Goal: Information Seeking & Learning: Find specific fact

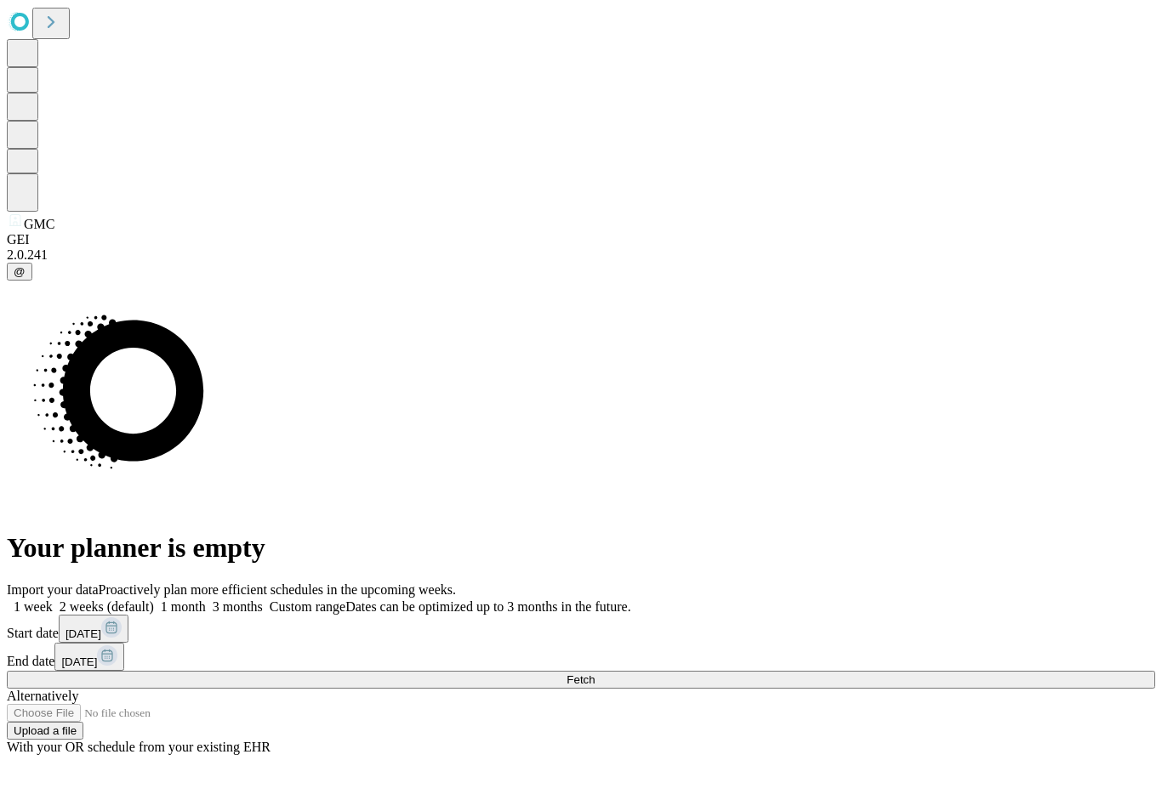
click at [595, 674] on span "Fetch" at bounding box center [580, 680] width 28 height 13
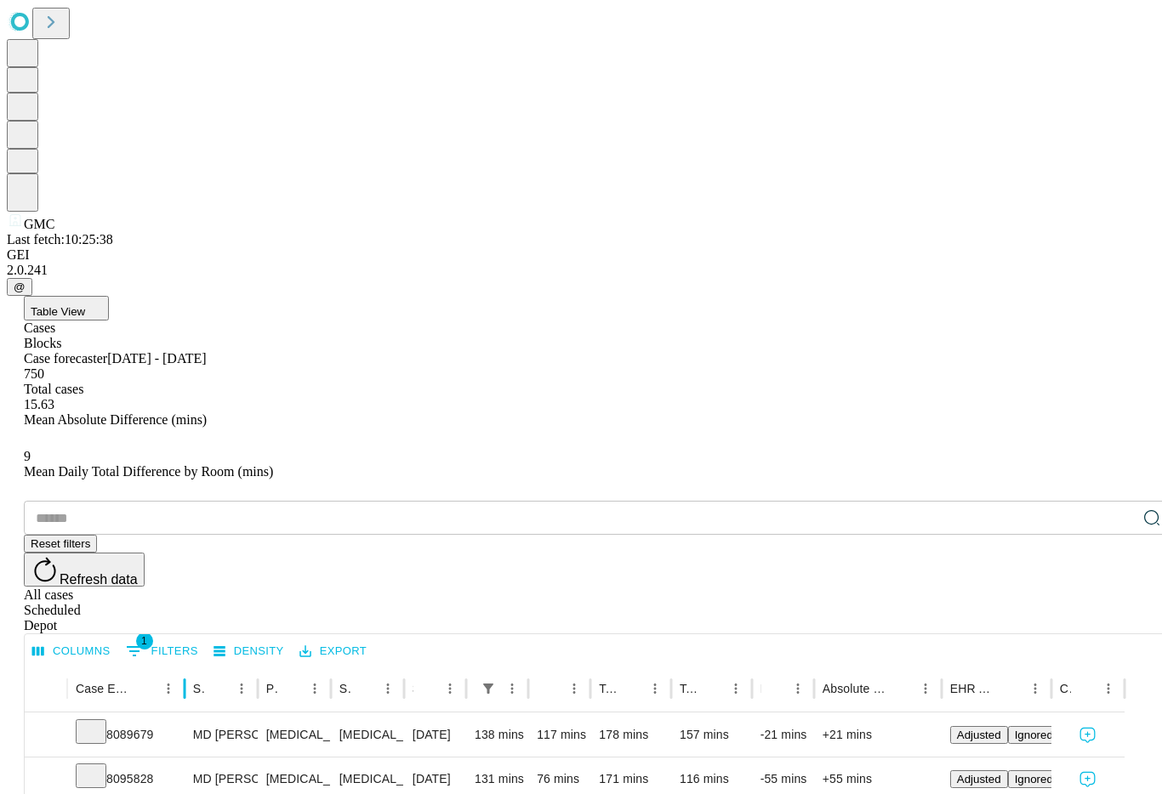
drag, startPoint x: 206, startPoint y: 344, endPoint x: 243, endPoint y: 341, distance: 37.6
click at [189, 665] on div at bounding box center [184, 689] width 9 height 48
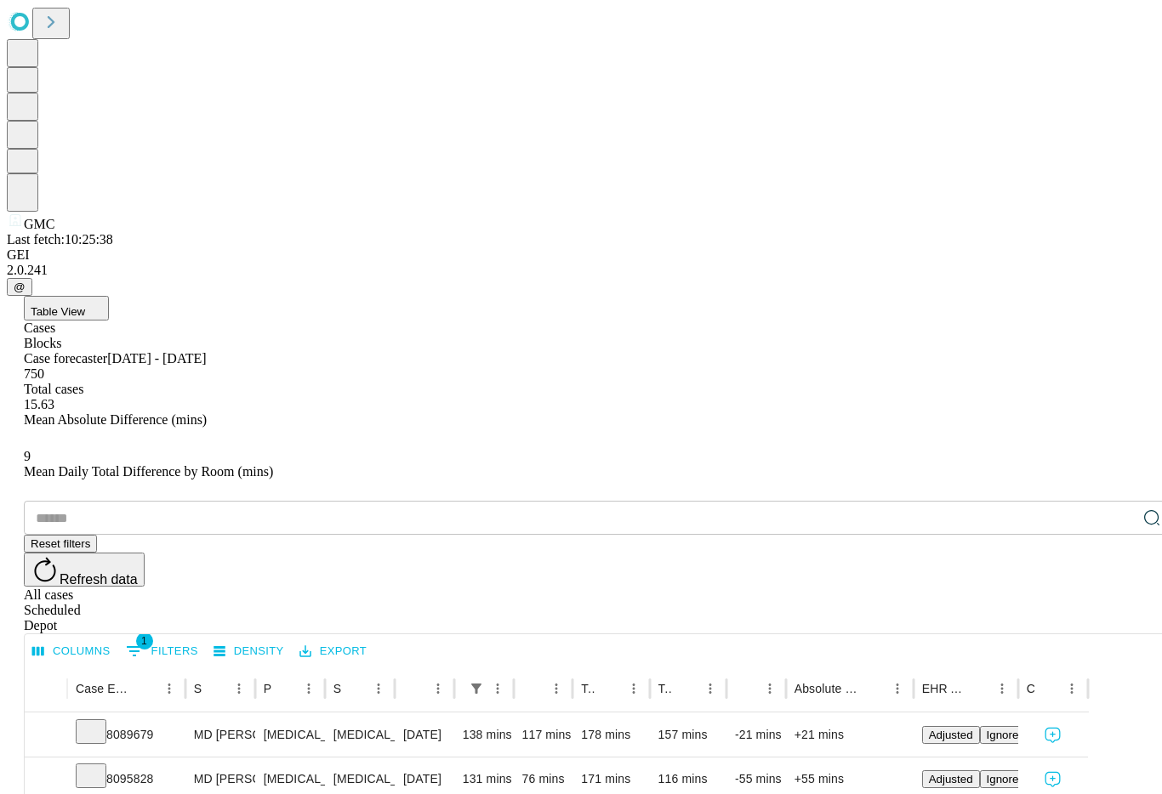
click at [153, 336] on div "Blocks" at bounding box center [598, 343] width 1148 height 15
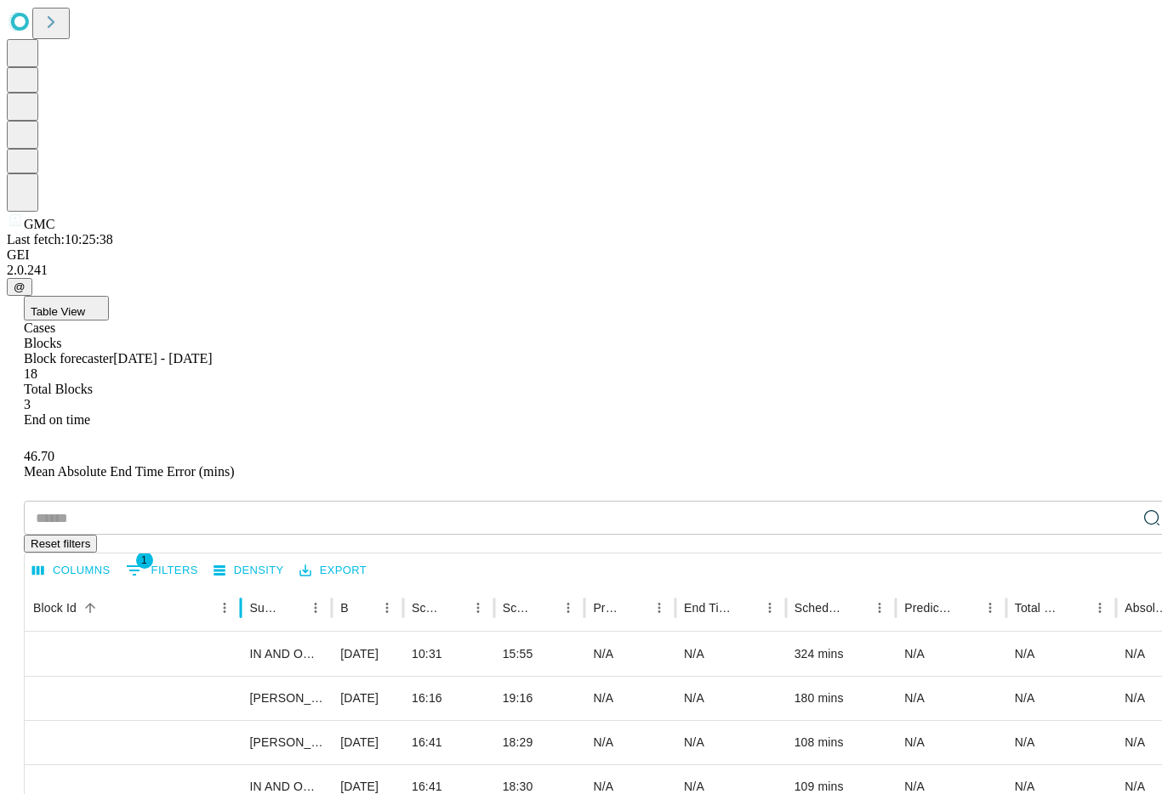
drag, startPoint x: 158, startPoint y: 340, endPoint x: 297, endPoint y: 341, distance: 138.6
click at [245, 584] on div at bounding box center [240, 608] width 9 height 48
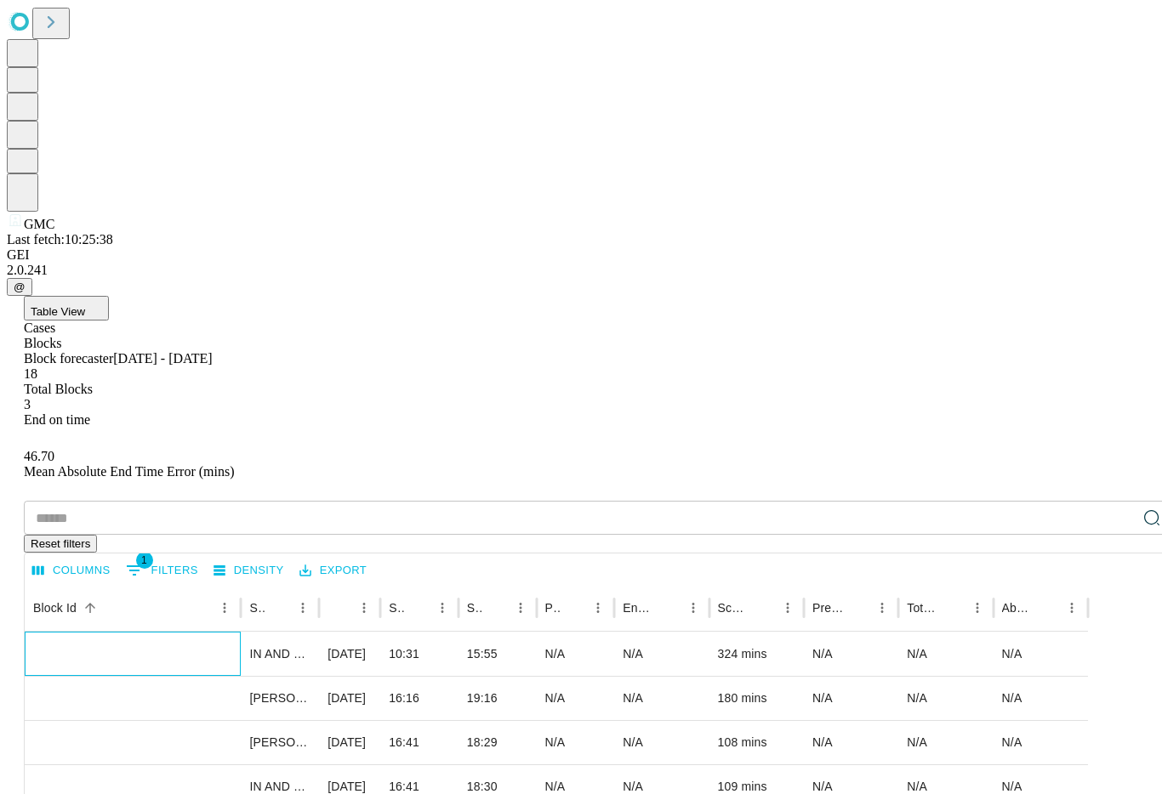
click at [197, 633] on div "2025-09-25_300026_1" at bounding box center [132, 676] width 199 height 87
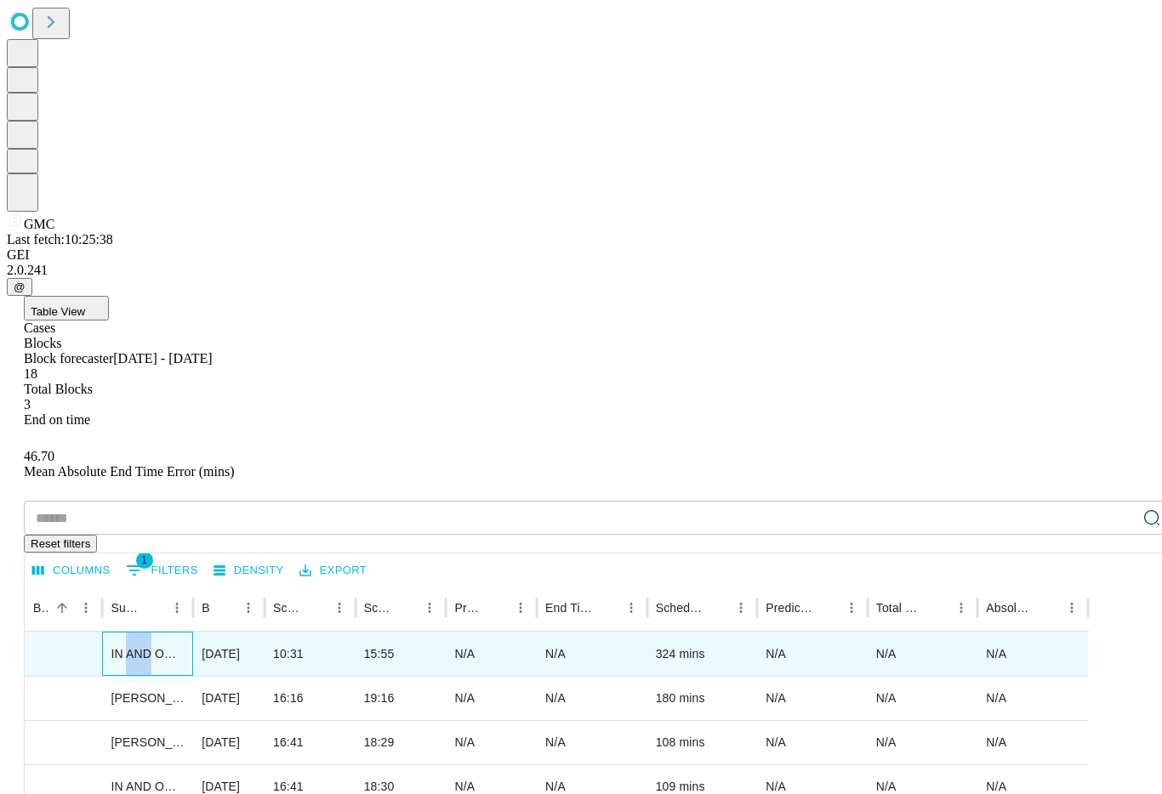
click at [193, 632] on div "IN AND OUT SURGERY GMC" at bounding box center [147, 654] width 91 height 44
click at [94, 633] on div "2025-09-25_300026_1" at bounding box center [63, 676] width 60 height 87
click at [106, 584] on div at bounding box center [102, 608] width 9 height 48
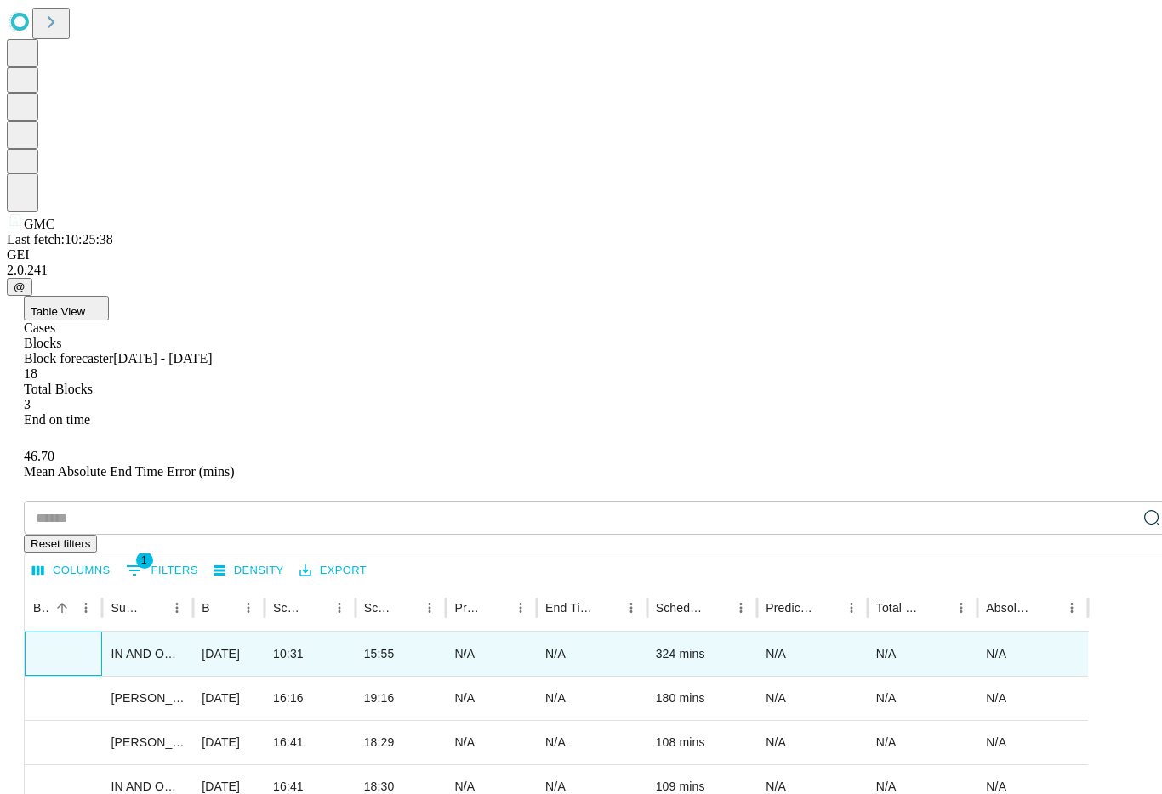
click at [106, 584] on div at bounding box center [102, 608] width 9 height 48
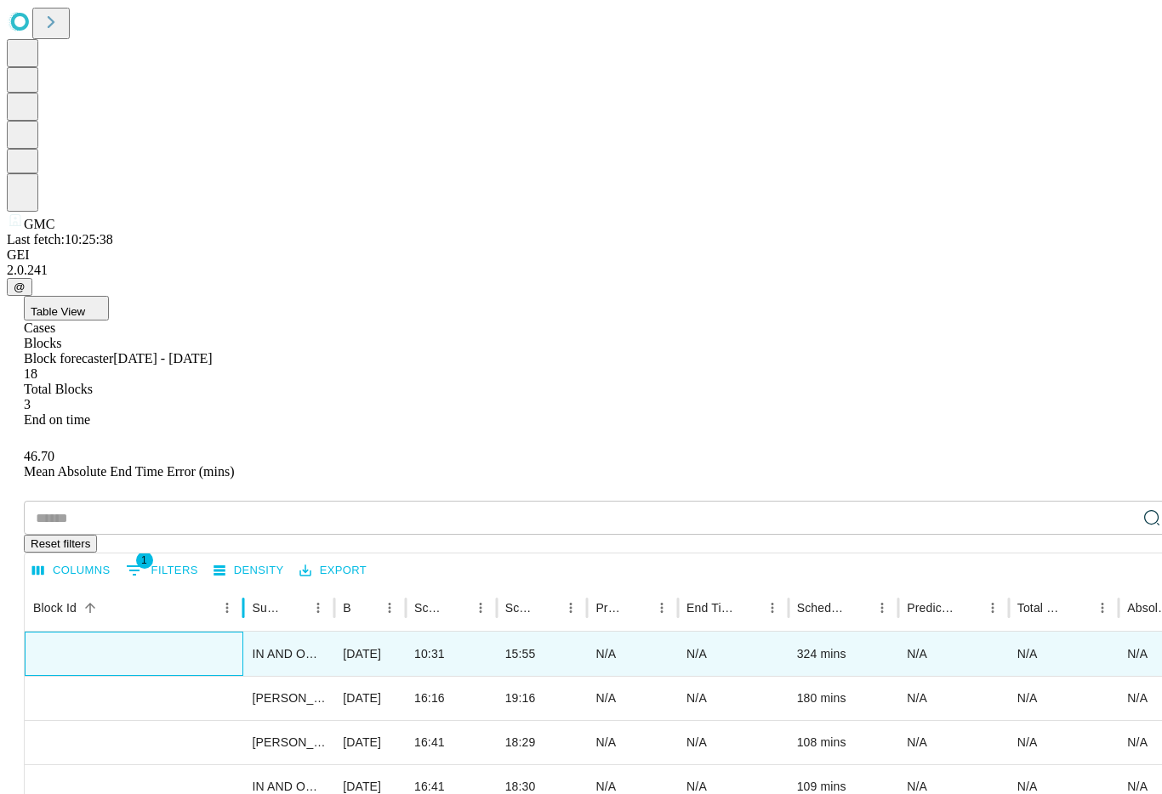
drag, startPoint x: 158, startPoint y: 332, endPoint x: 302, endPoint y: 335, distance: 143.8
click at [248, 584] on div at bounding box center [243, 608] width 9 height 48
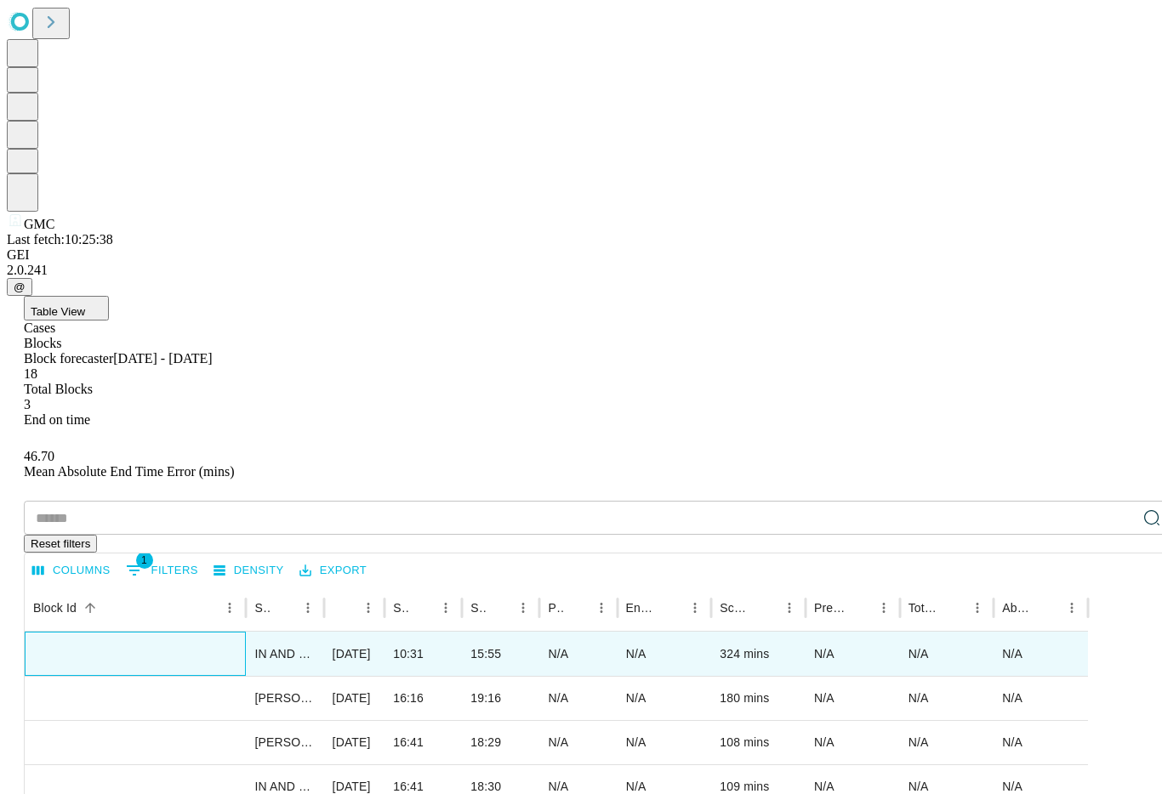
click at [151, 633] on div "2025-09-25_300026_1" at bounding box center [135, 676] width 204 height 87
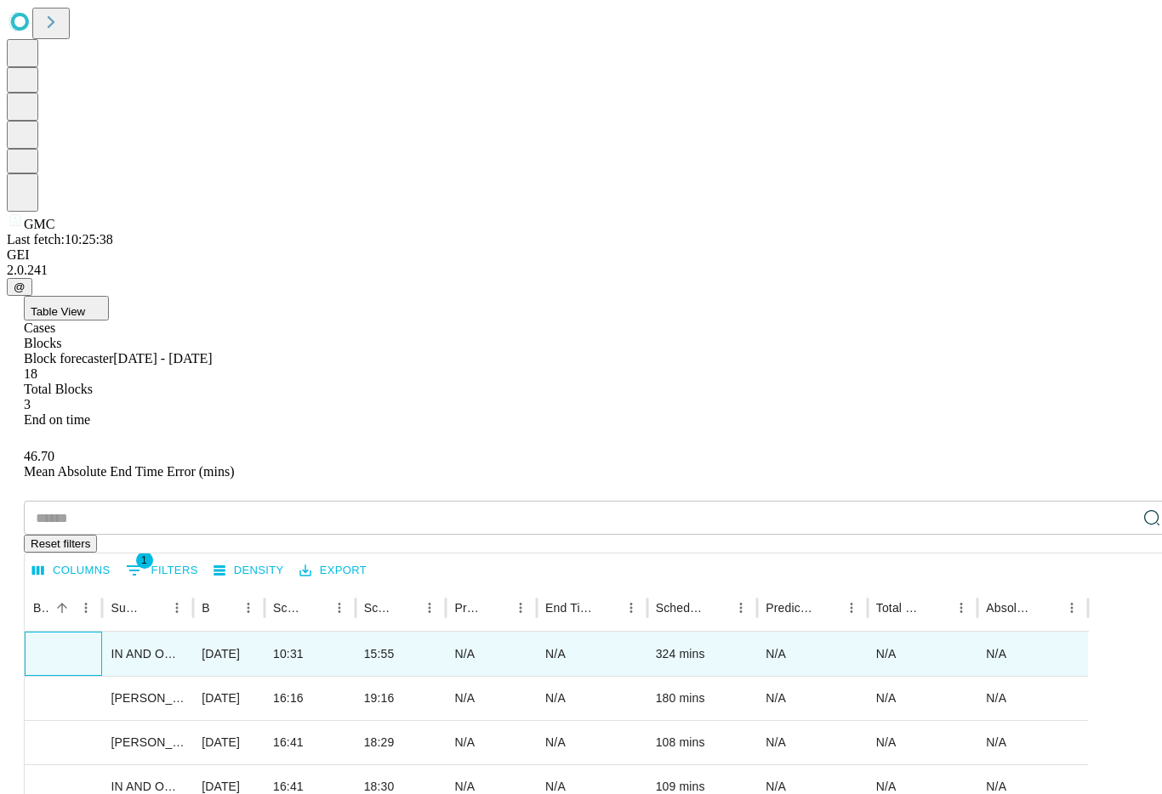
click at [94, 633] on div "2025-09-25_300026_1" at bounding box center [63, 676] width 60 height 87
copy div "2025-09-25_300026_1"
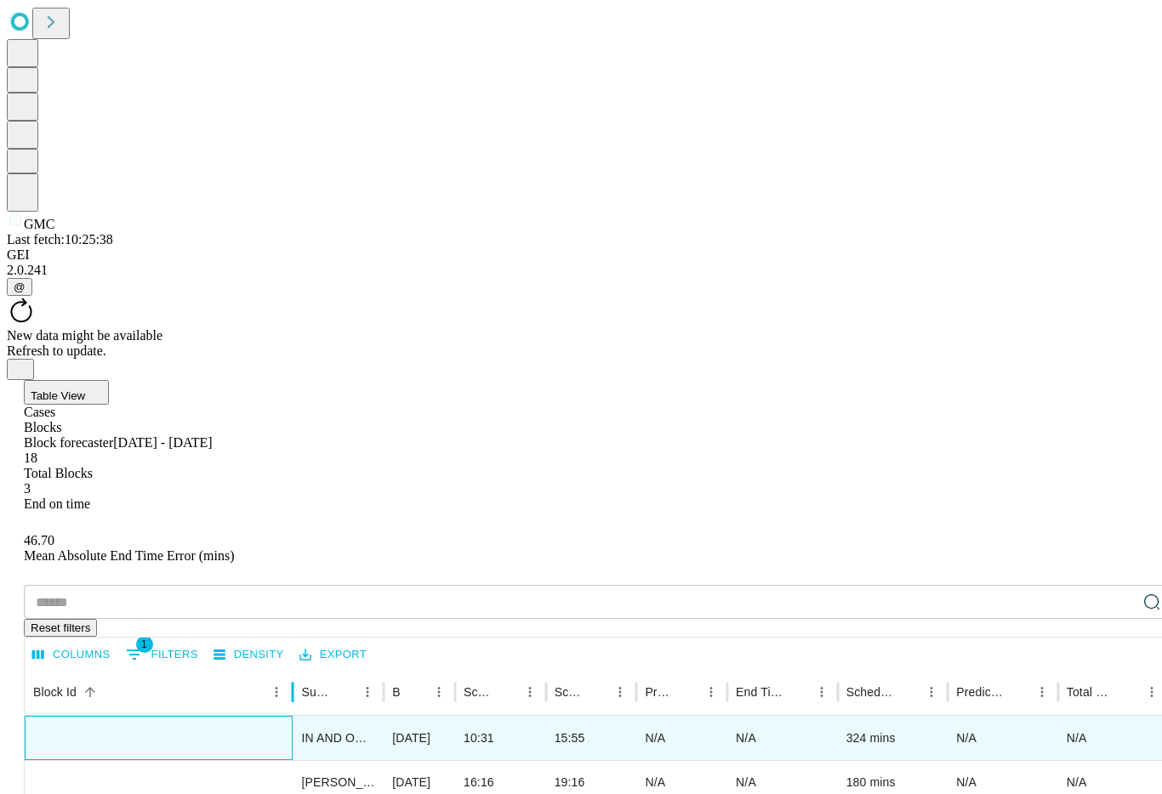
drag, startPoint x: 159, startPoint y: 318, endPoint x: 349, endPoint y: 324, distance: 189.8
click at [297, 669] on div at bounding box center [292, 693] width 9 height 48
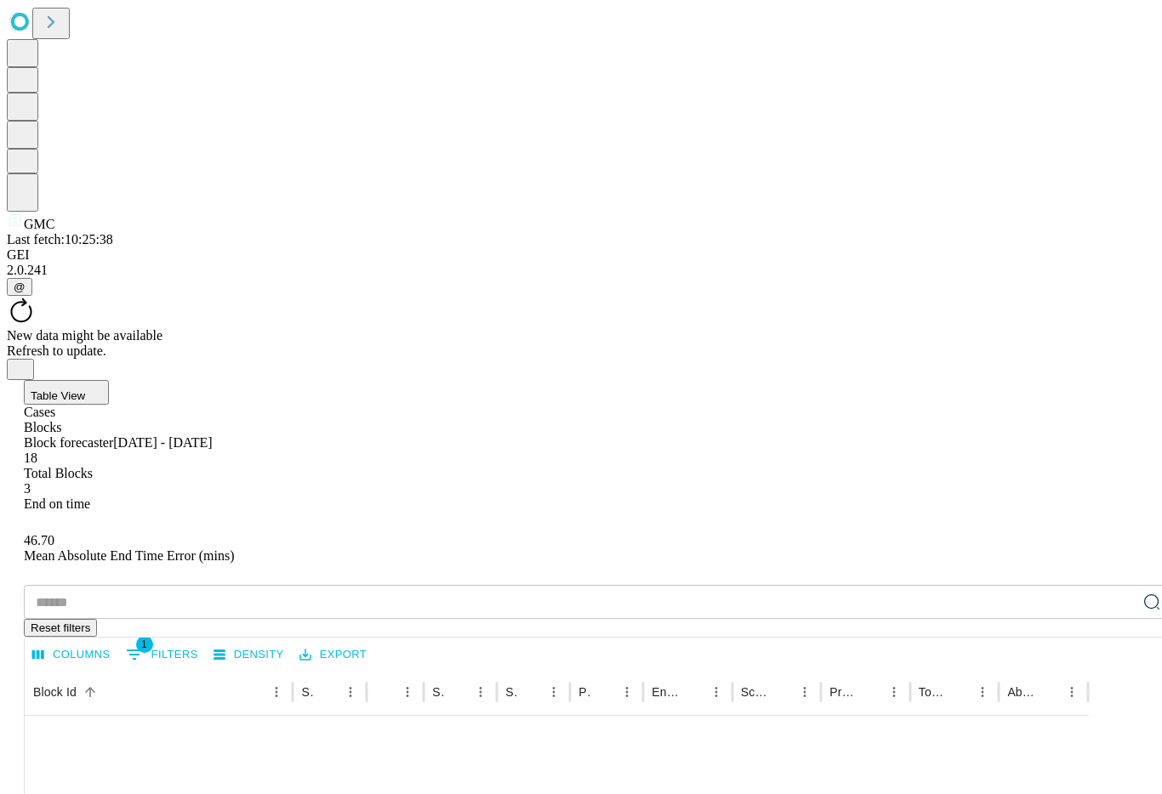
copy div "2025-09-29_300026_1"
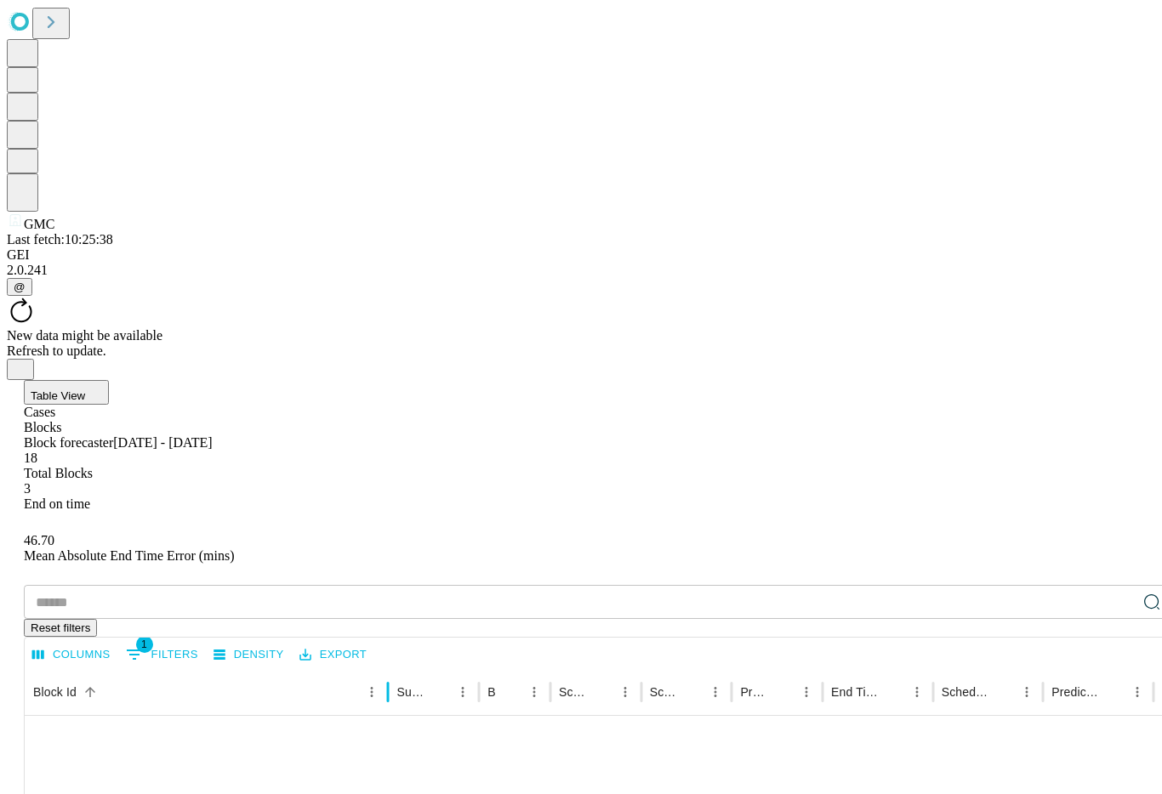
drag, startPoint x: 157, startPoint y: 328, endPoint x: 443, endPoint y: 342, distance: 286.1
click at [392, 669] on div at bounding box center [388, 693] width 9 height 48
drag, startPoint x: 160, startPoint y: 332, endPoint x: 309, endPoint y: 350, distance: 150.0
click at [255, 669] on div at bounding box center [251, 693] width 9 height 48
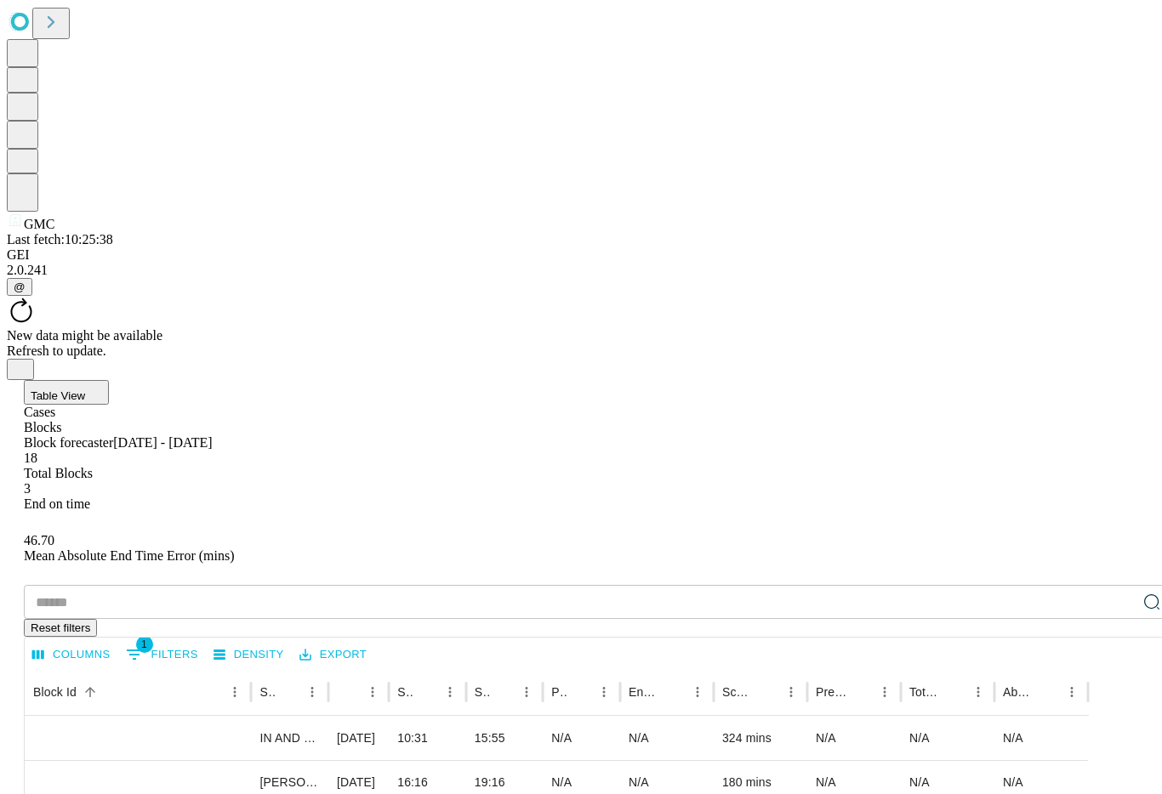
scroll to position [37, 0]
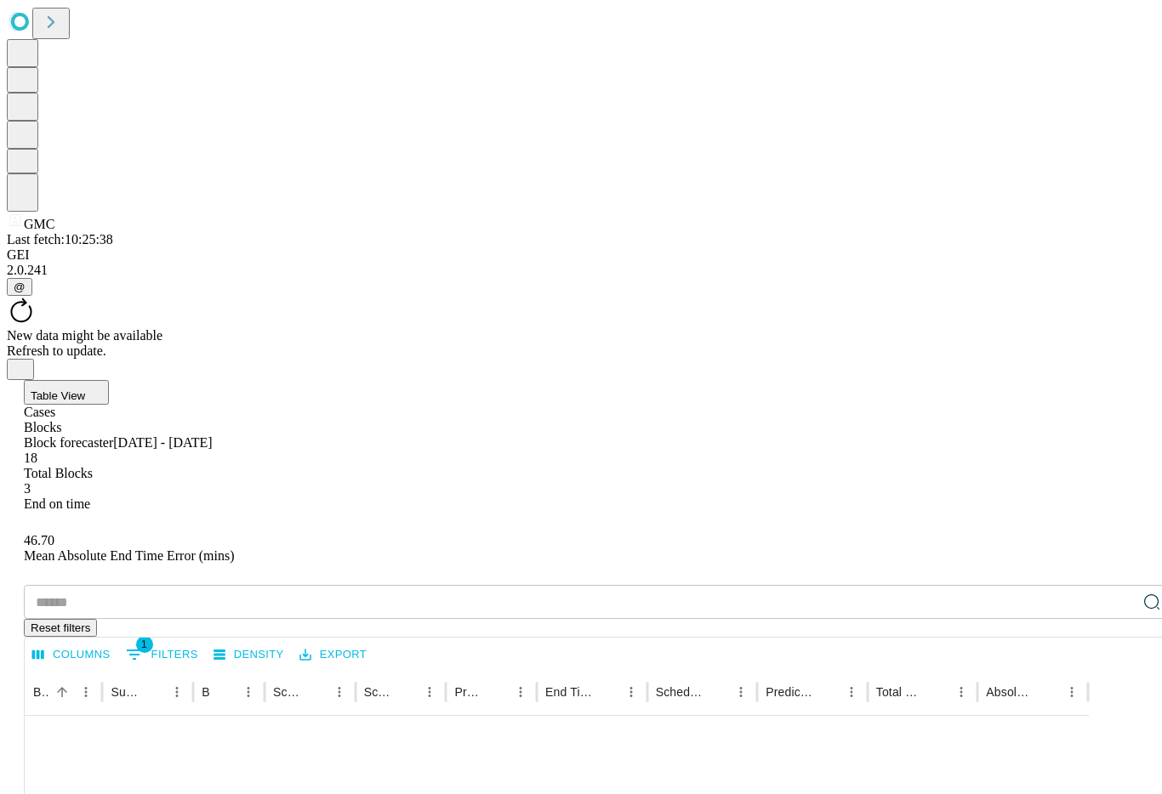
click at [960, 757] on body "GMC Last fetch: 10:25:38 GEI 2.0.241 @ New data might be available Refresh to u…" at bounding box center [581, 782] width 1148 height 1551
click at [960, 757] on li "100" at bounding box center [952, 758] width 50 height 31
type input "***"
click at [106, 669] on div at bounding box center [102, 693] width 9 height 48
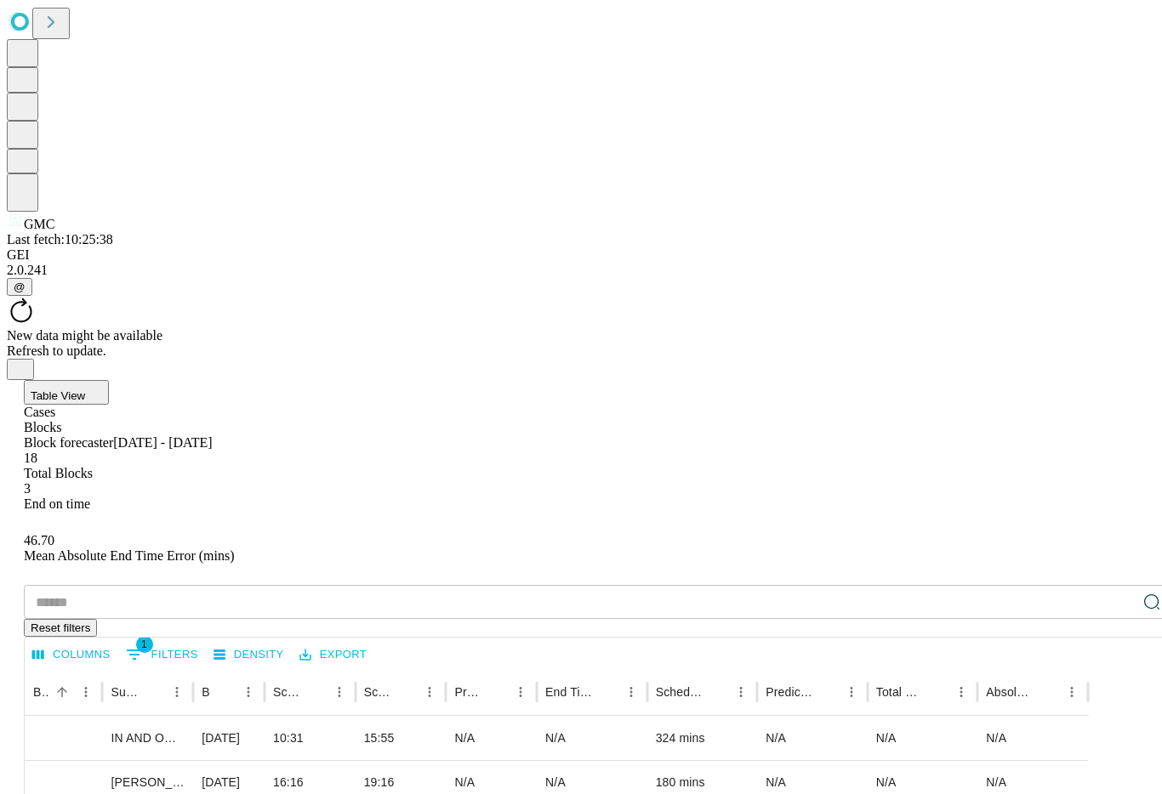
click at [106, 669] on div at bounding box center [102, 693] width 9 height 48
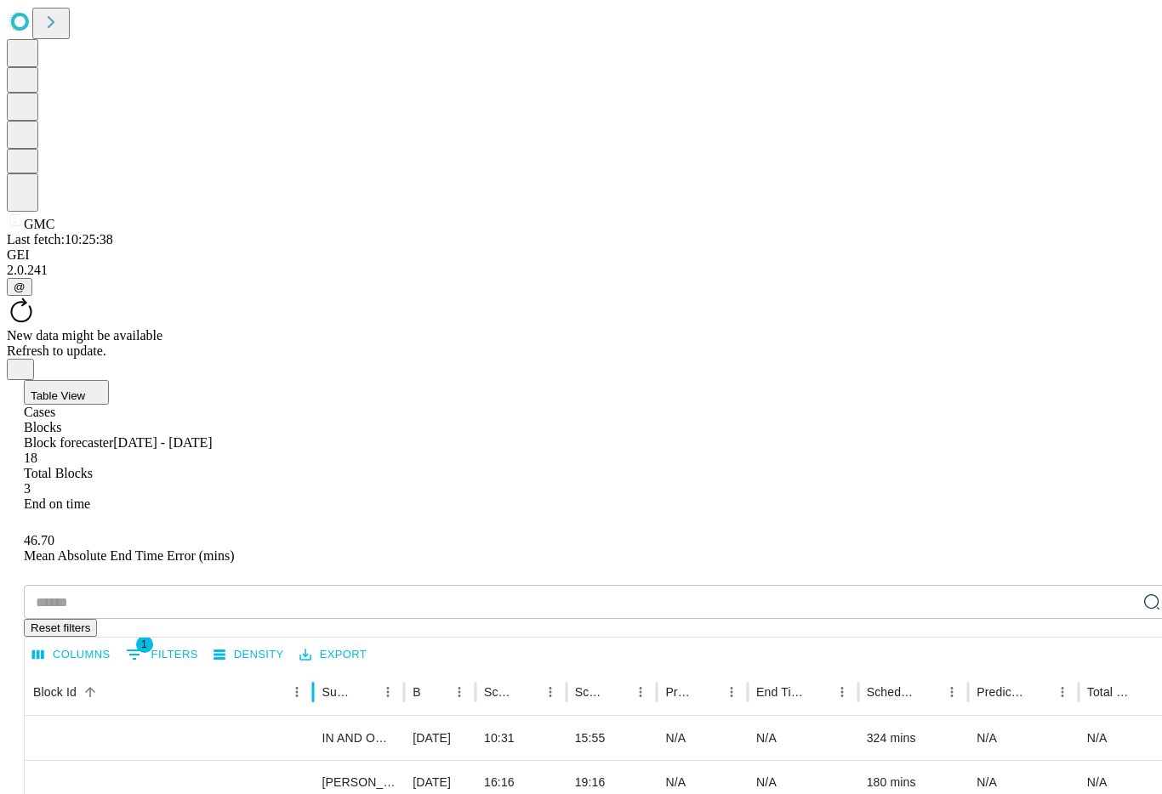
drag, startPoint x: 160, startPoint y: 330, endPoint x: 365, endPoint y: 357, distance: 206.8
click at [317, 669] on div at bounding box center [313, 693] width 9 height 48
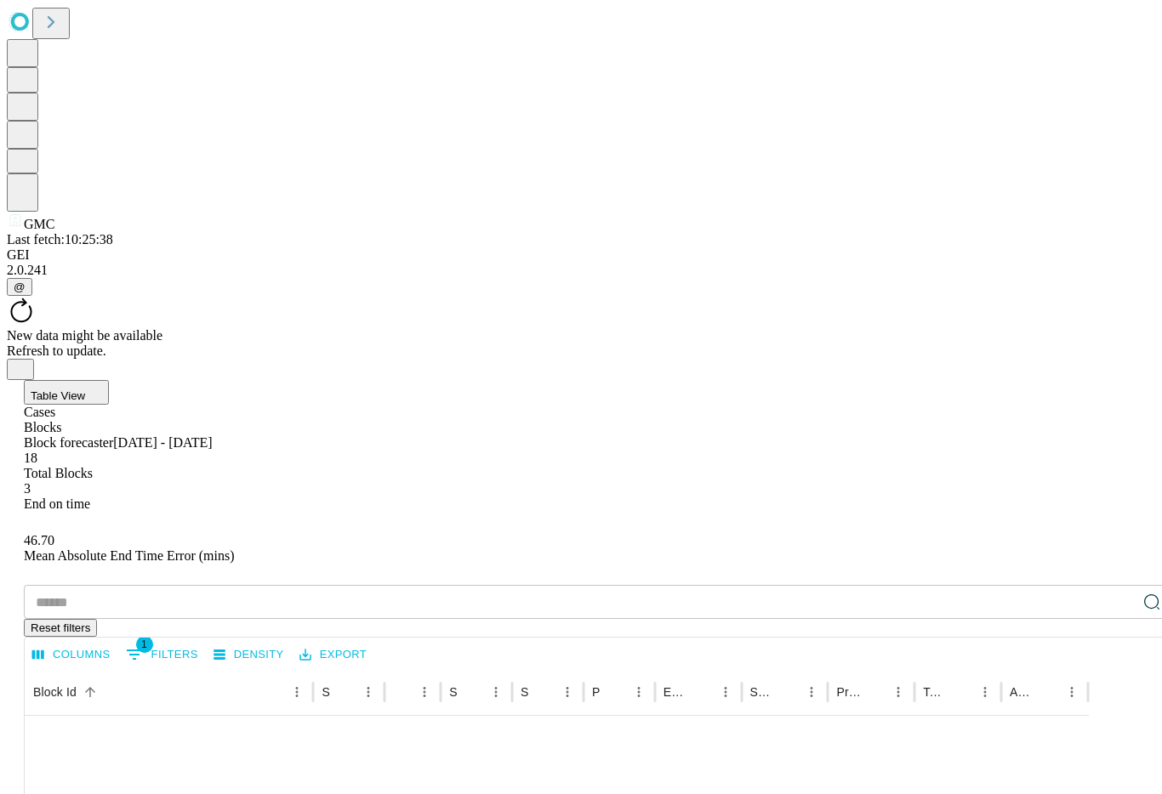
scroll to position [243, 0]
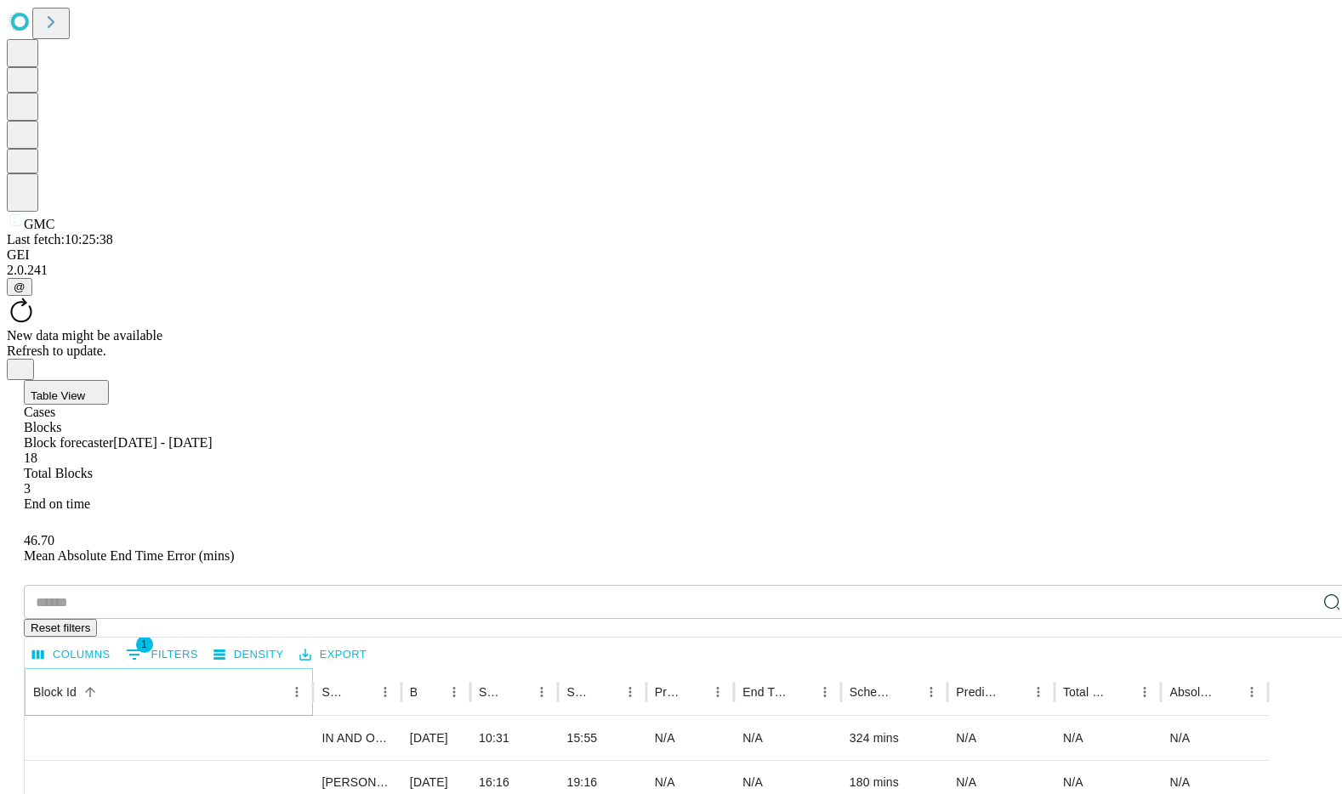
click at [95, 687] on icon "Sort" at bounding box center [90, 692] width 10 height 10
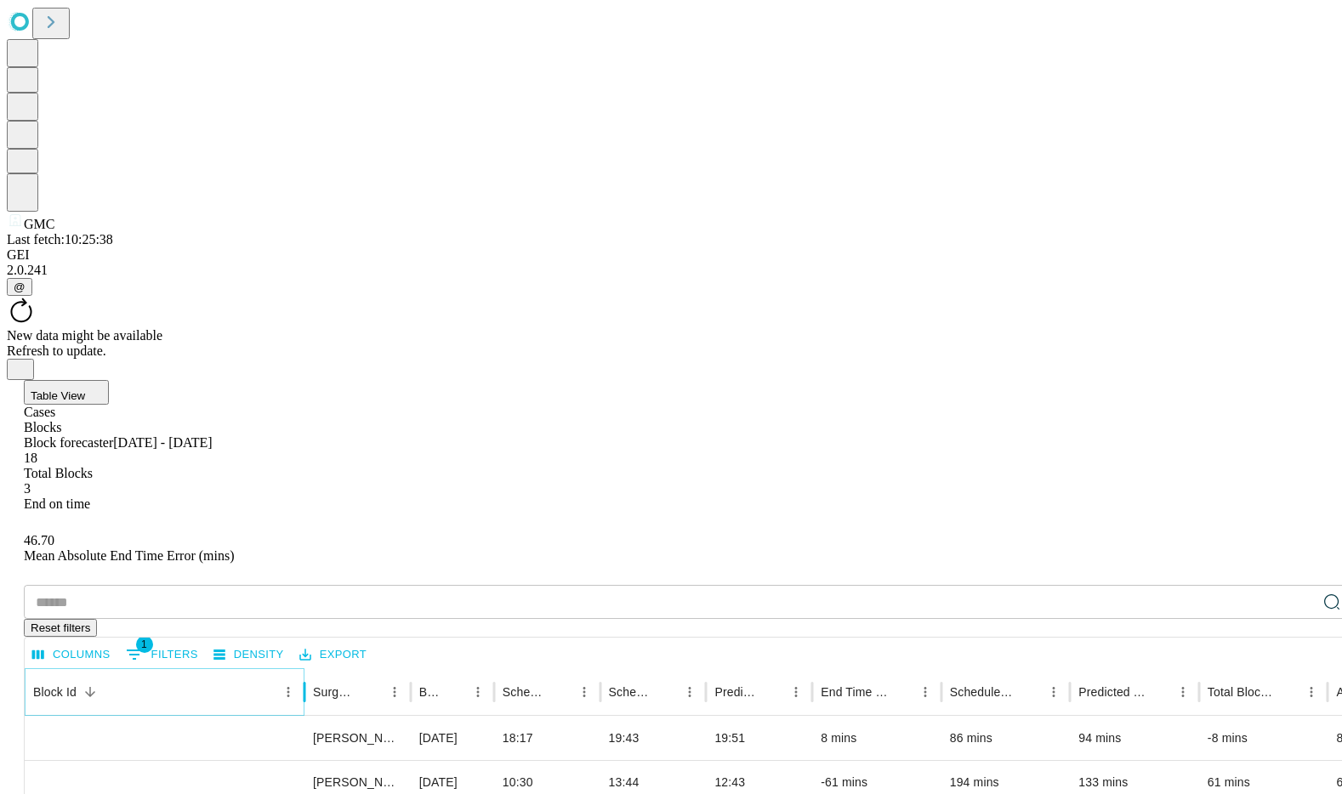
drag, startPoint x: 174, startPoint y: 337, endPoint x: 362, endPoint y: 355, distance: 189.7
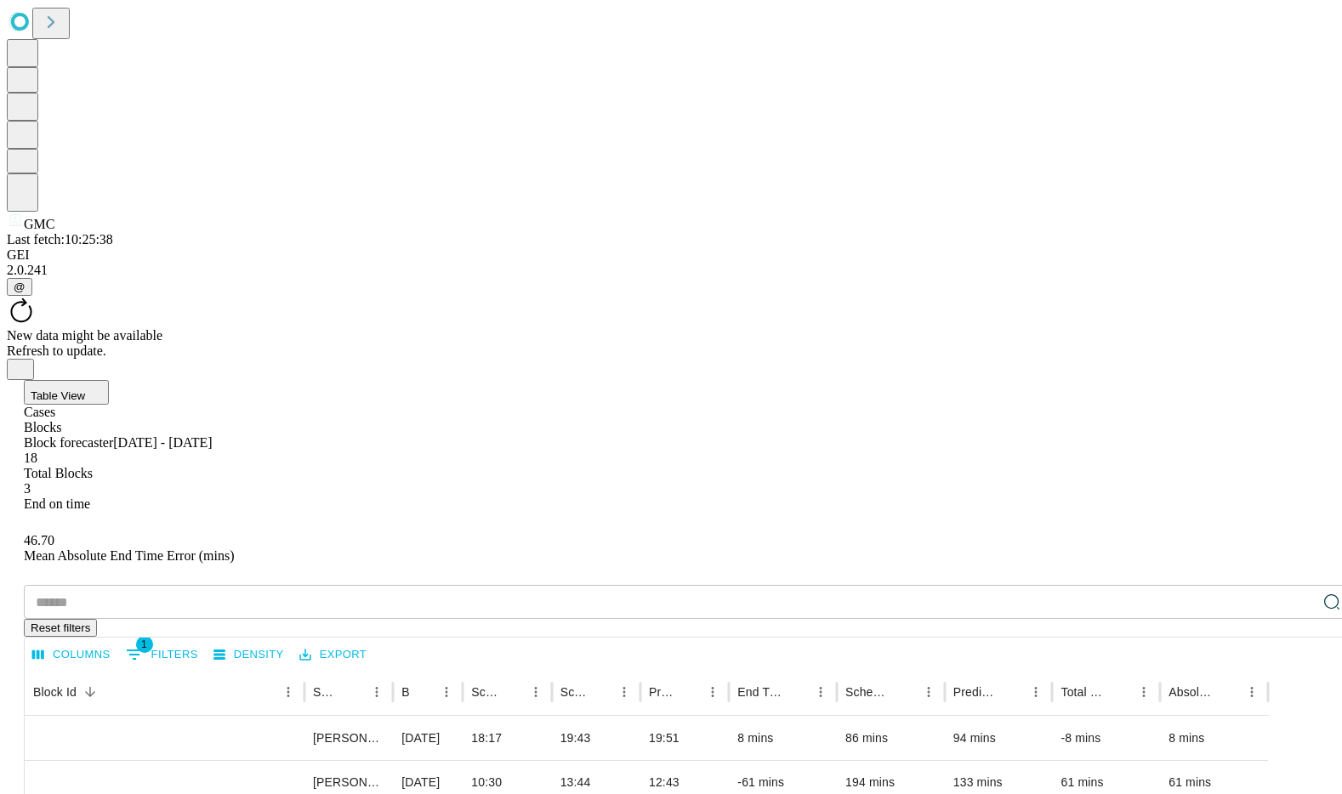
click at [61, 25] on icon at bounding box center [51, 22] width 24 height 24
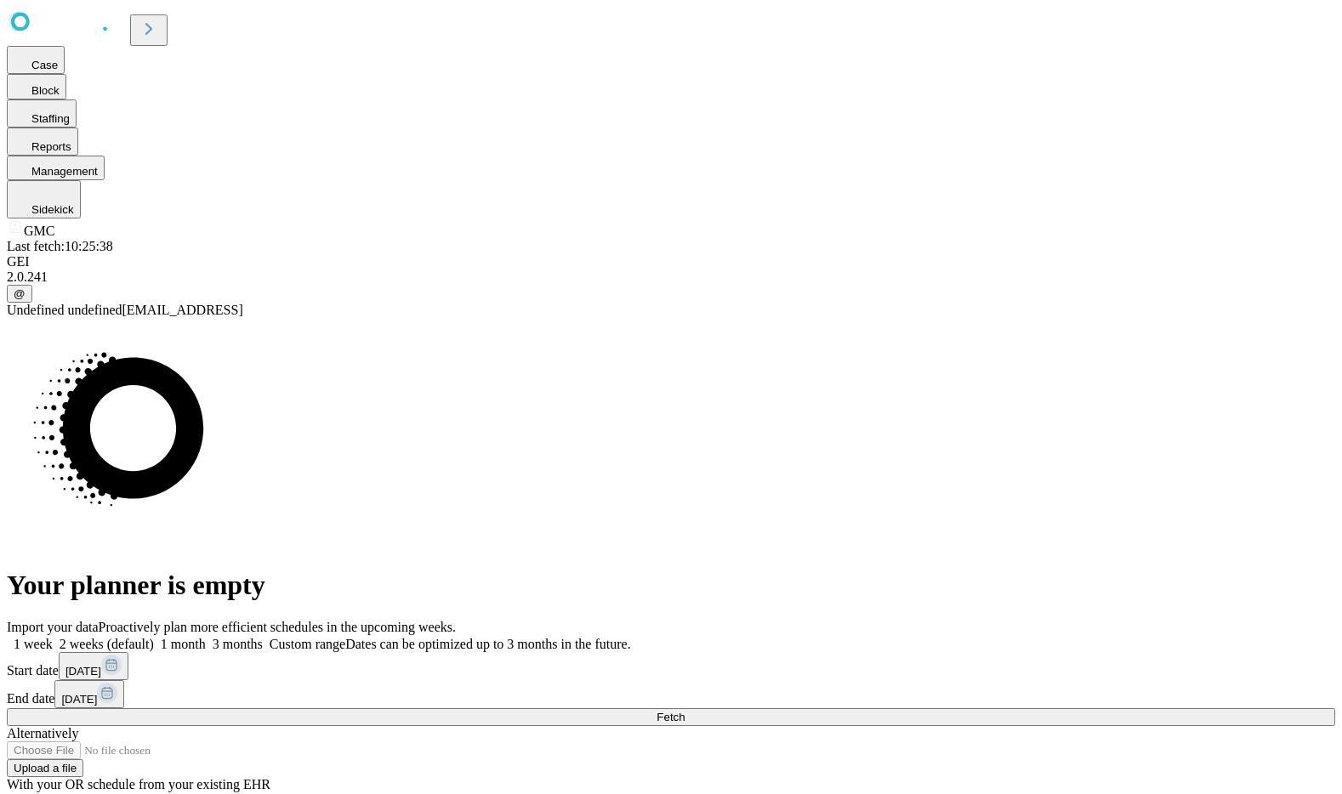
click at [206, 637] on span at bounding box center [206, 644] width 0 height 14
click at [1081, 709] on button "Fetch" at bounding box center [671, 718] width 1329 height 18
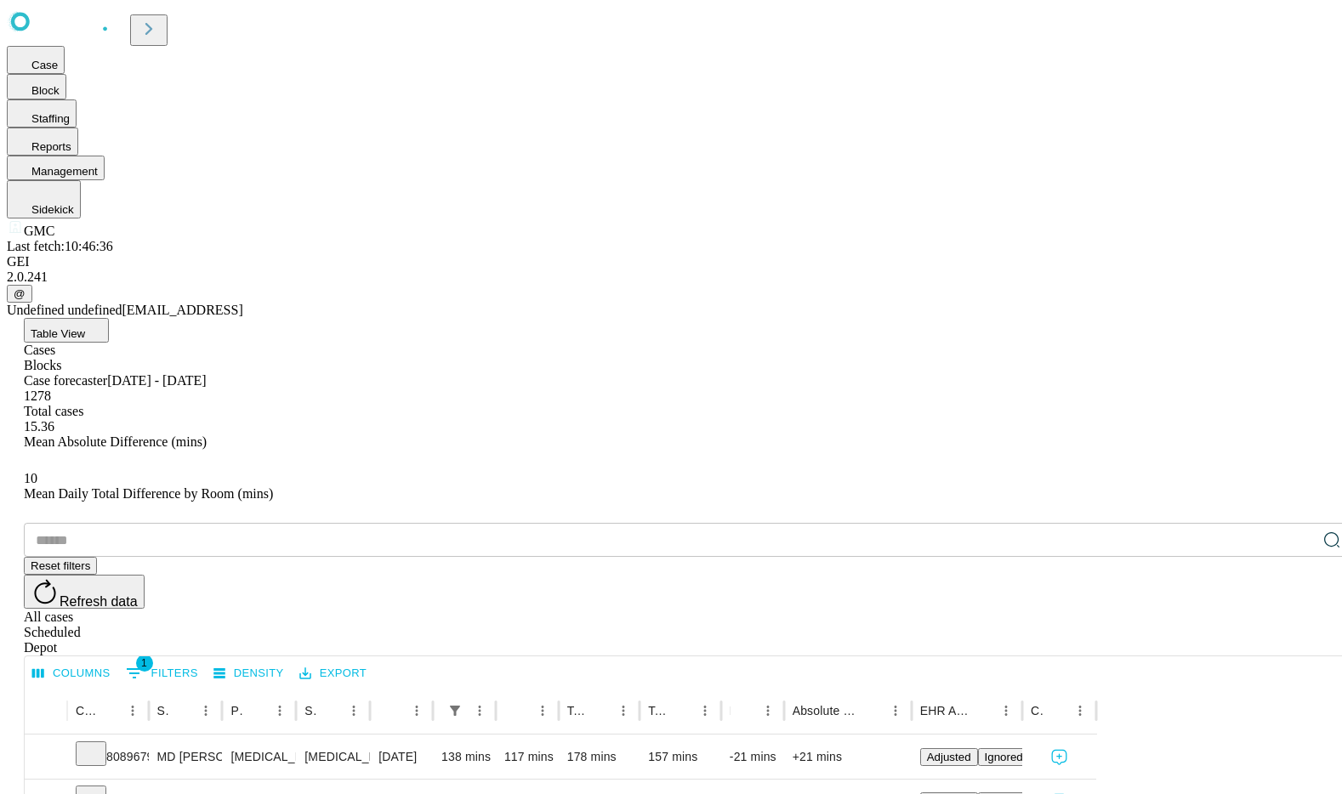
scroll to position [0, 1]
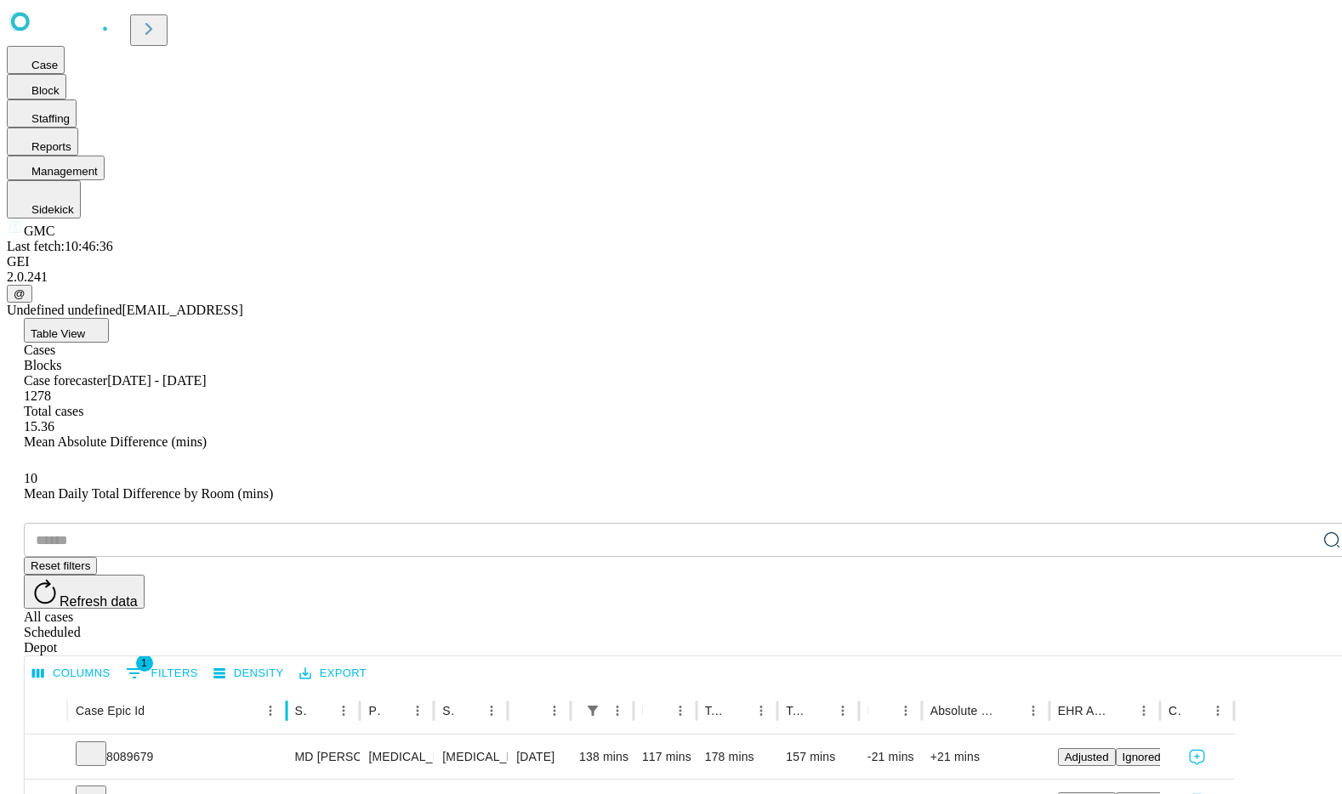
drag, startPoint x: 378, startPoint y: 343, endPoint x: 515, endPoint y: 352, distance: 138.1
click at [291, 687] on div at bounding box center [286, 711] width 9 height 48
click at [338, 358] on div "Blocks" at bounding box center [688, 365] width 1329 height 15
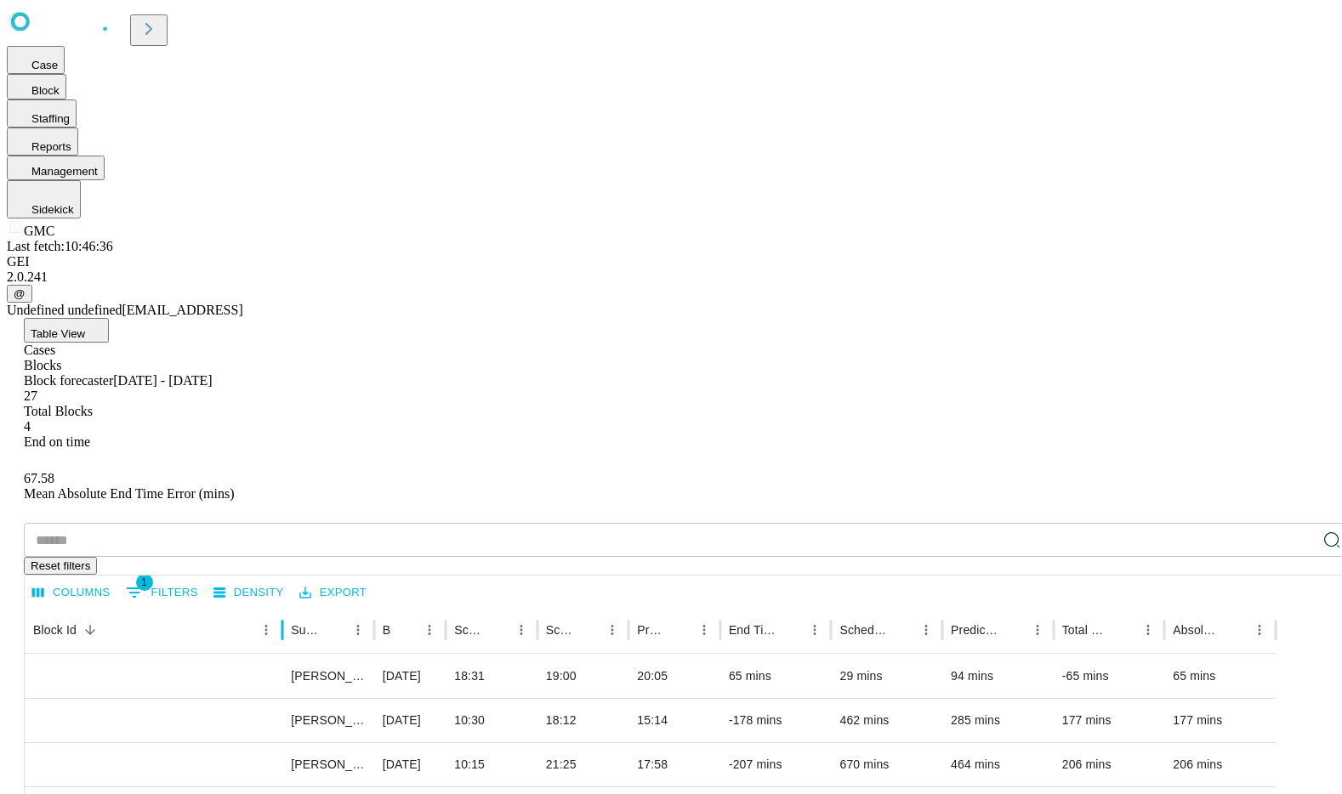
drag, startPoint x: 330, startPoint y: 333, endPoint x: 509, endPoint y: 329, distance: 179.5
click at [287, 606] on div at bounding box center [282, 630] width 9 height 48
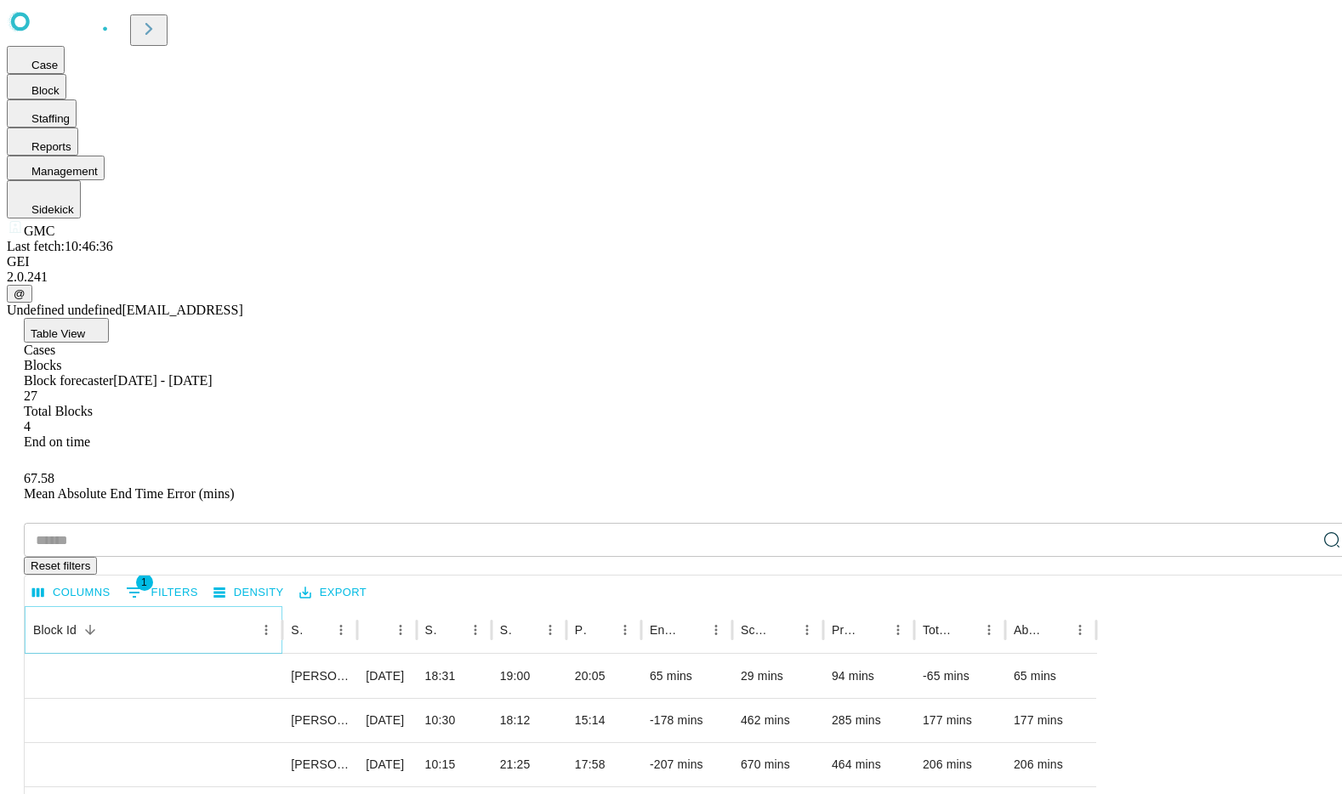
click at [98, 623] on icon "Sort" at bounding box center [90, 630] width 15 height 15
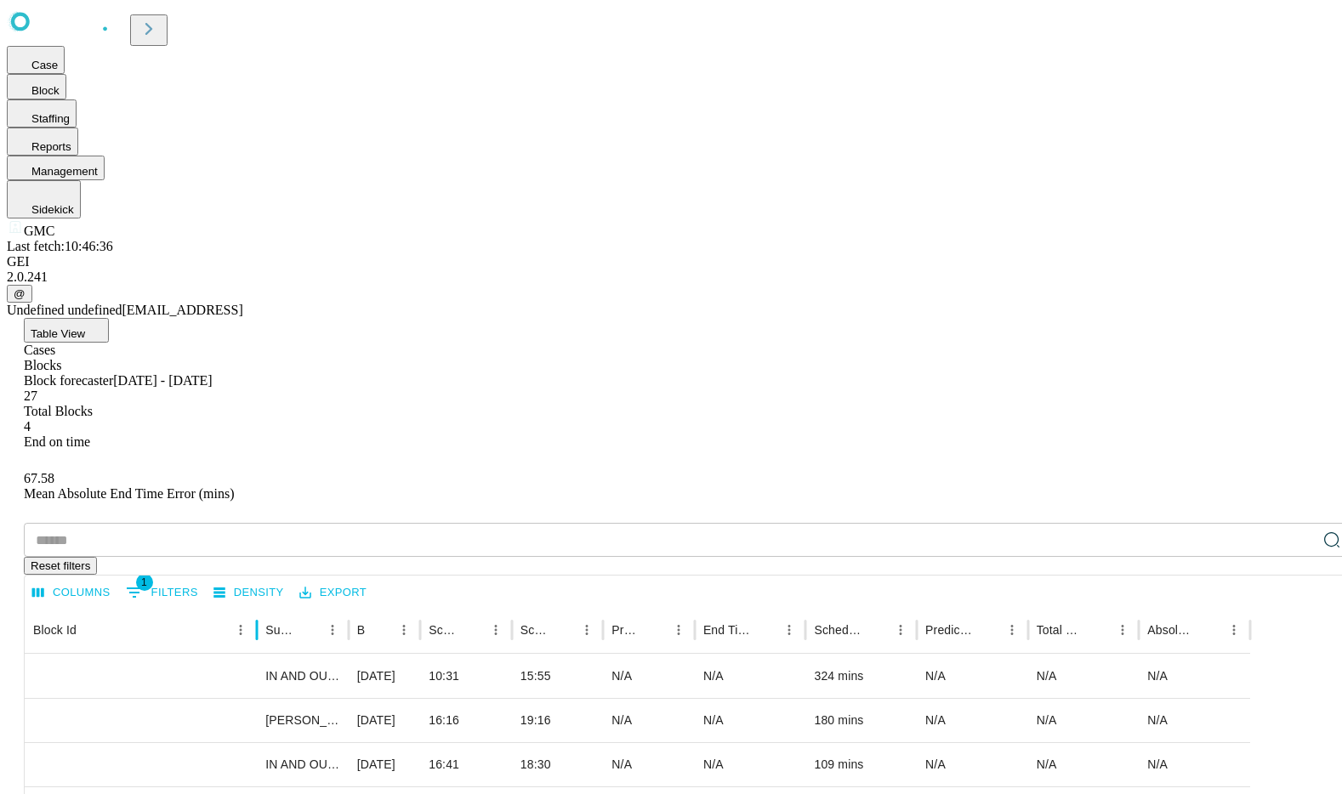
drag, startPoint x: 328, startPoint y: 330, endPoint x: 482, endPoint y: 336, distance: 154.1
click at [261, 606] on div at bounding box center [257, 630] width 9 height 48
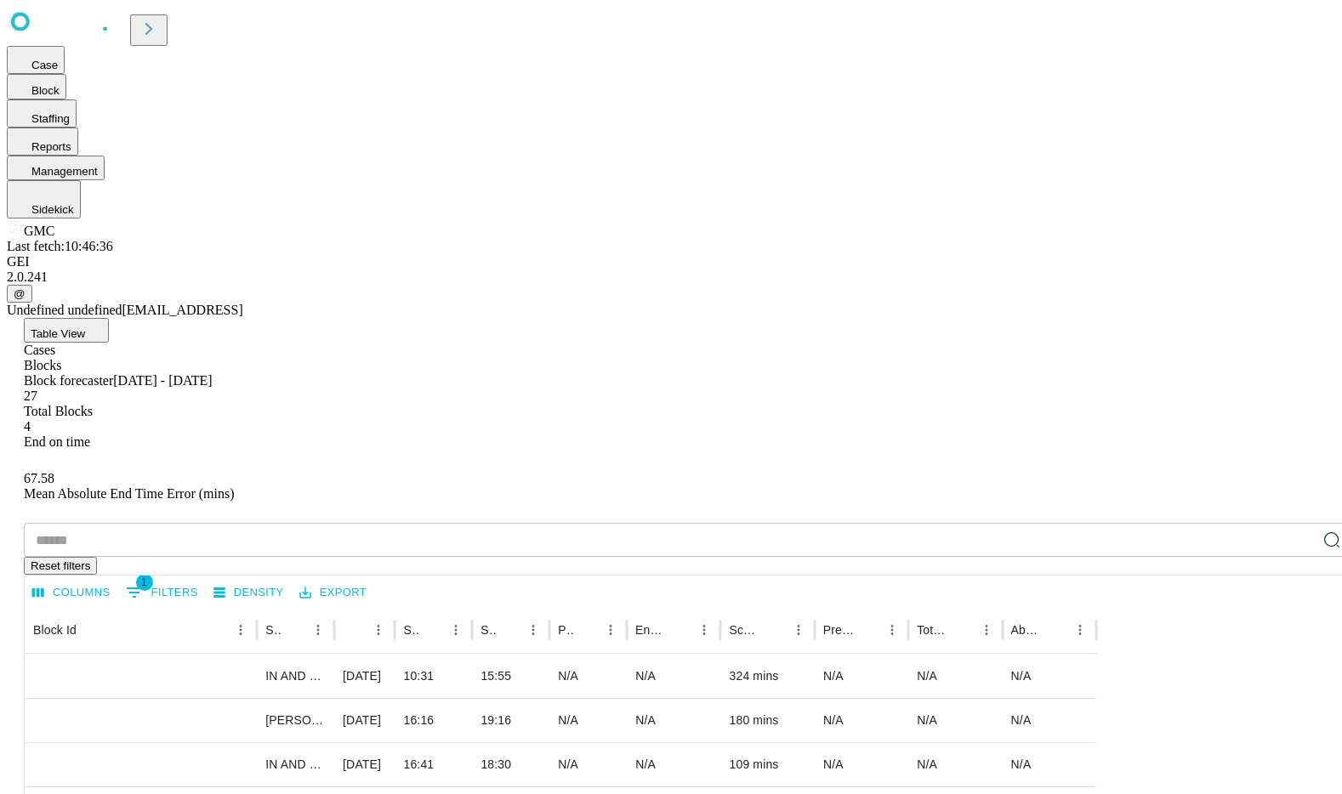
click at [127, 270] on div "GEI" at bounding box center [671, 261] width 1329 height 15
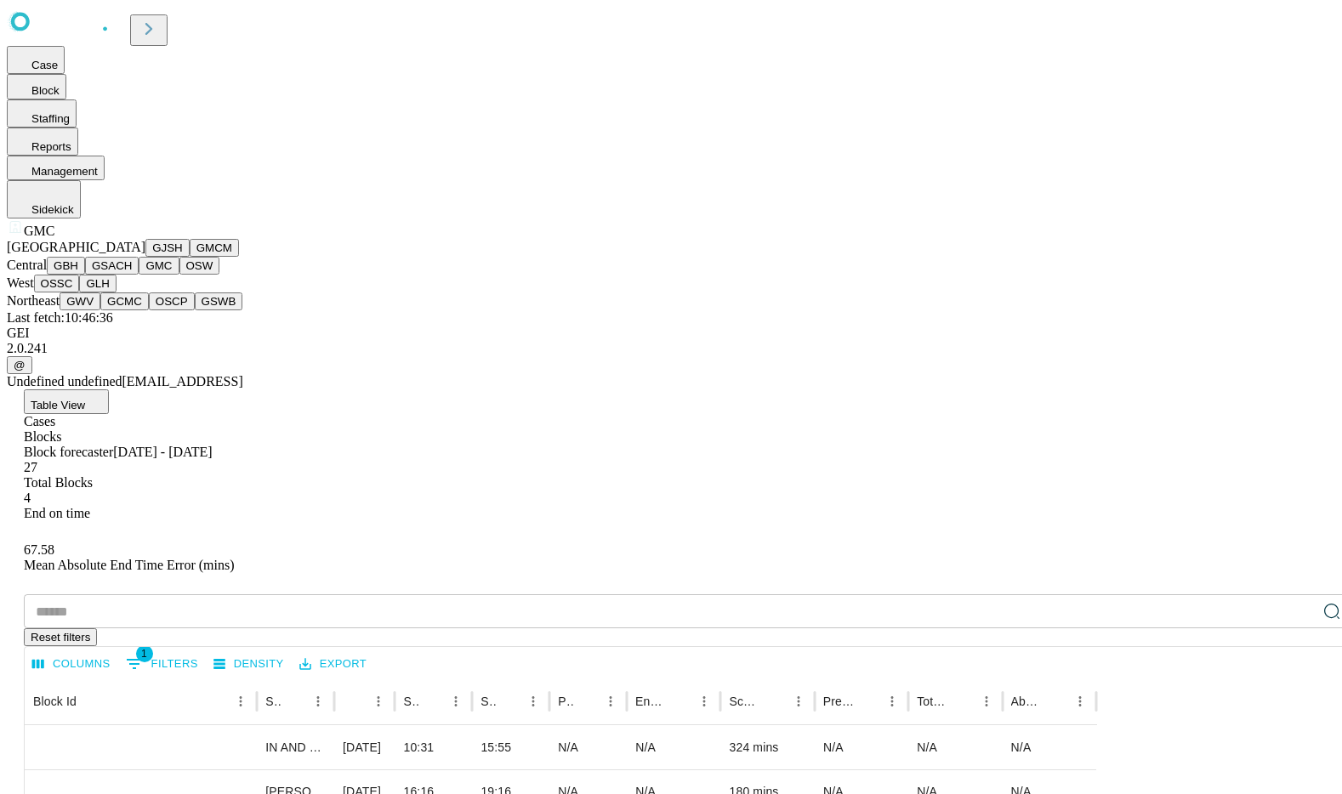
click at [85, 275] on button "GBH" at bounding box center [66, 266] width 38 height 18
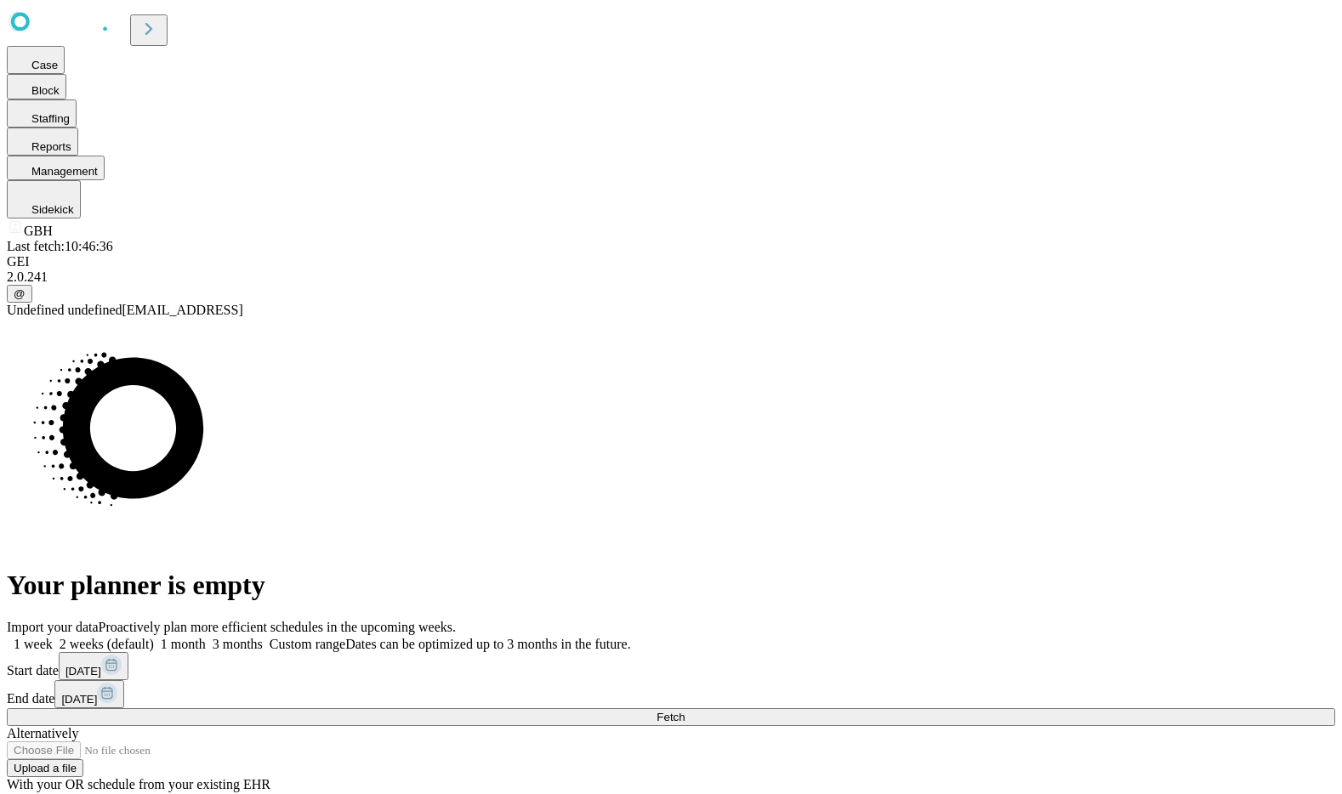
click at [206, 637] on span at bounding box center [206, 644] width 0 height 14
click at [685, 711] on span "Fetch" at bounding box center [671, 717] width 28 height 13
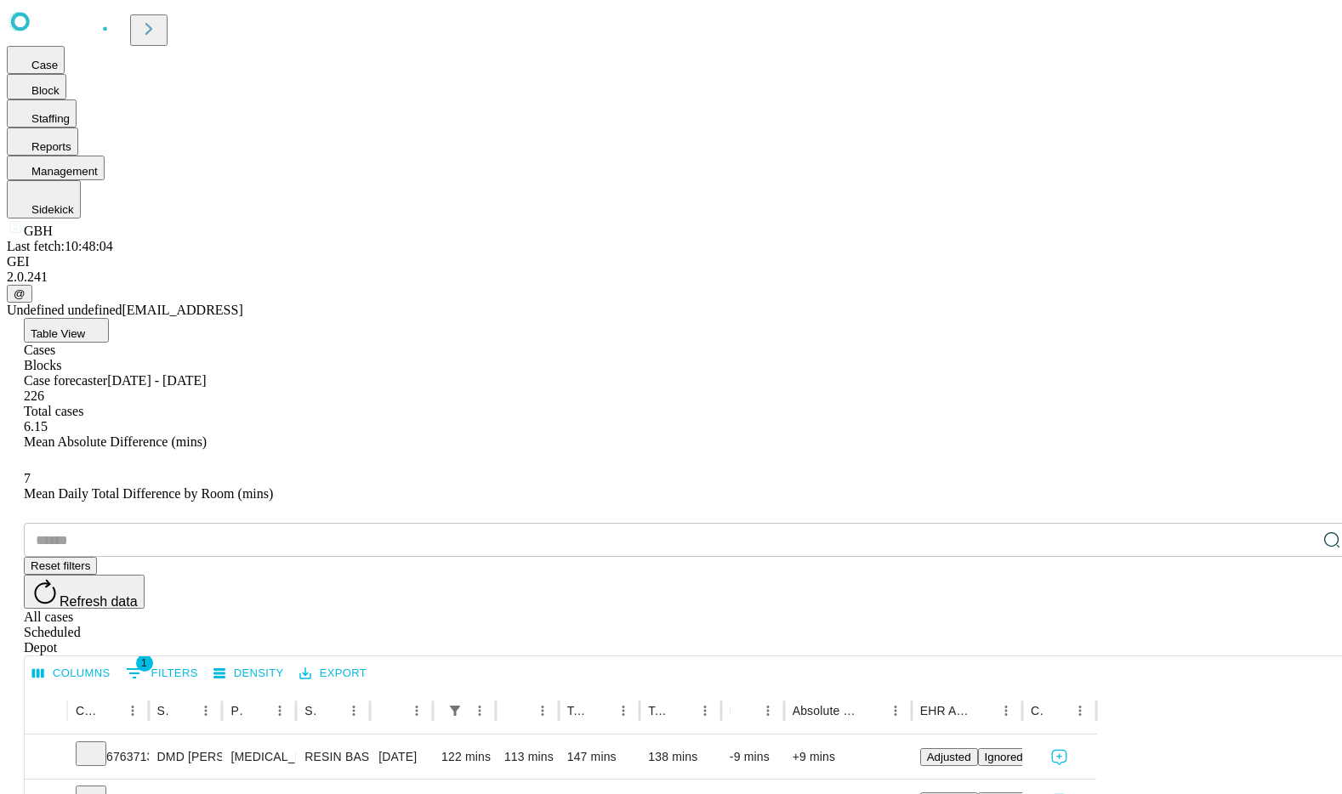
click at [326, 358] on div "Blocks" at bounding box center [688, 365] width 1329 height 15
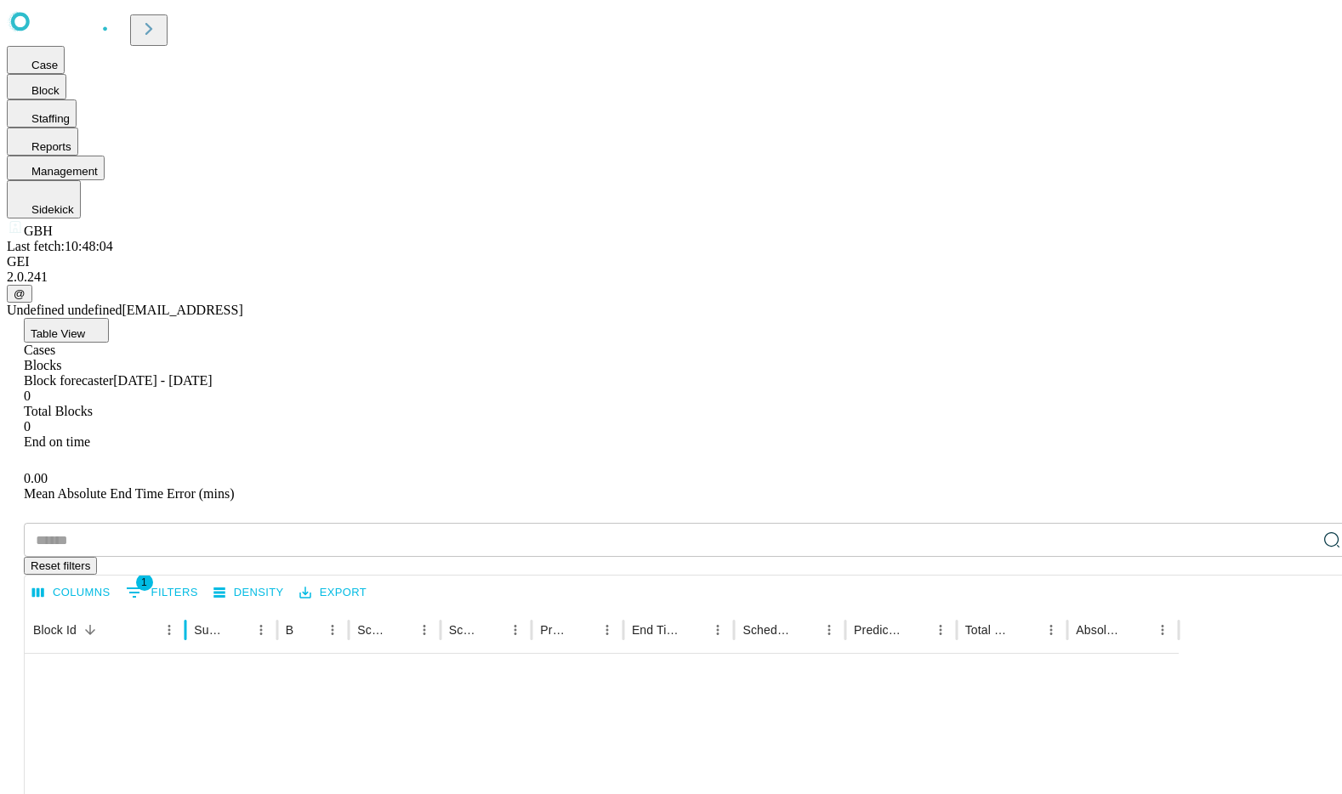
drag, startPoint x: 329, startPoint y: 331, endPoint x: 412, endPoint y: 333, distance: 82.5
click at [190, 606] on div at bounding box center [185, 630] width 9 height 48
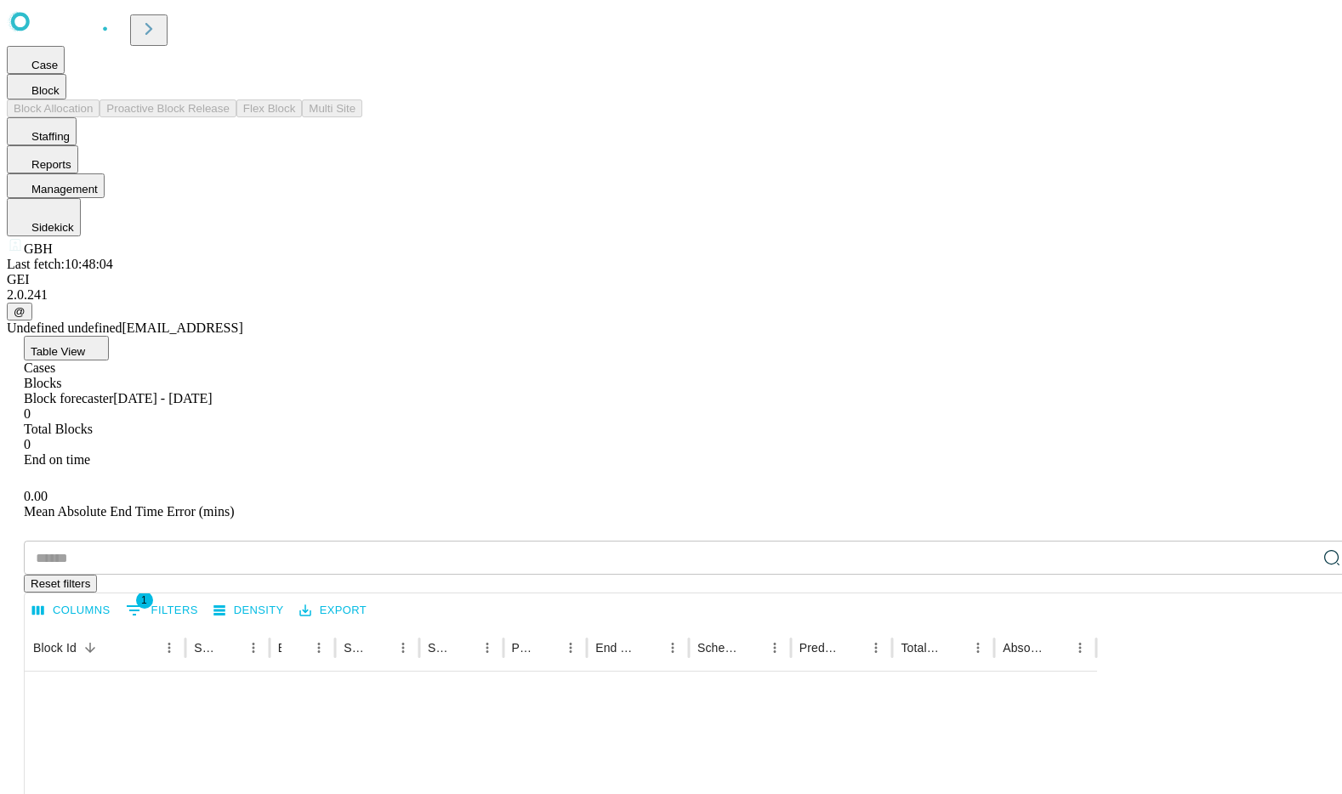
click at [60, 97] on span "Block" at bounding box center [45, 90] width 28 height 13
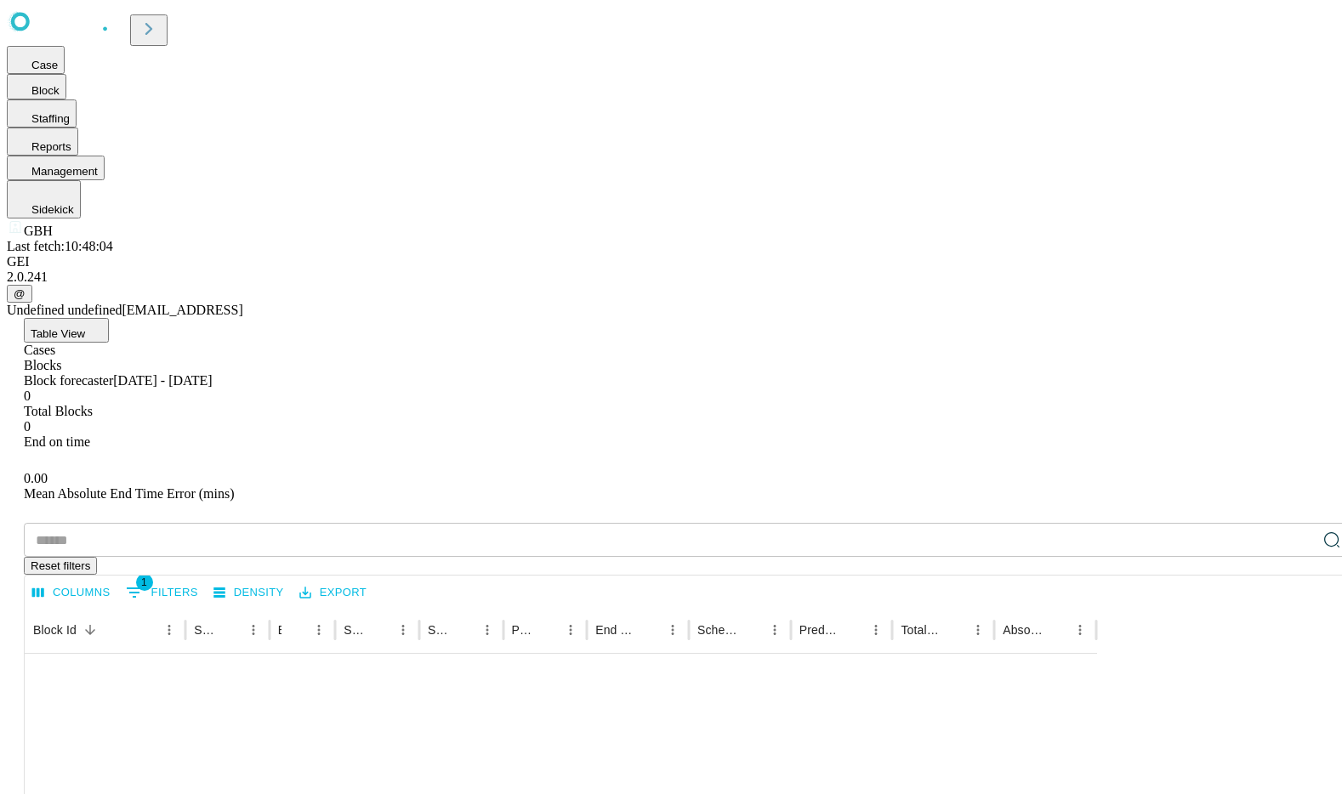
click at [85, 327] on span "Table View" at bounding box center [58, 333] width 54 height 13
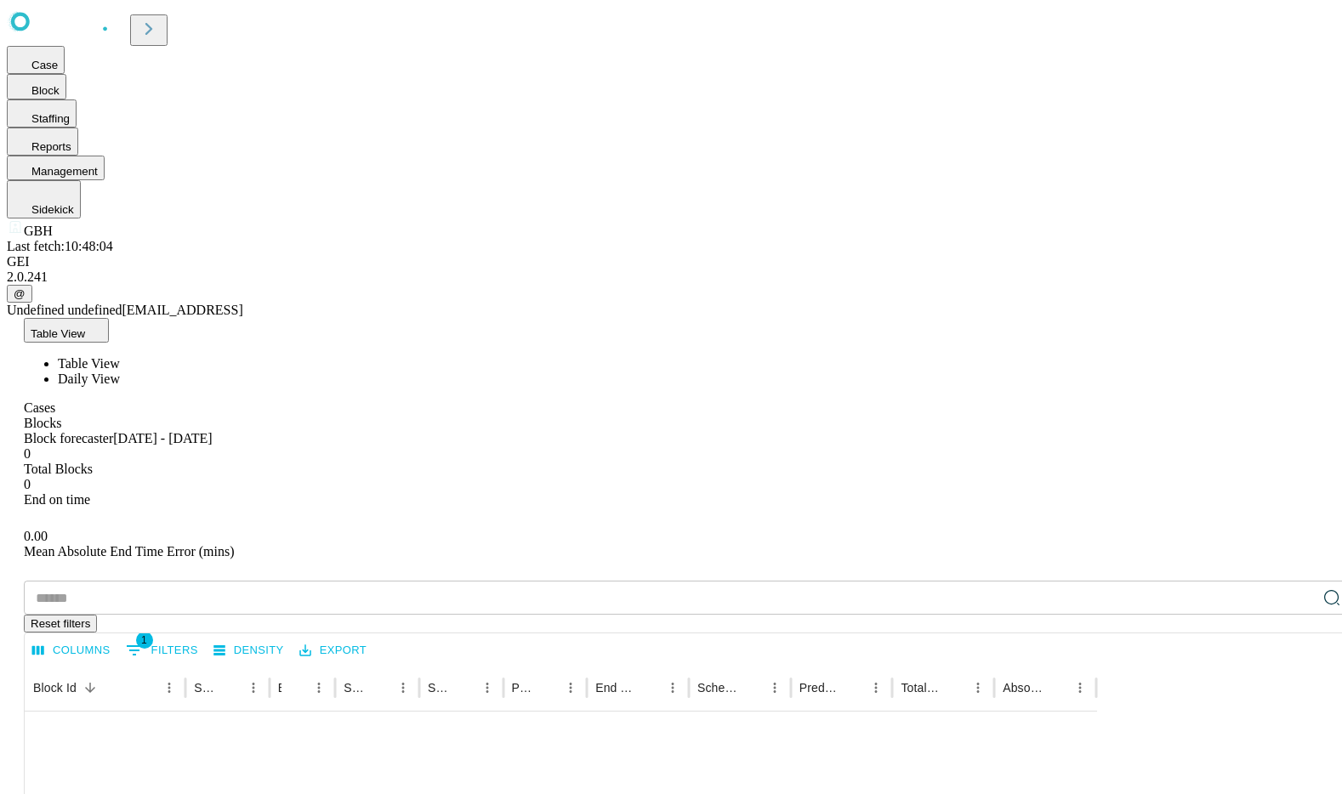
click at [120, 372] on span "Daily View" at bounding box center [89, 379] width 62 height 14
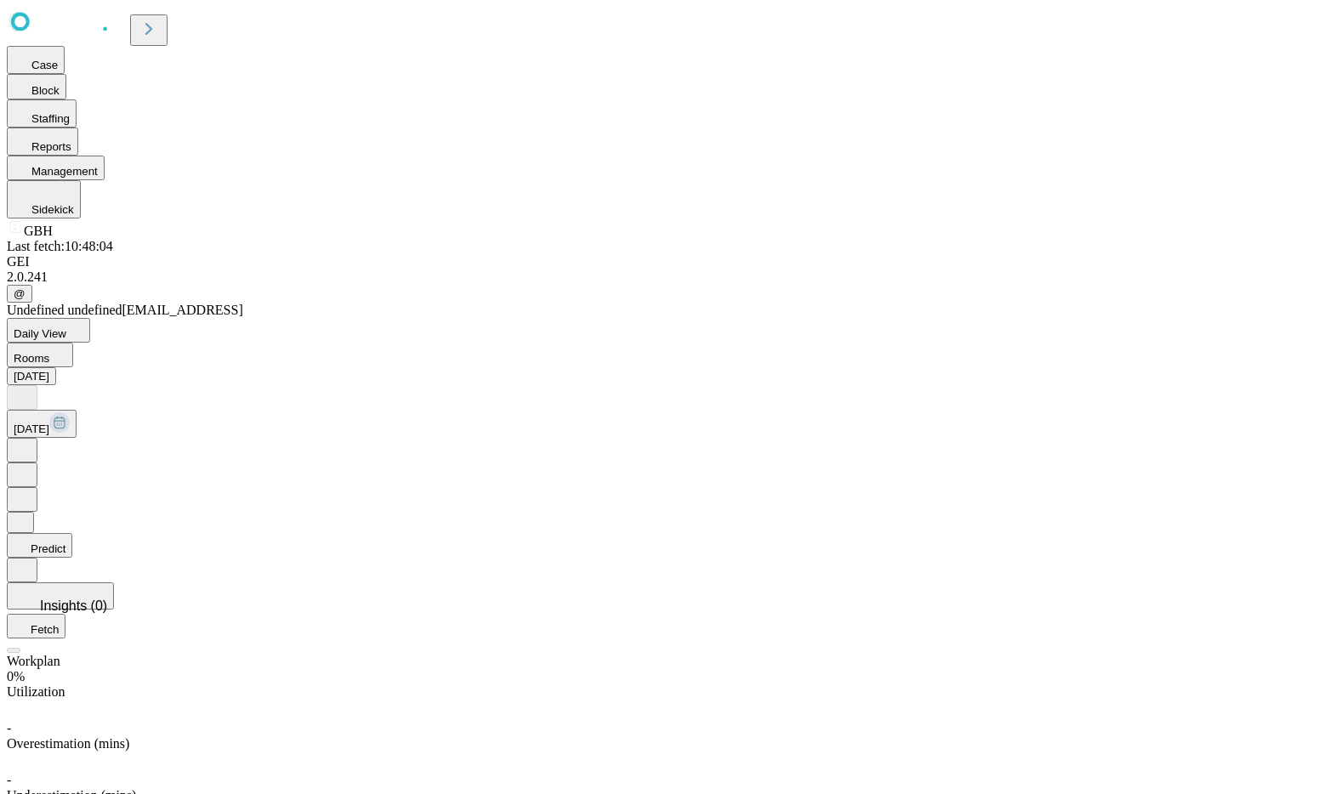
click at [66, 327] on span "Daily View" at bounding box center [40, 333] width 53 height 13
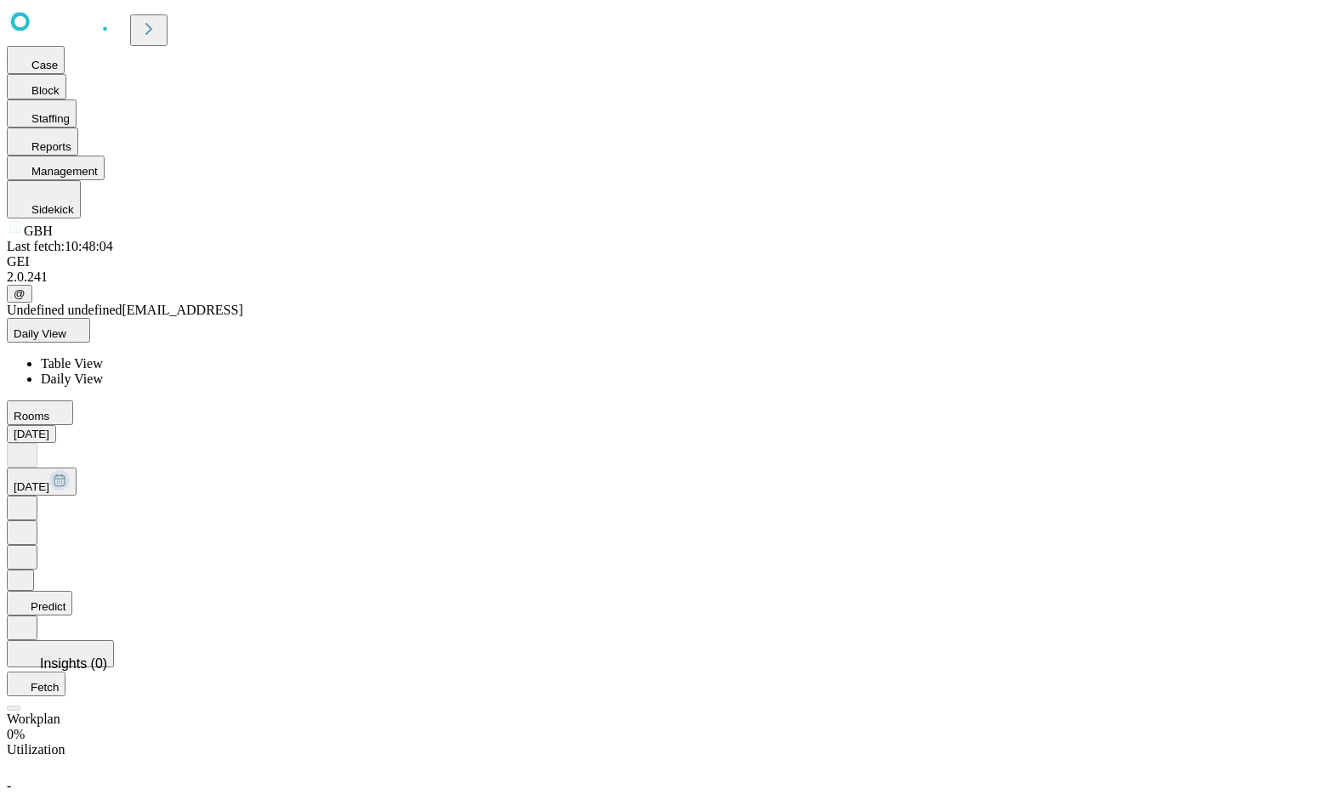
click at [103, 356] on span "Table View" at bounding box center [72, 363] width 62 height 14
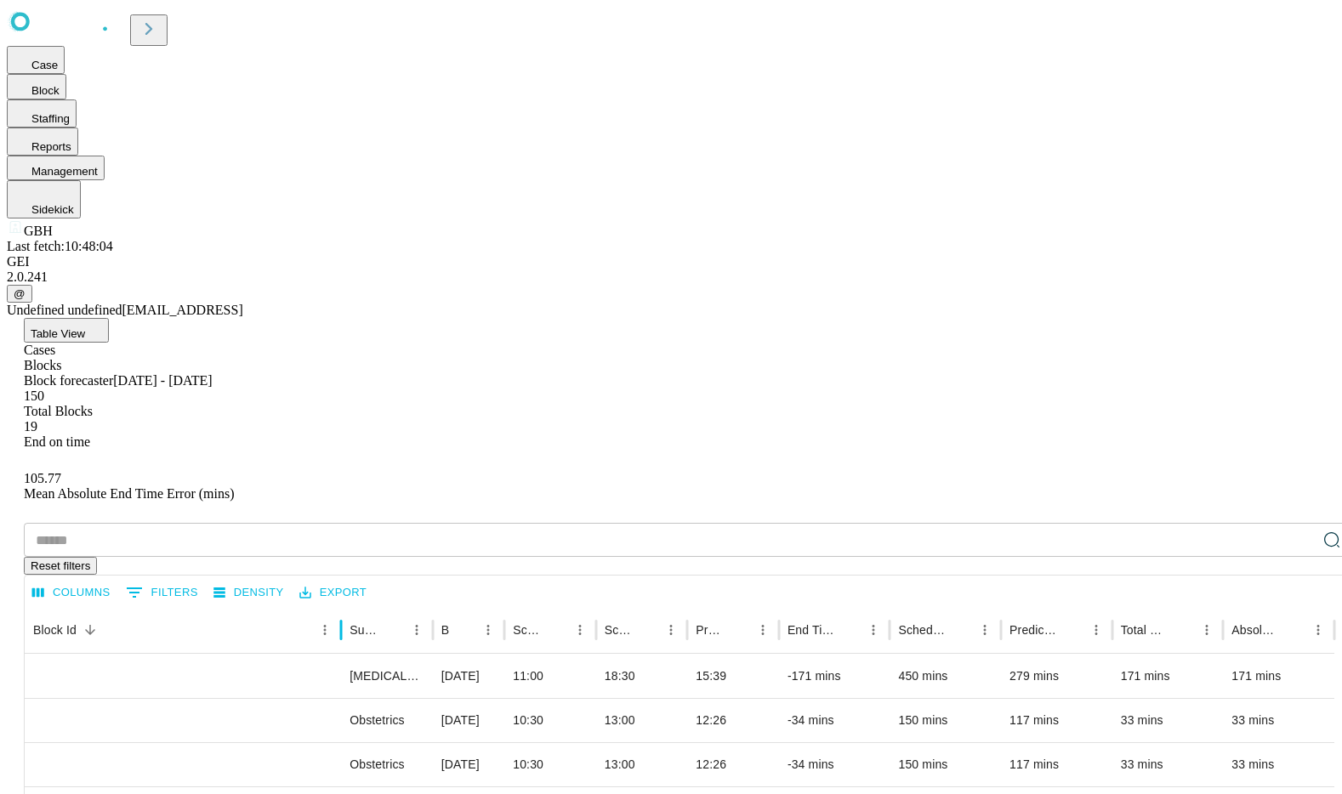
drag, startPoint x: 330, startPoint y: 323, endPoint x: 568, endPoint y: 319, distance: 238.2
click at [345, 606] on div at bounding box center [341, 630] width 9 height 48
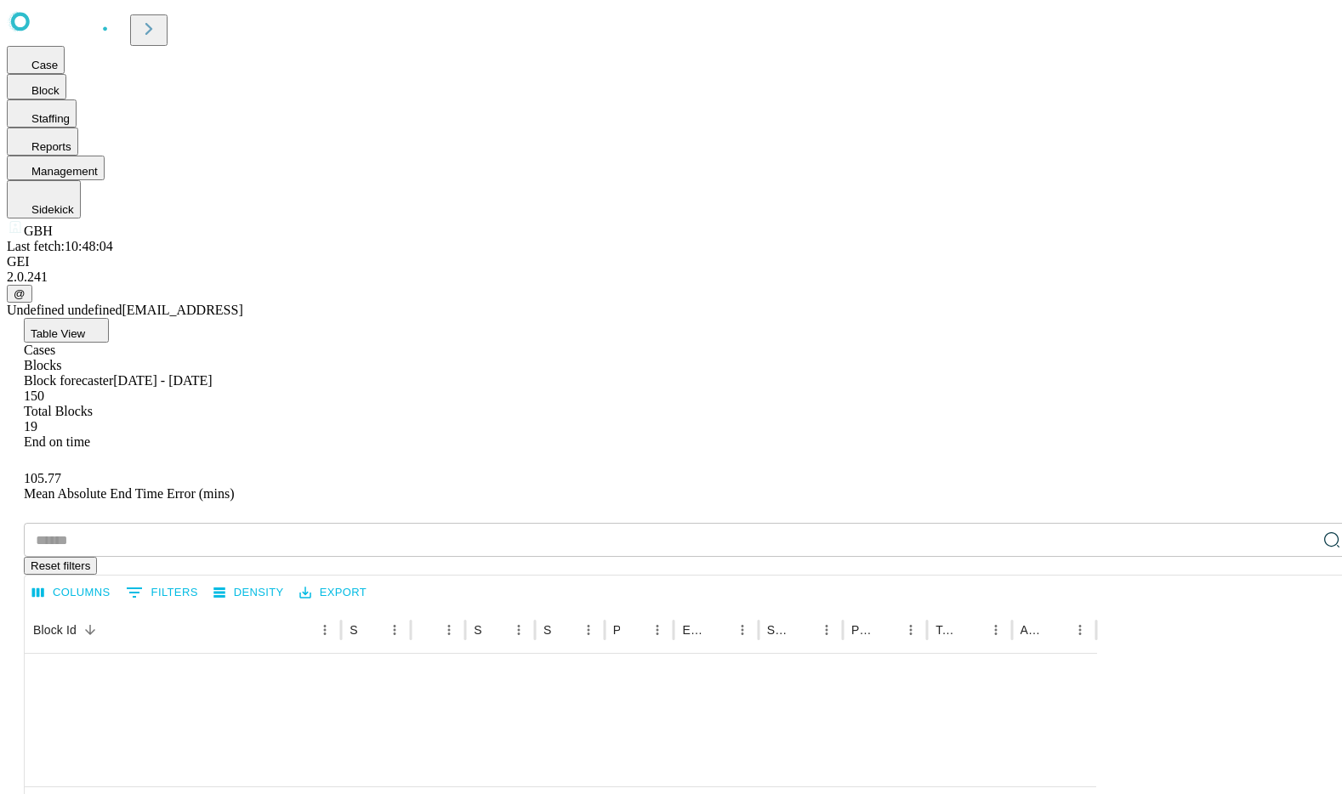
scroll to position [168, 0]
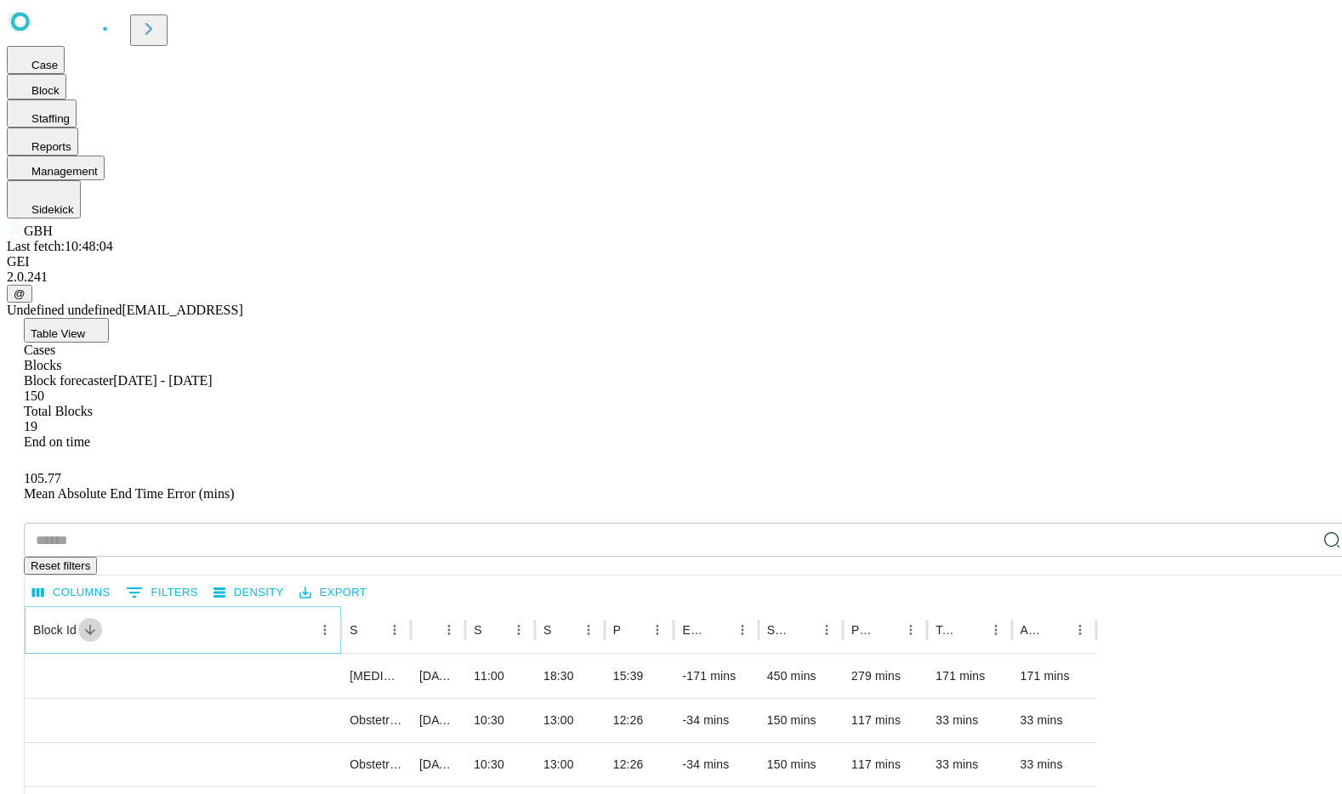
click at [98, 623] on icon "Sort" at bounding box center [90, 630] width 15 height 15
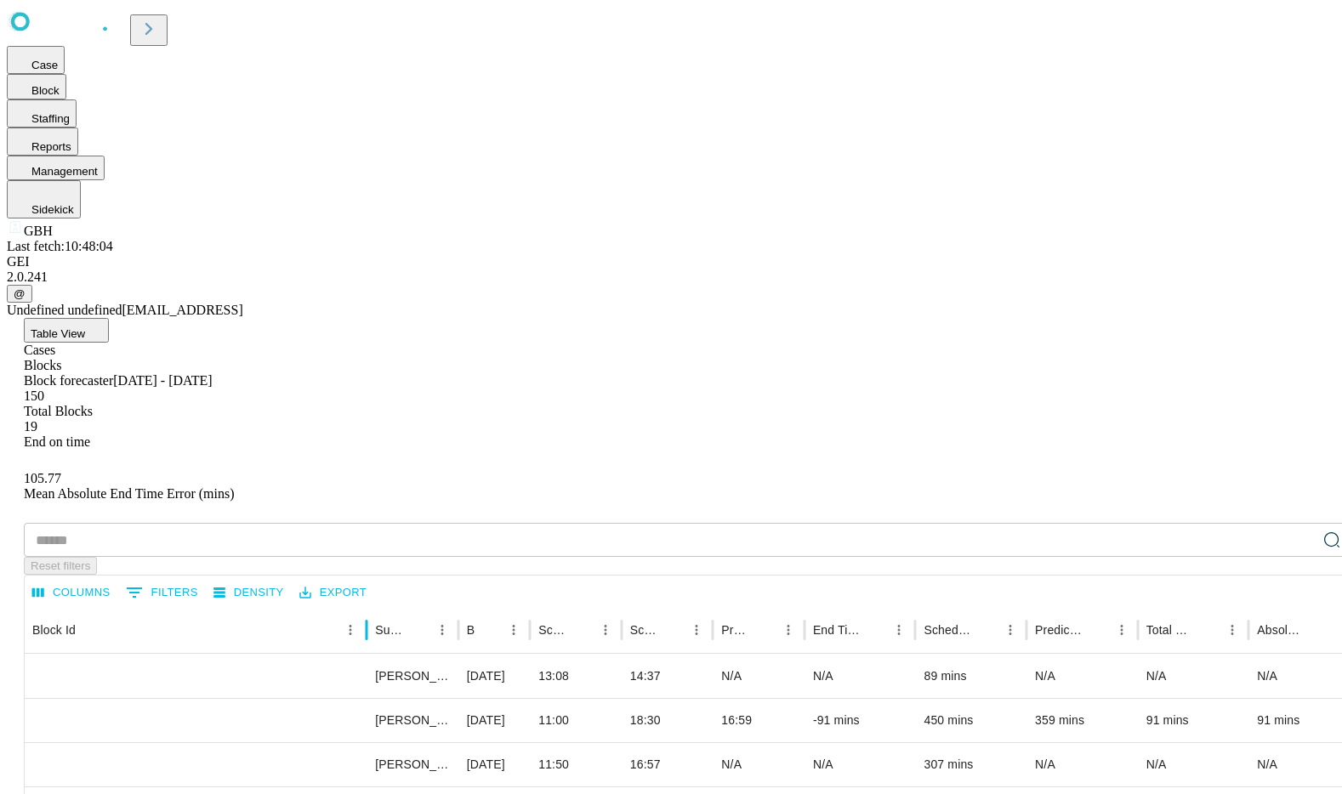
drag, startPoint x: 329, startPoint y: 334, endPoint x: 594, endPoint y: 357, distance: 265.5
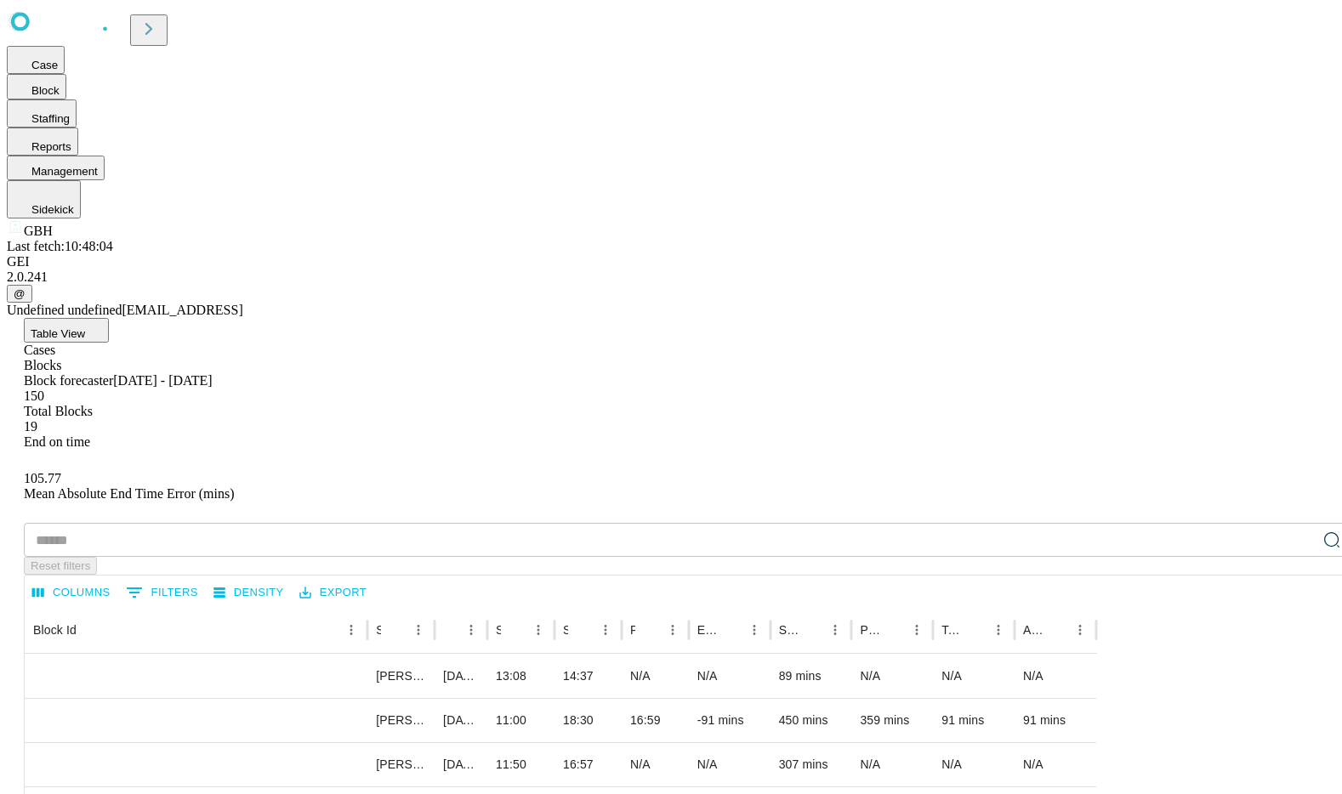
scroll to position [0, 7]
click at [359, 699] on div "SRG-134538_GBH OR 03_2025-09-25_8_15" at bounding box center [196, 742] width 326 height 87
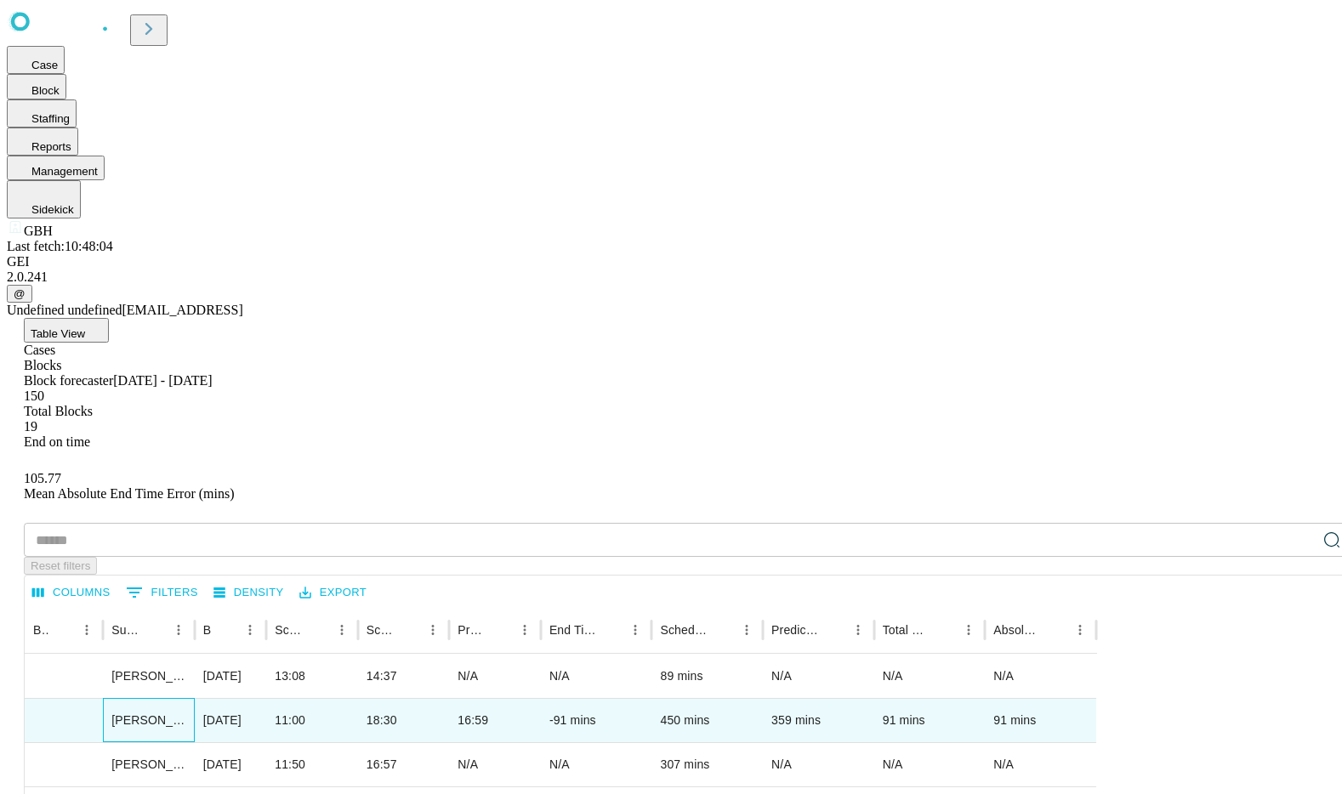
scroll to position [1, 3]
click at [195, 698] on div "[PERSON_NAME]" at bounding box center [149, 720] width 92 height 44
click at [94, 699] on div "SRG-134538_GBH OR 03_2025-09-25_8_15" at bounding box center [63, 742] width 61 height 87
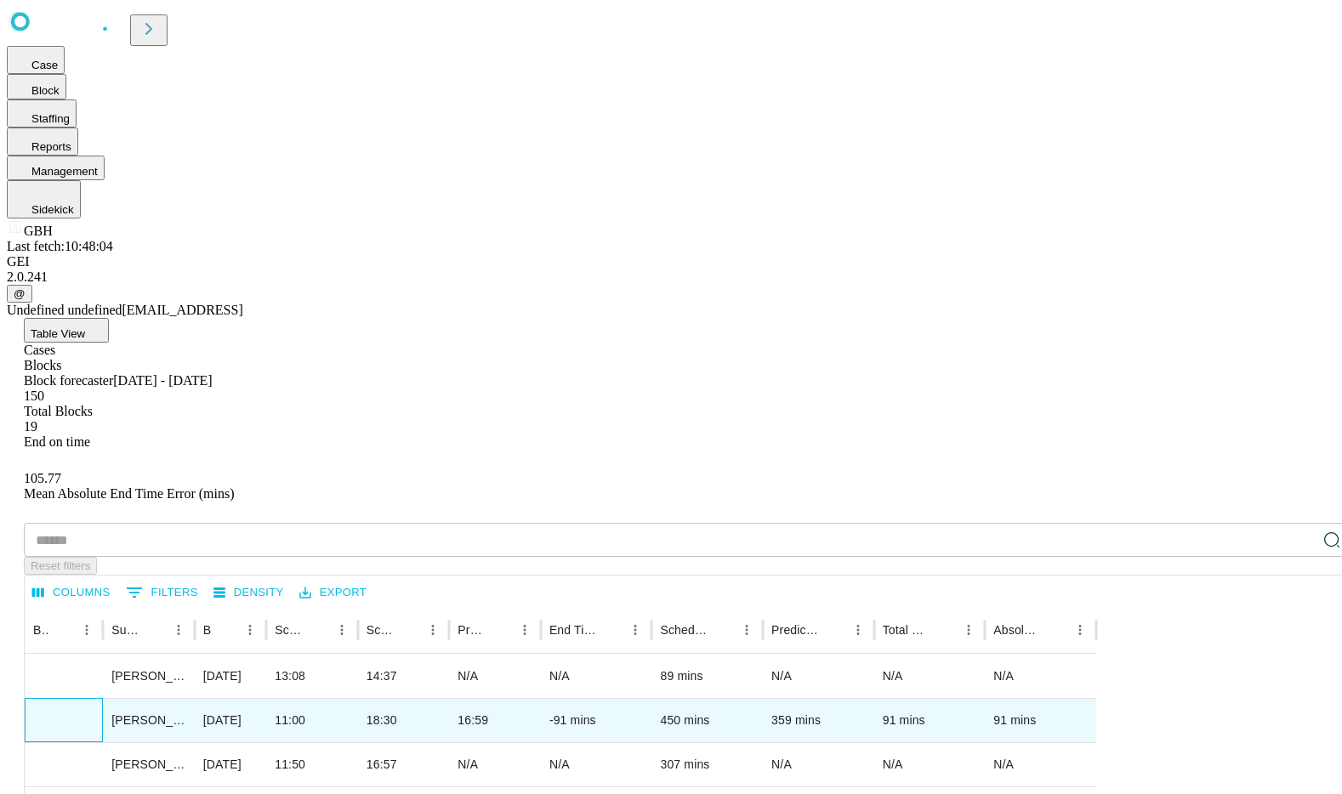
click at [94, 699] on div "SRG-134538_GBH OR 03_2025-09-25_8_15" at bounding box center [63, 742] width 61 height 87
copy div "SRG-134538_GBH OR 03_2025-09-25_8_15"
click at [338, 523] on input "text" at bounding box center [670, 540] width 1293 height 34
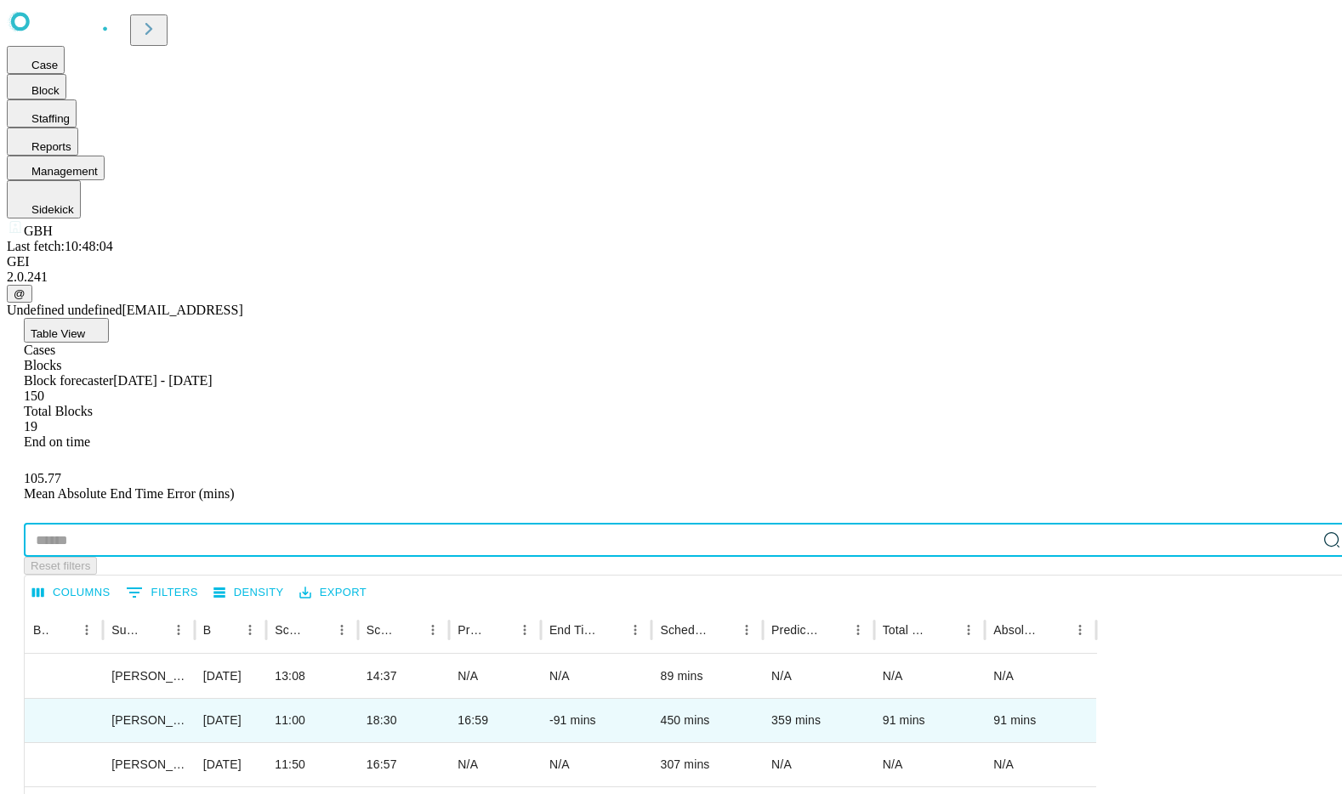
paste input "**********"
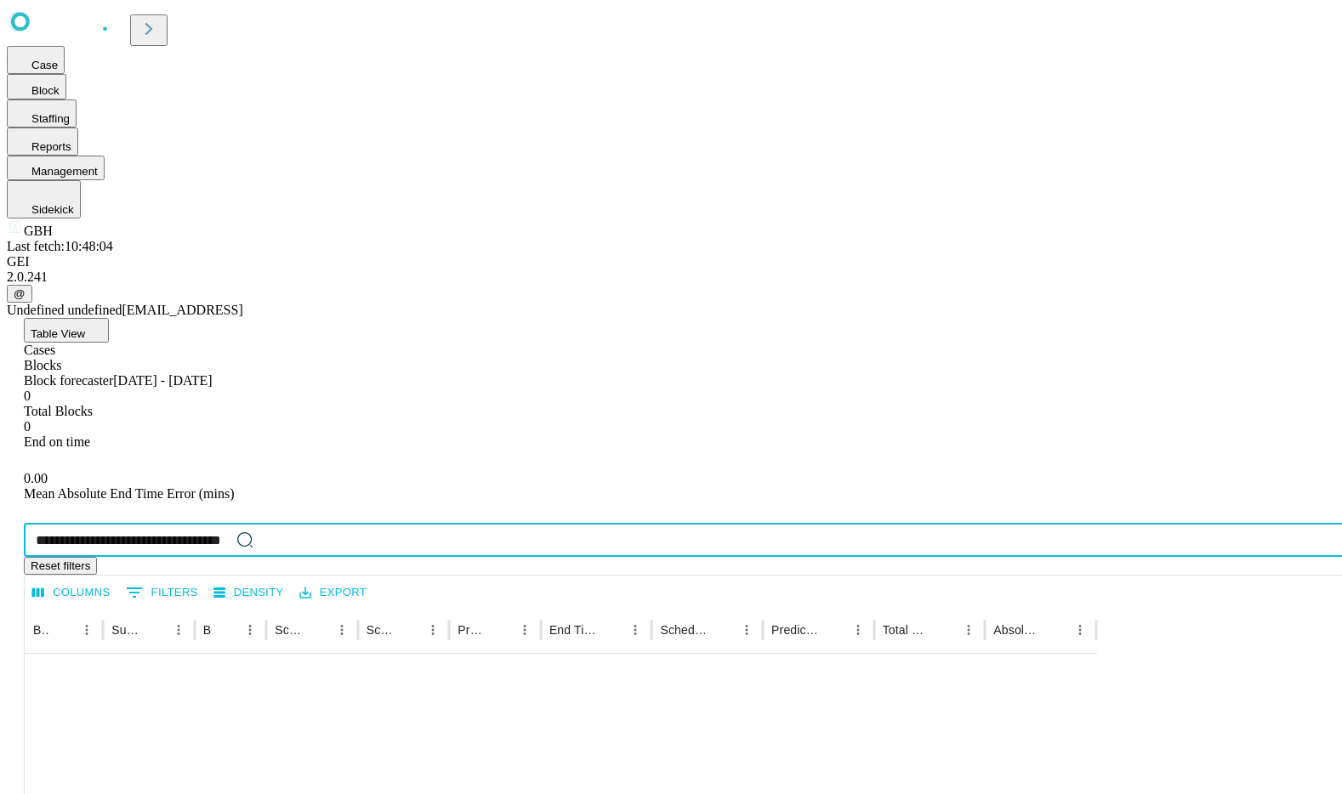
type input "**********"
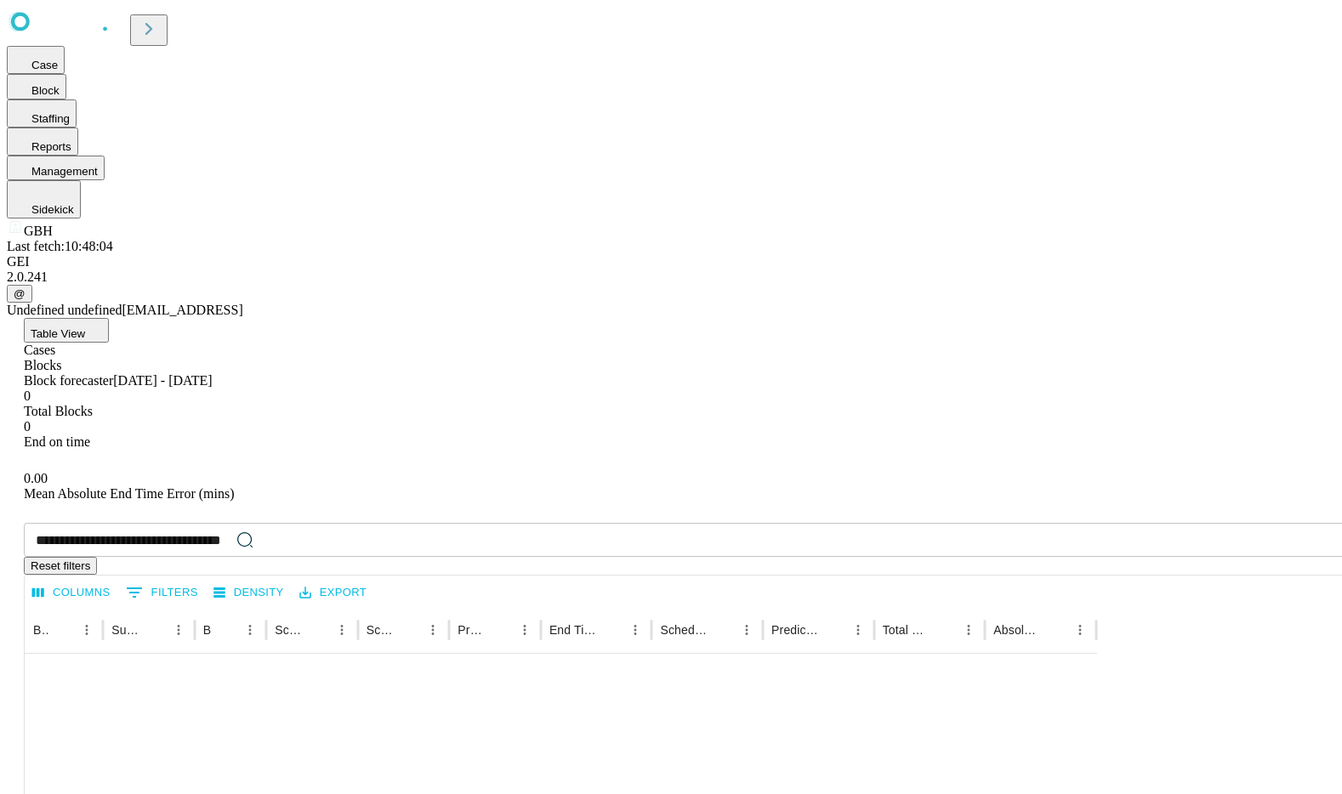
click at [170, 318] on div "Case Block Staffing Reports Management Sidekick GBH Last fetch: 10:48:04 GEI 2.…" at bounding box center [671, 162] width 1329 height 311
click at [152, 27] on icon at bounding box center [148, 29] width 7 height 12
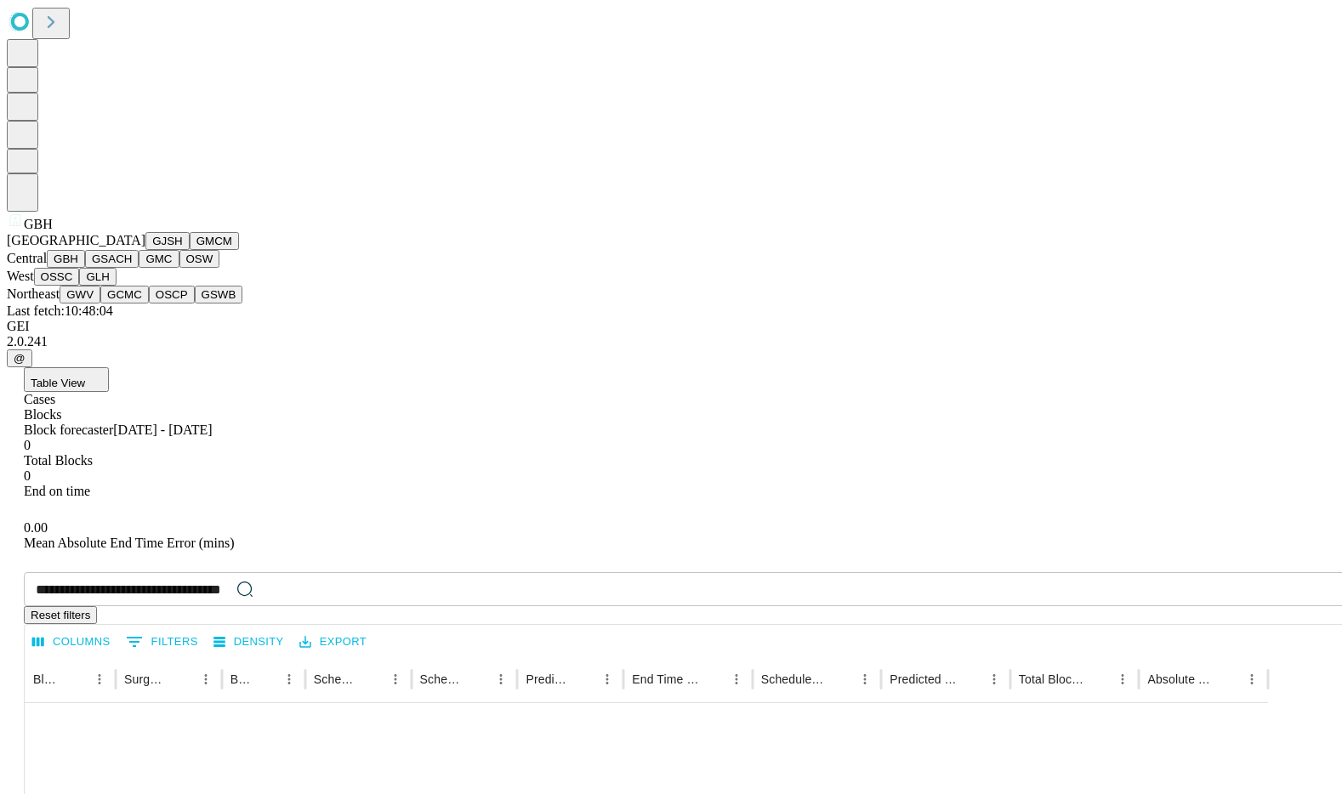
click at [139, 268] on button "GMC" at bounding box center [159, 259] width 40 height 18
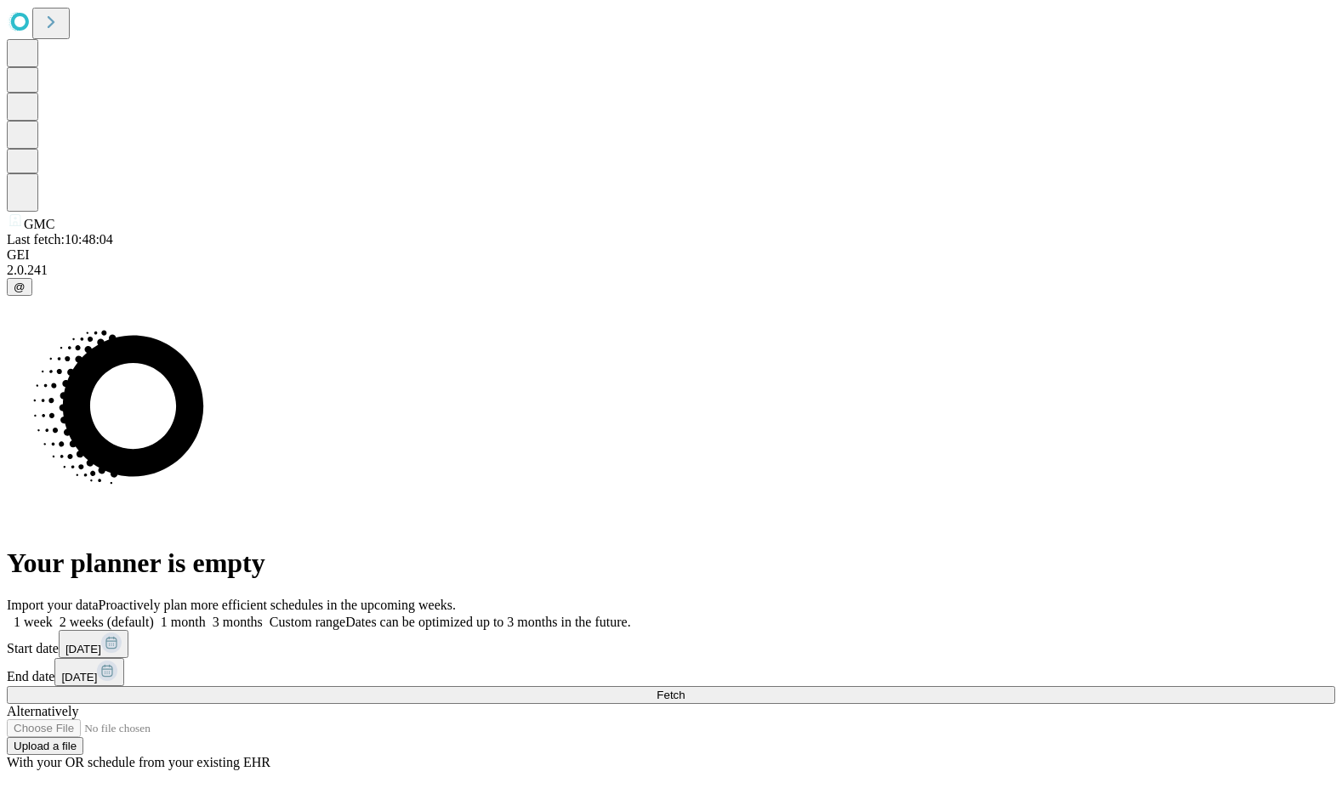
click at [206, 615] on span at bounding box center [206, 622] width 0 height 14
click at [1014, 686] on button "Fetch" at bounding box center [671, 695] width 1329 height 18
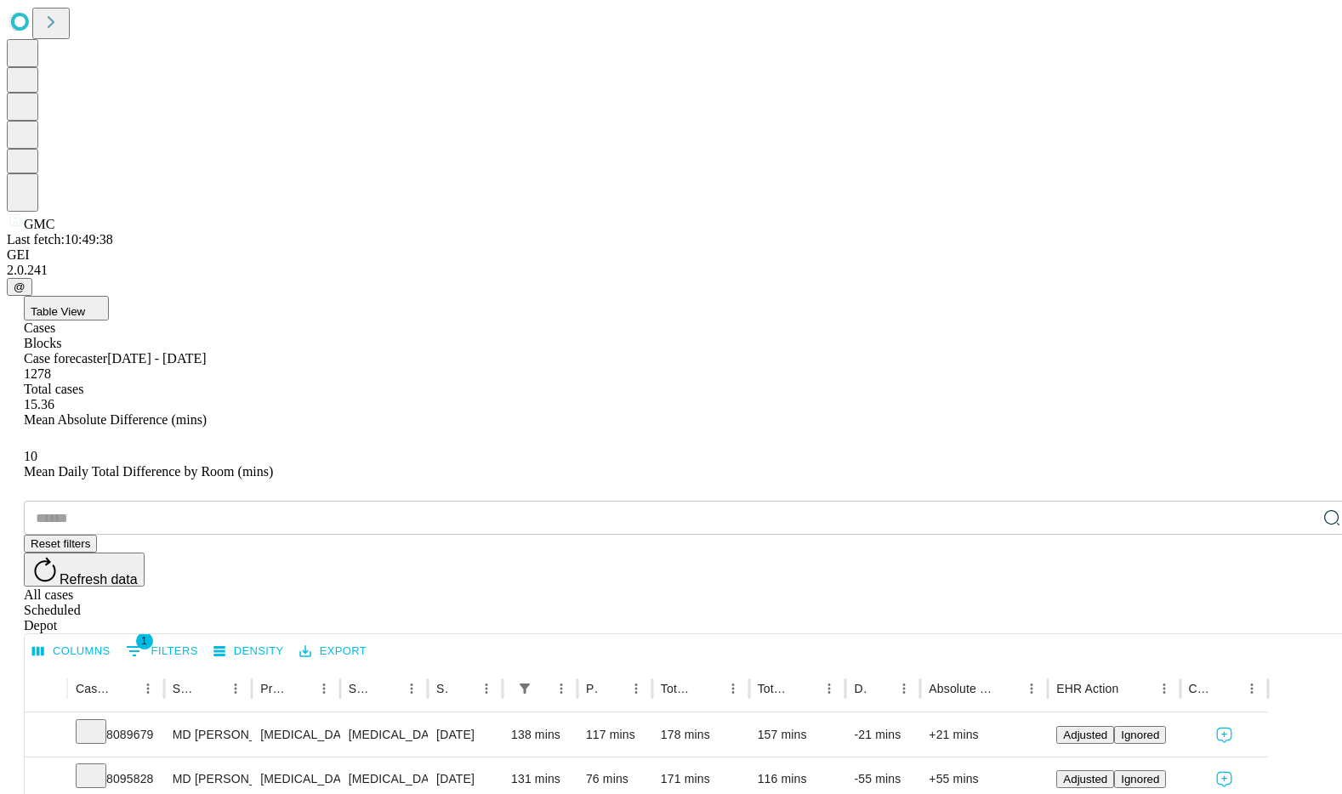
click at [156, 336] on div "Blocks" at bounding box center [688, 343] width 1329 height 15
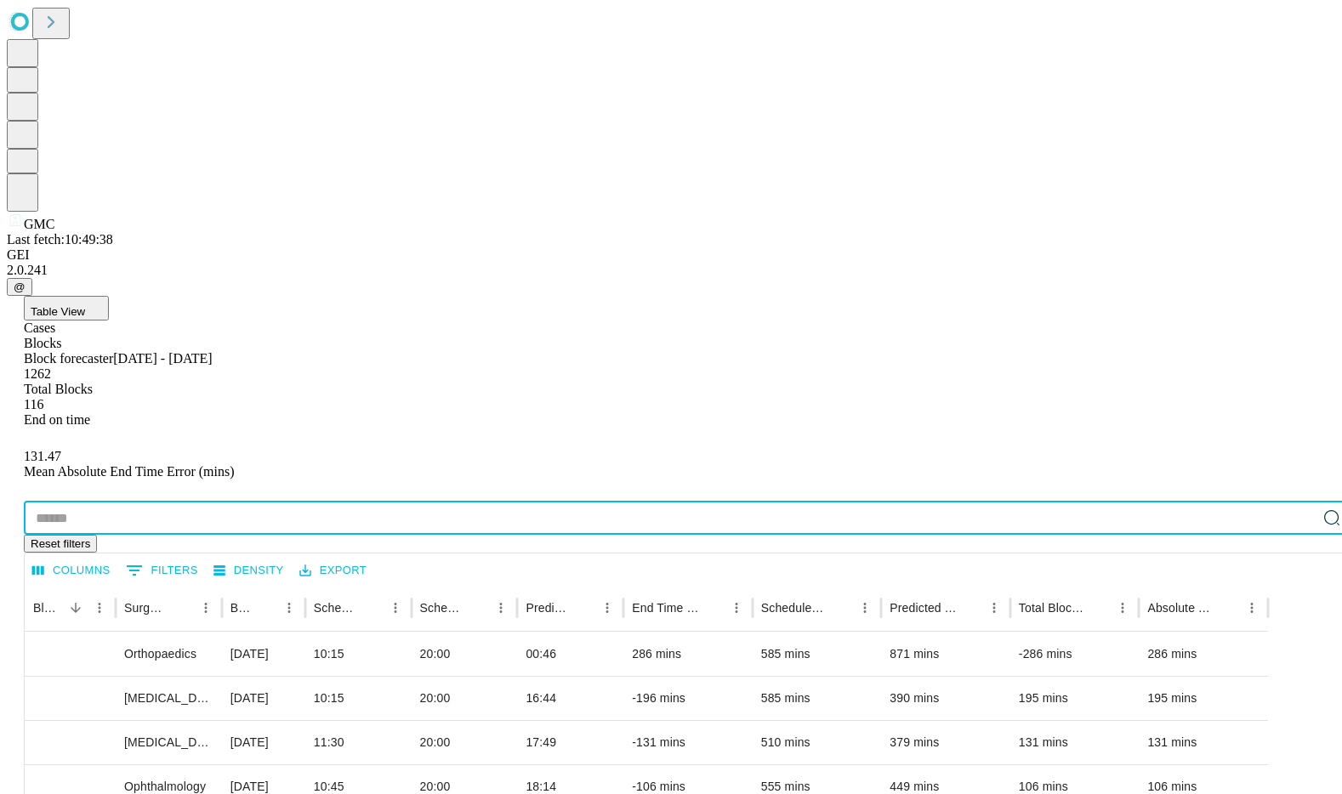
click at [176, 501] on input "text" at bounding box center [670, 518] width 1293 height 34
paste input "**********"
type input "**********"
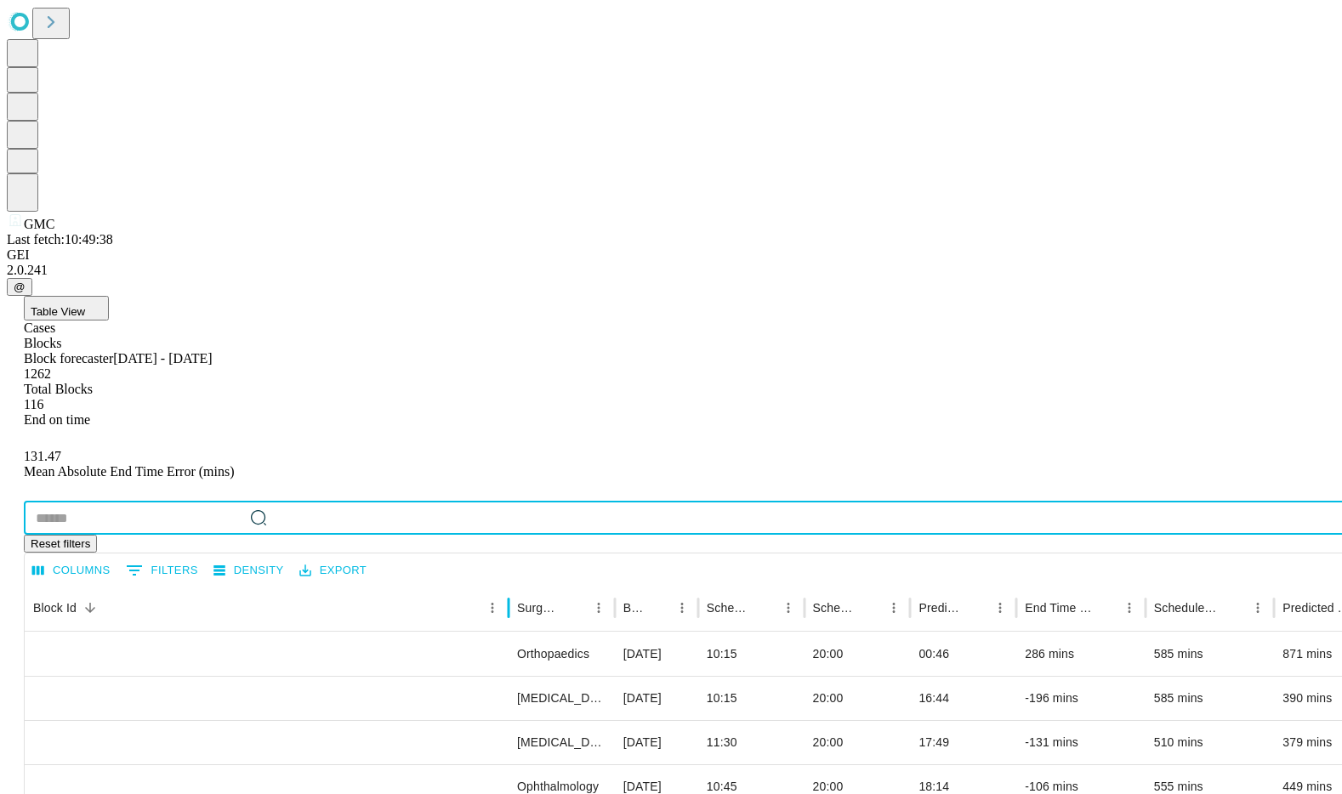
drag, startPoint x: 170, startPoint y: 327, endPoint x: 563, endPoint y: 344, distance: 393.4
click at [513, 584] on div at bounding box center [508, 608] width 9 height 48
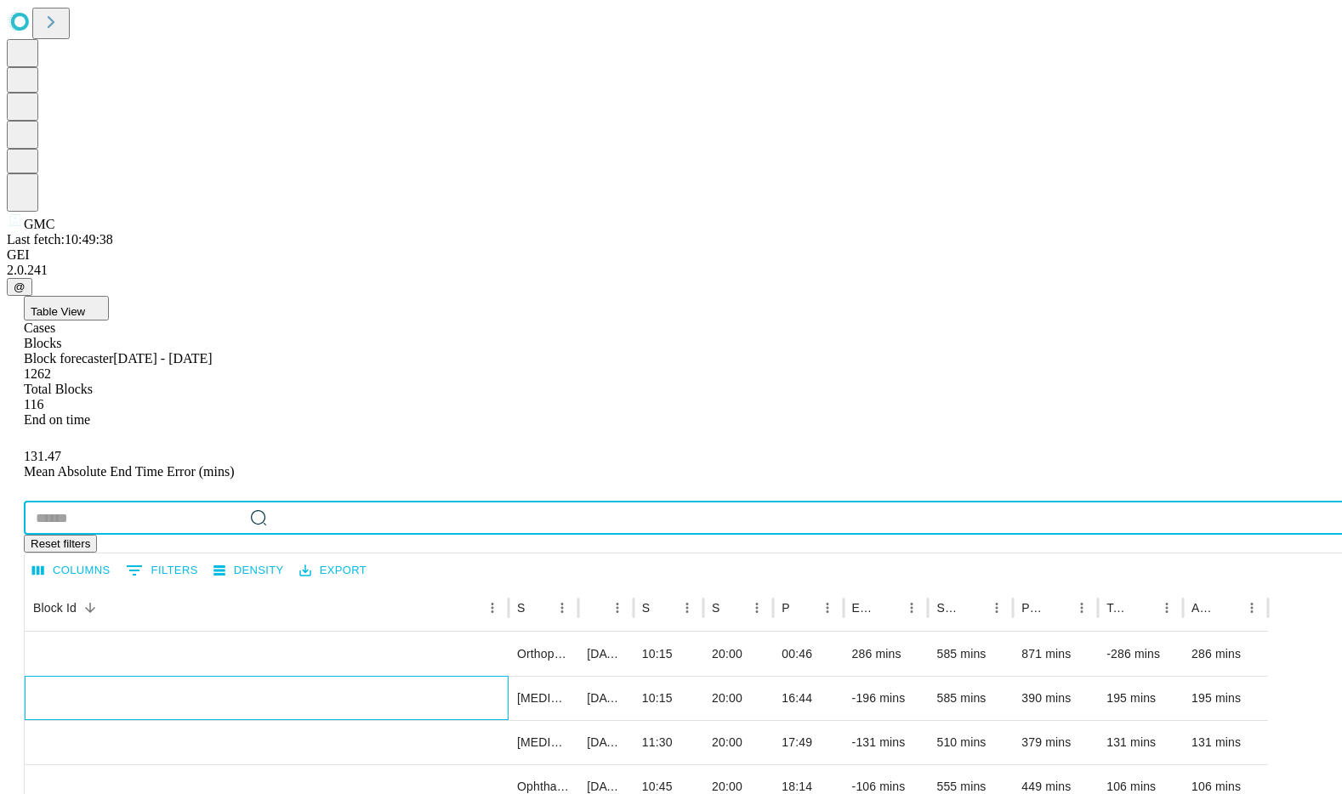
click at [213, 677] on div "SVC-80_GMC OR 16_2025-10-24_7_17" at bounding box center [266, 720] width 467 height 87
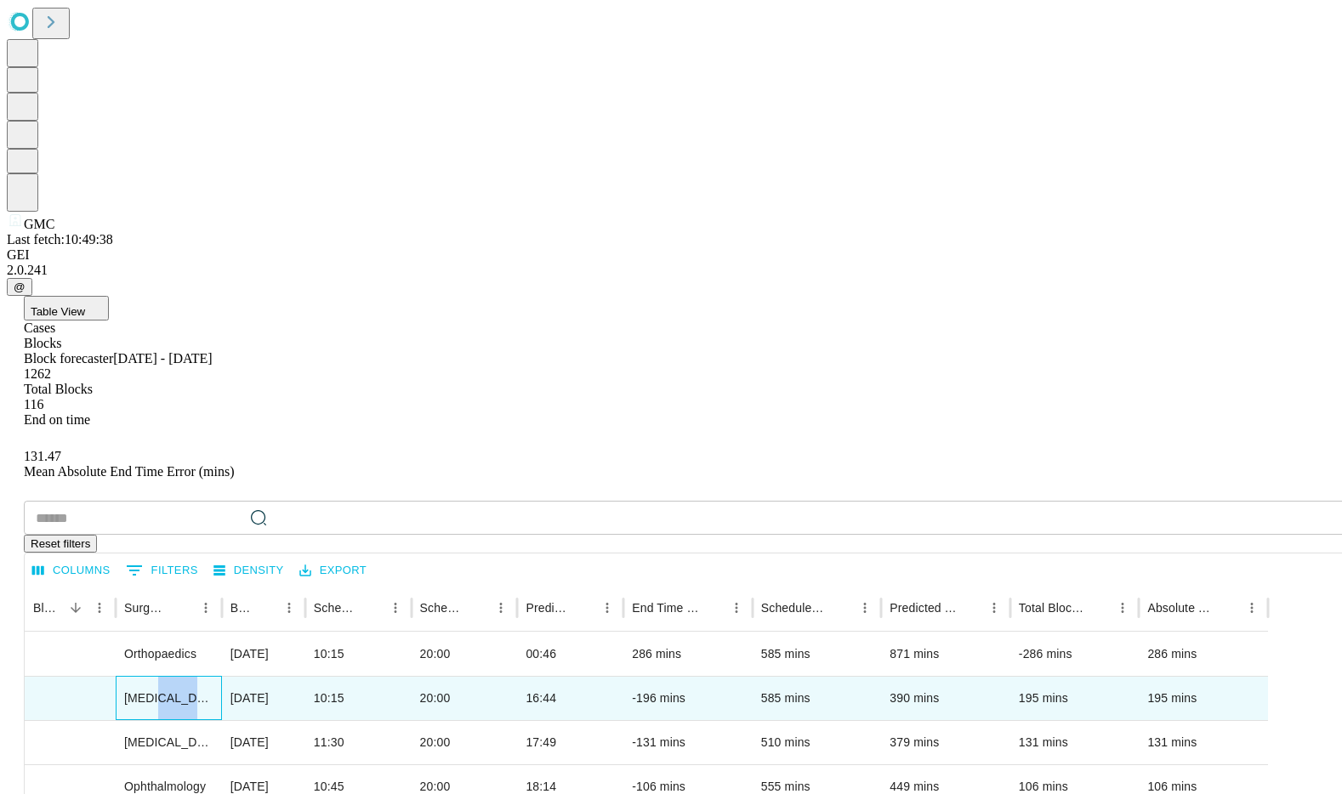
click at [213, 676] on div "[MEDICAL_DATA]" at bounding box center [169, 698] width 106 height 44
click at [107, 677] on div "SVC-80_GMC OR 16_2025-10-24_7_17" at bounding box center [70, 720] width 74 height 87
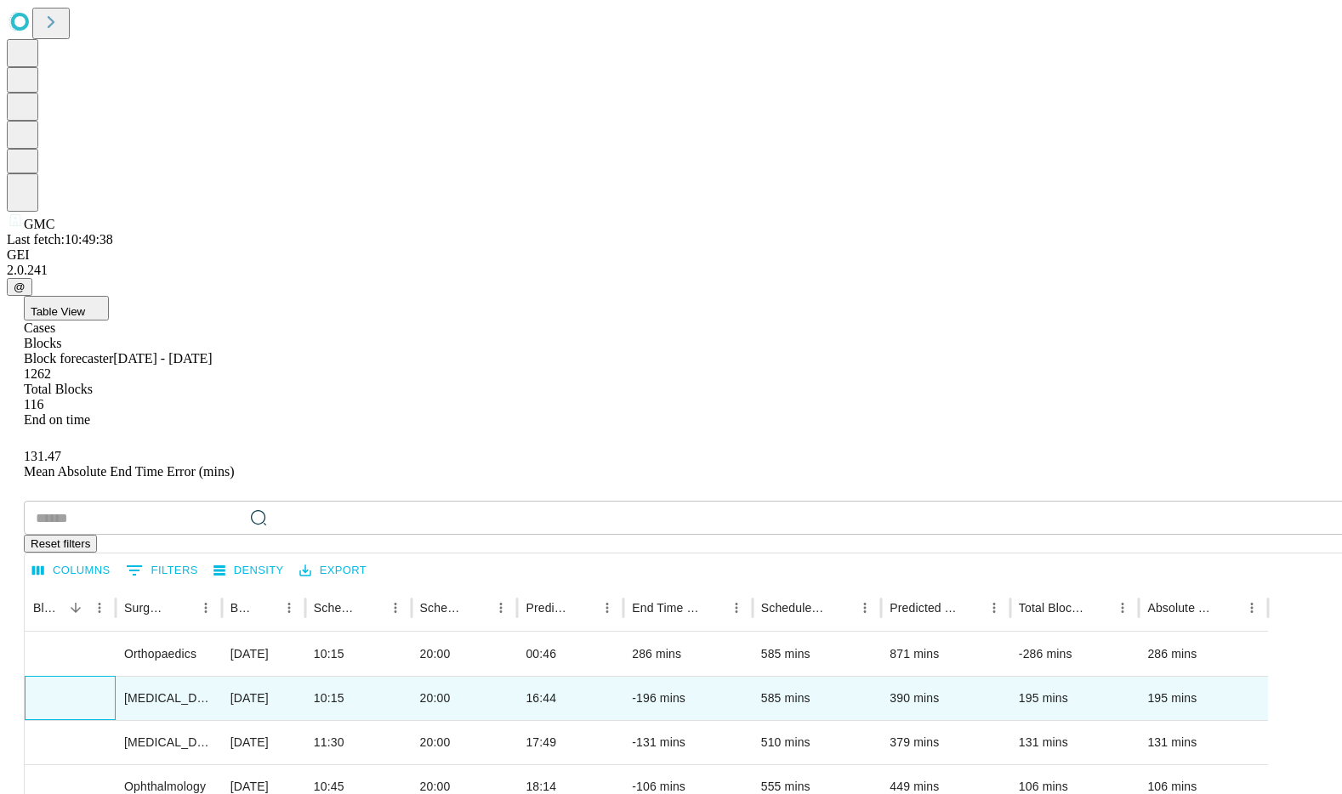
copy div "SVC-80_GMC OR 16_2025-10-24_7_17"
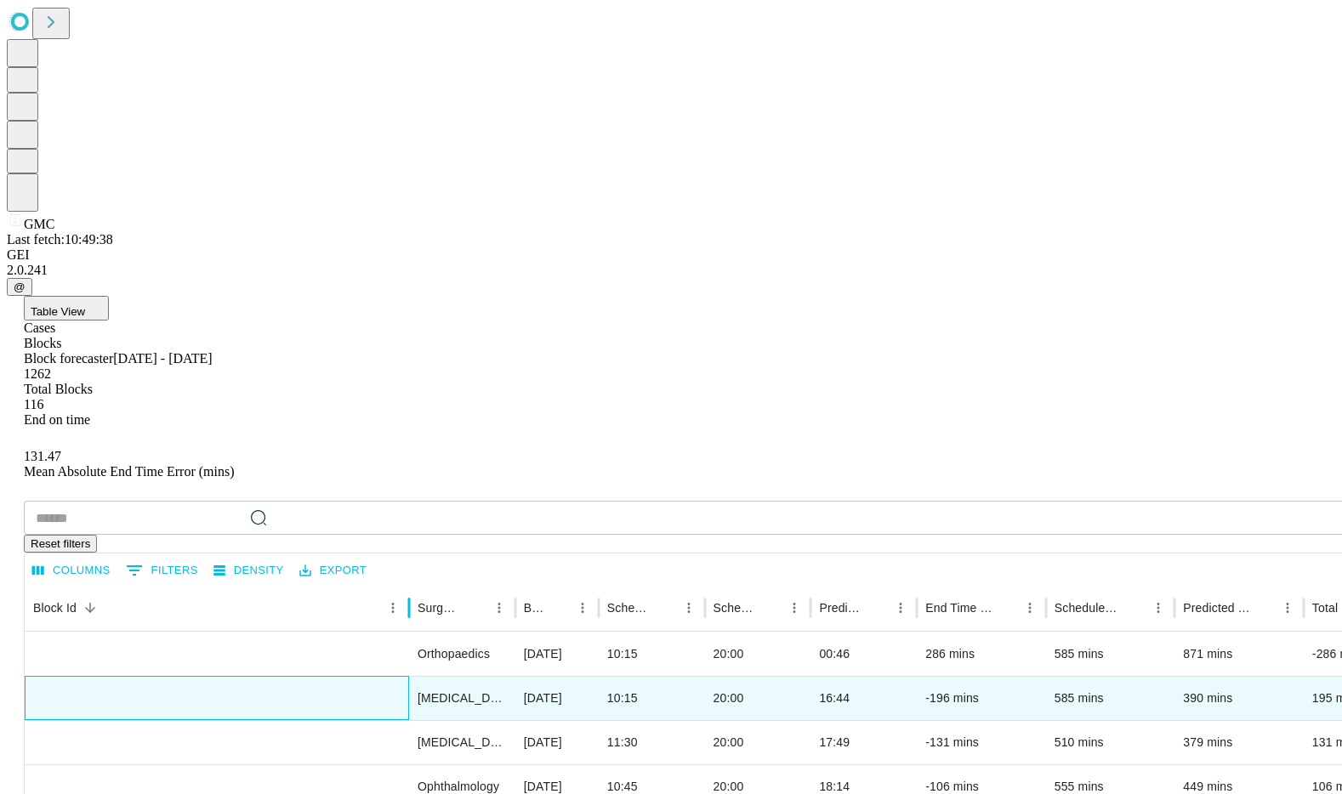
drag, startPoint x: 170, startPoint y: 327, endPoint x: 464, endPoint y: 352, distance: 294.6
click at [413, 584] on div at bounding box center [409, 608] width 9 height 48
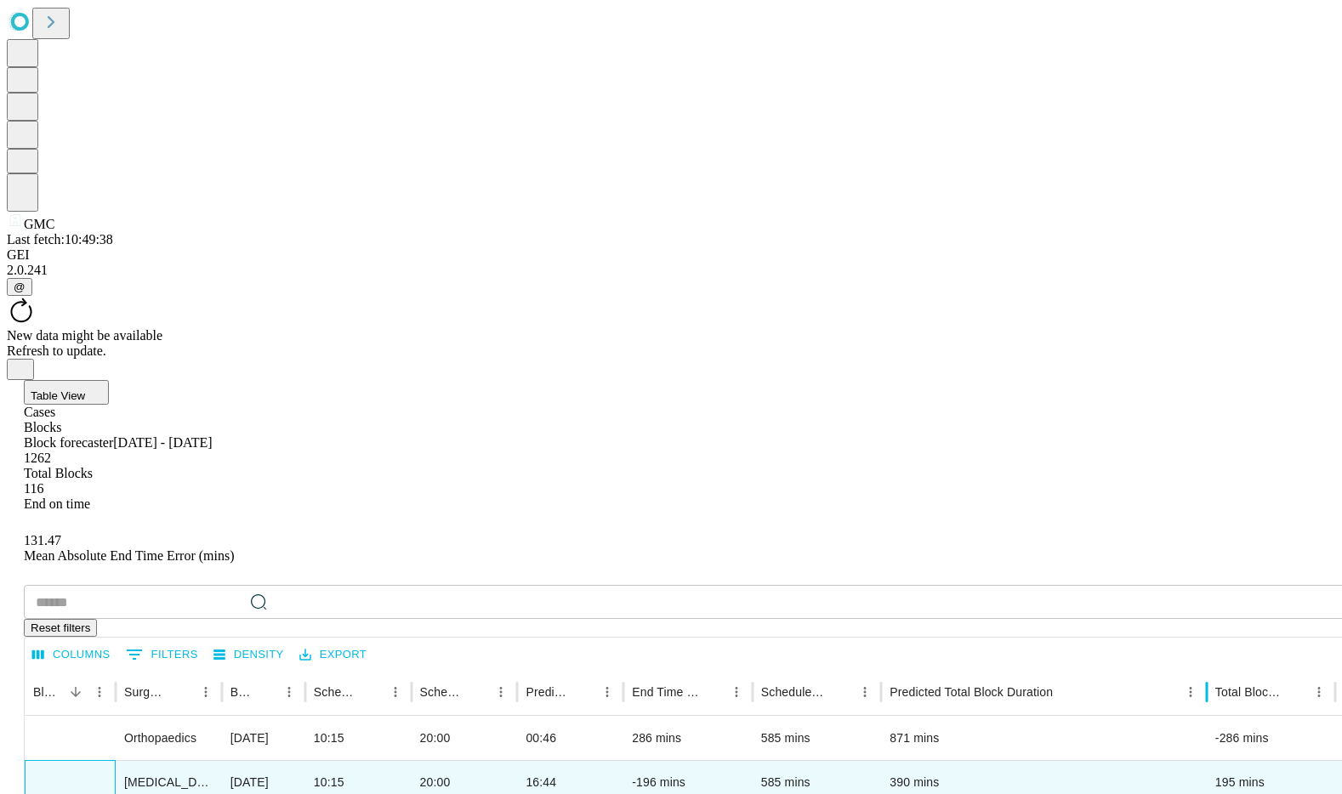
drag, startPoint x: 1066, startPoint y: 335, endPoint x: 1263, endPoint y: 349, distance: 197.8
click at [1161, 669] on div at bounding box center [1207, 693] width 9 height 48
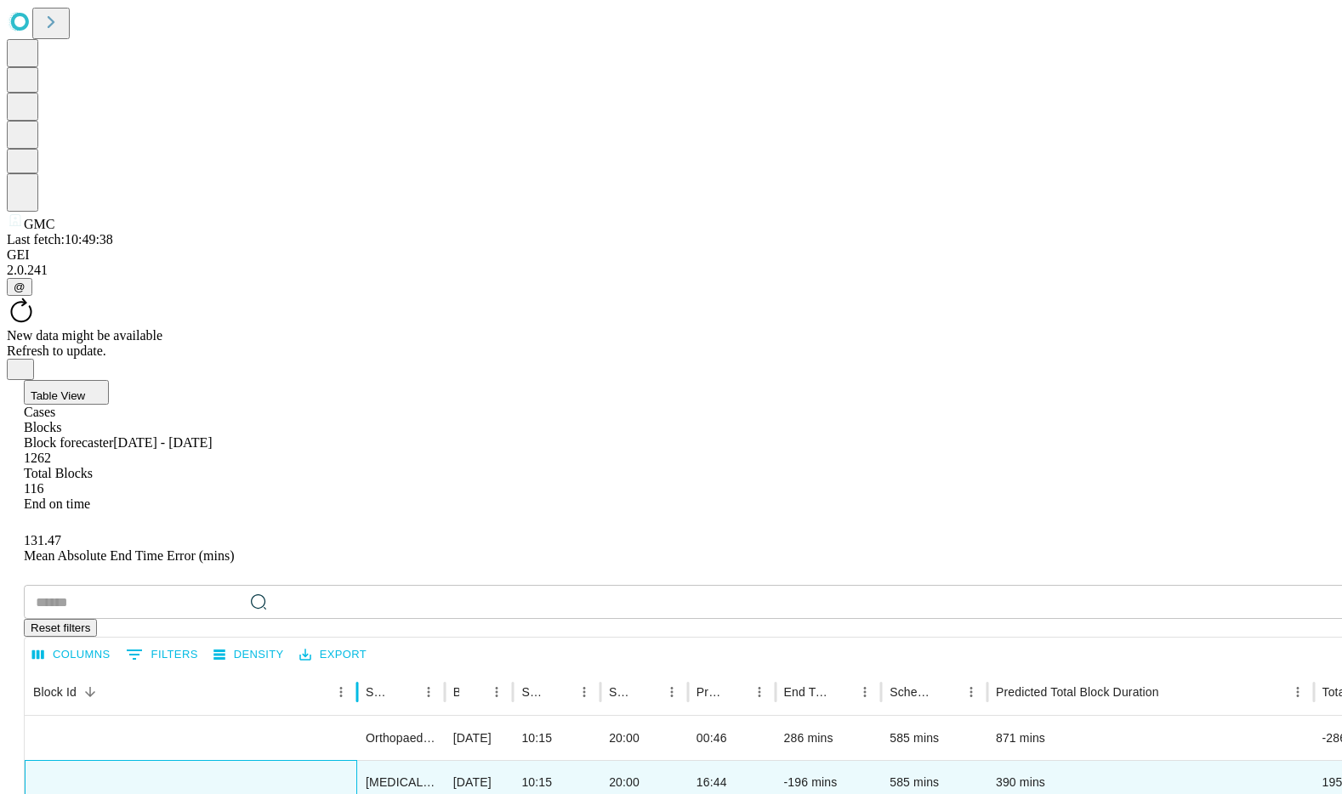
drag, startPoint x: 156, startPoint y: 332, endPoint x: 371, endPoint y: 389, distance: 222.6
click at [361, 669] on div at bounding box center [357, 693] width 9 height 48
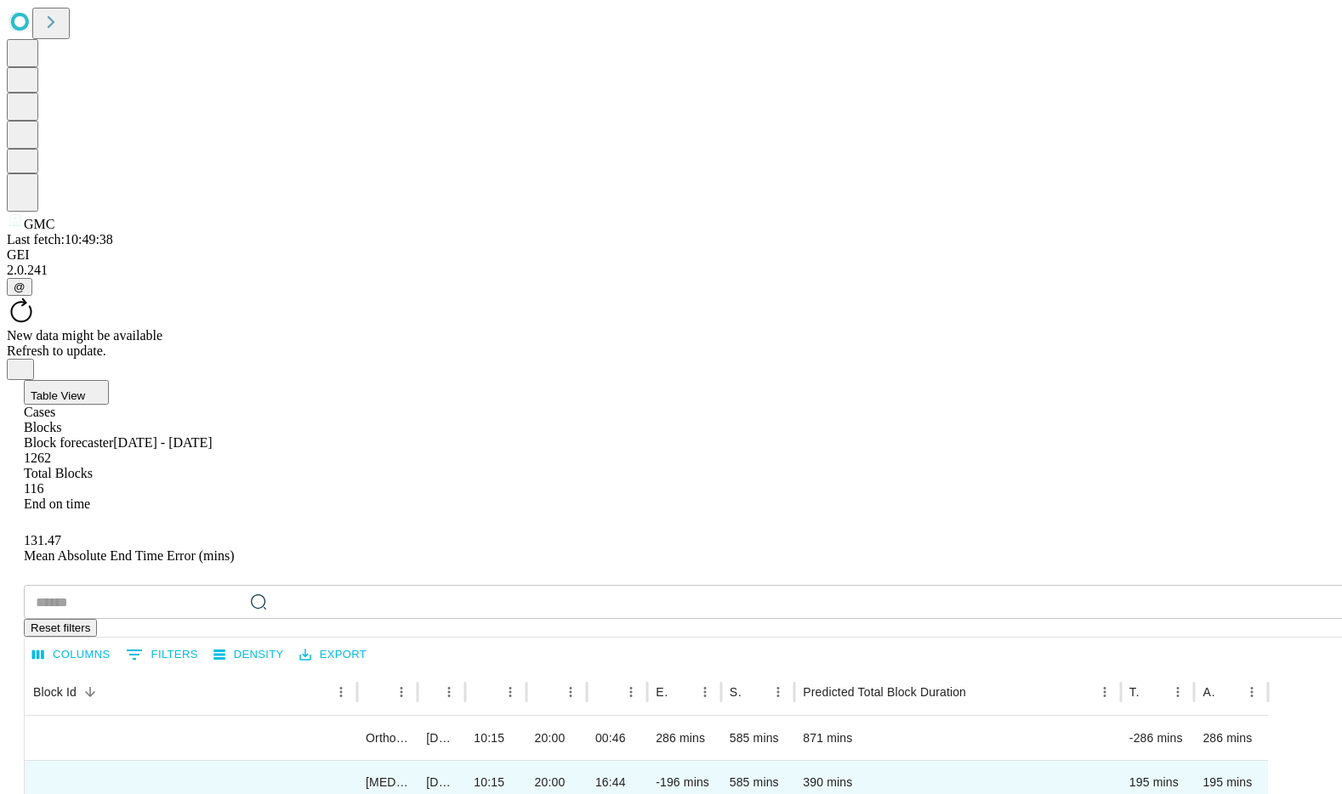
click at [29, 31] on icon at bounding box center [19, 22] width 19 height 18
click at [63, 28] on icon at bounding box center [51, 22] width 24 height 24
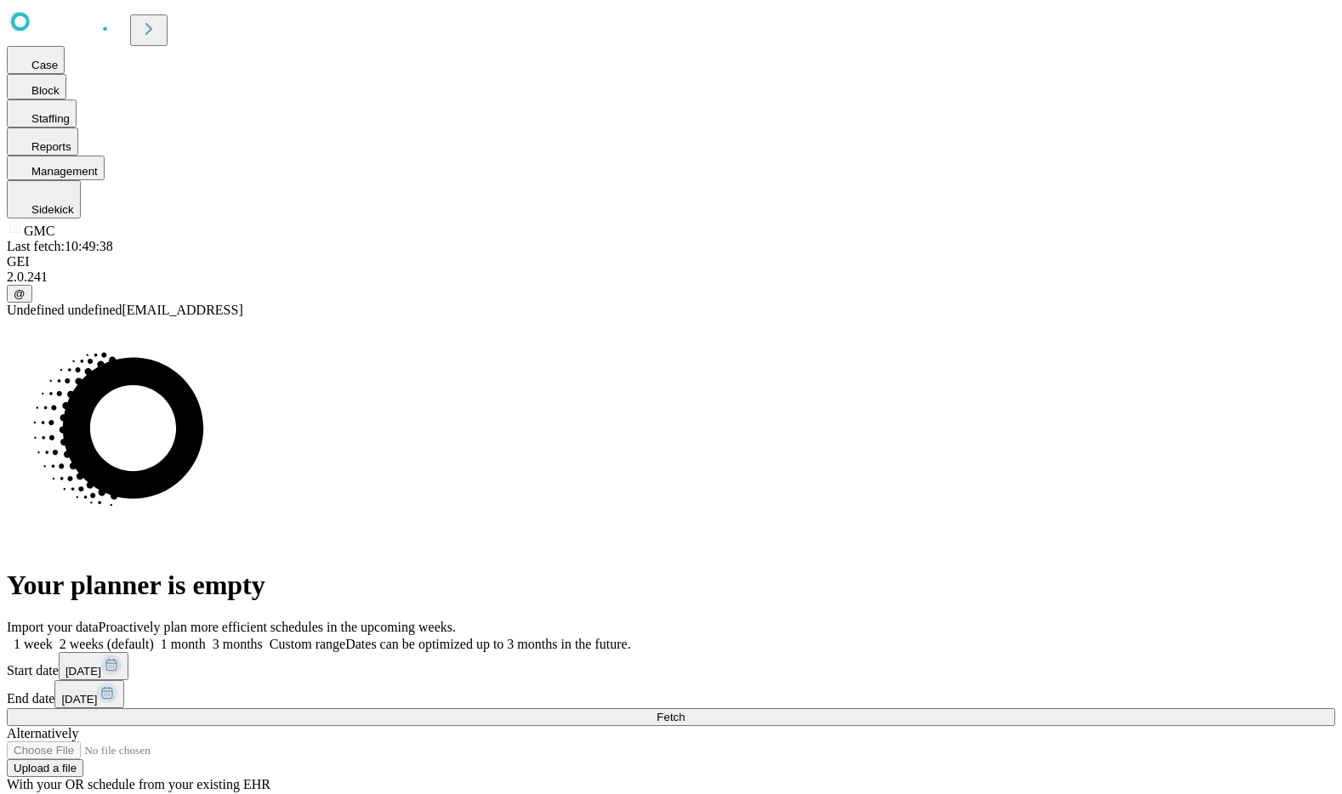
click at [631, 637] on span at bounding box center [631, 644] width 0 height 14
click at [101, 665] on span "[DATE]" at bounding box center [83, 671] width 36 height 13
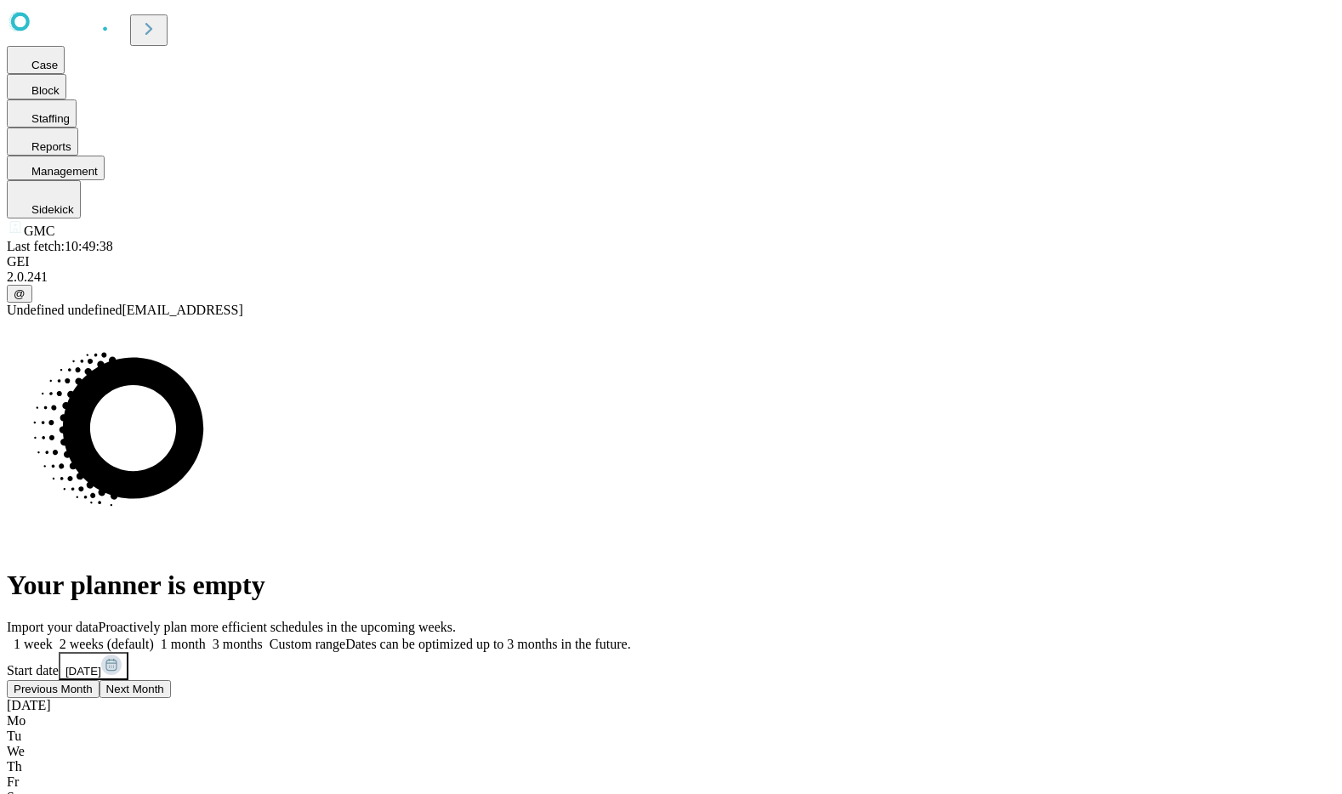
click at [100, 680] on button "Previous Month" at bounding box center [53, 689] width 93 height 18
click at [116, 683] on span "Next Month" at bounding box center [87, 689] width 58 height 13
click at [137, 683] on span "Previous Month" at bounding box center [97, 689] width 79 height 13
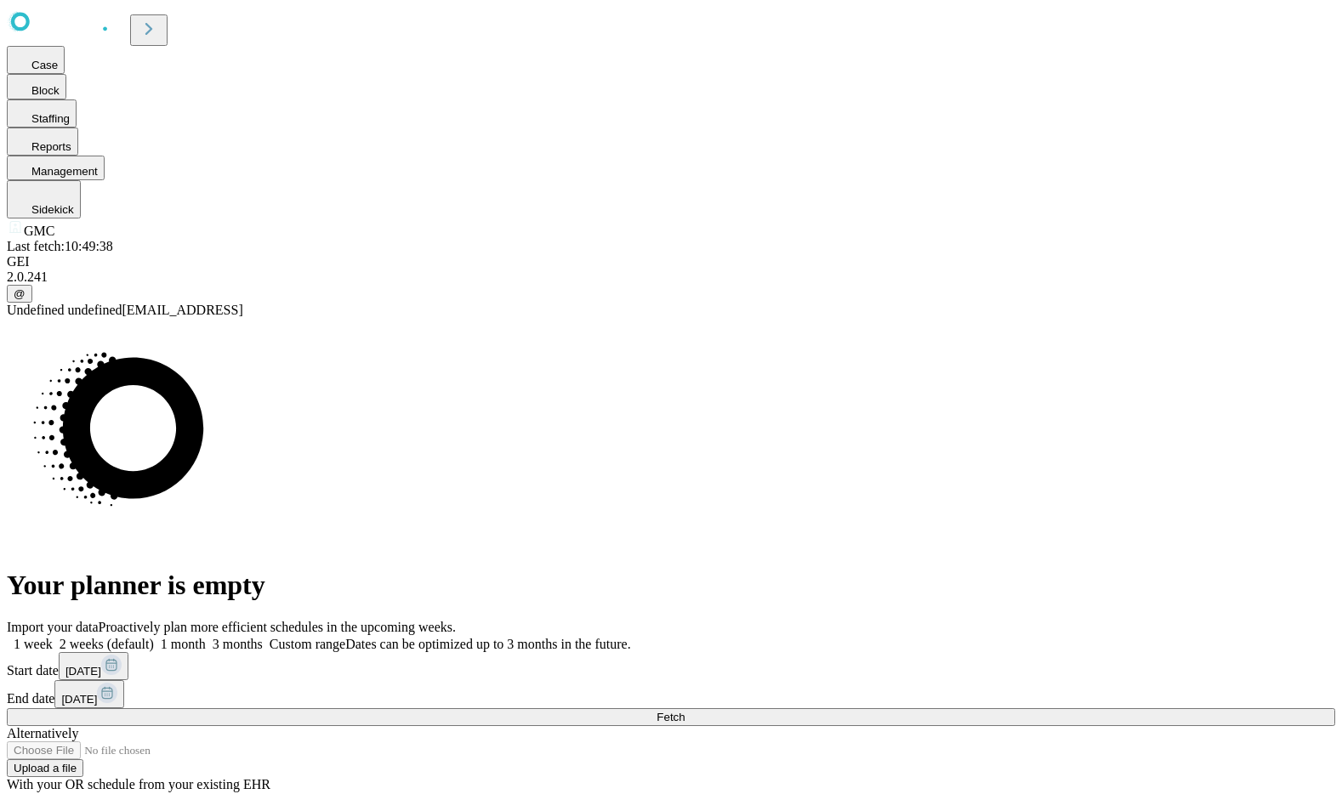
click at [1049, 726] on div "Alternatively" at bounding box center [671, 733] width 1329 height 15
click at [1064, 709] on button "Fetch" at bounding box center [671, 718] width 1329 height 18
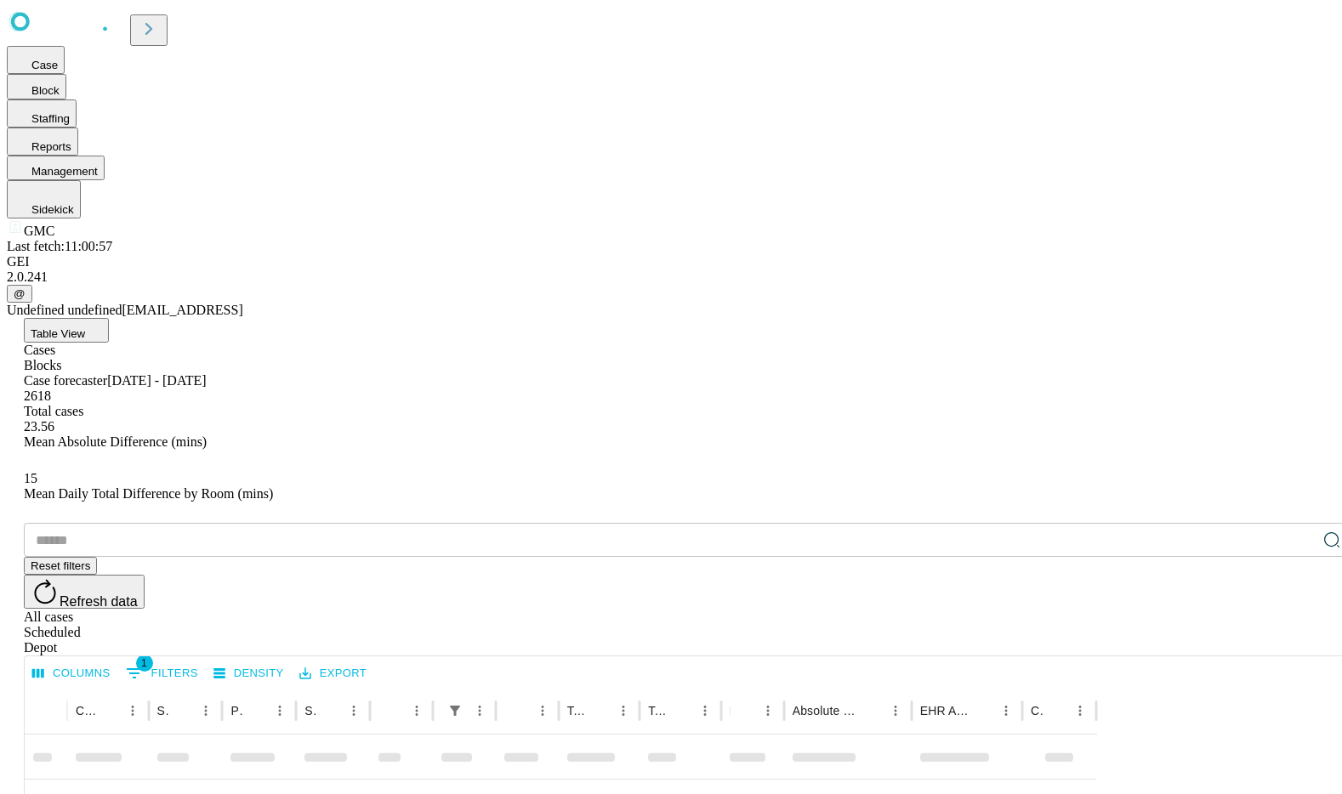
click at [325, 358] on div "Blocks" at bounding box center [688, 365] width 1329 height 15
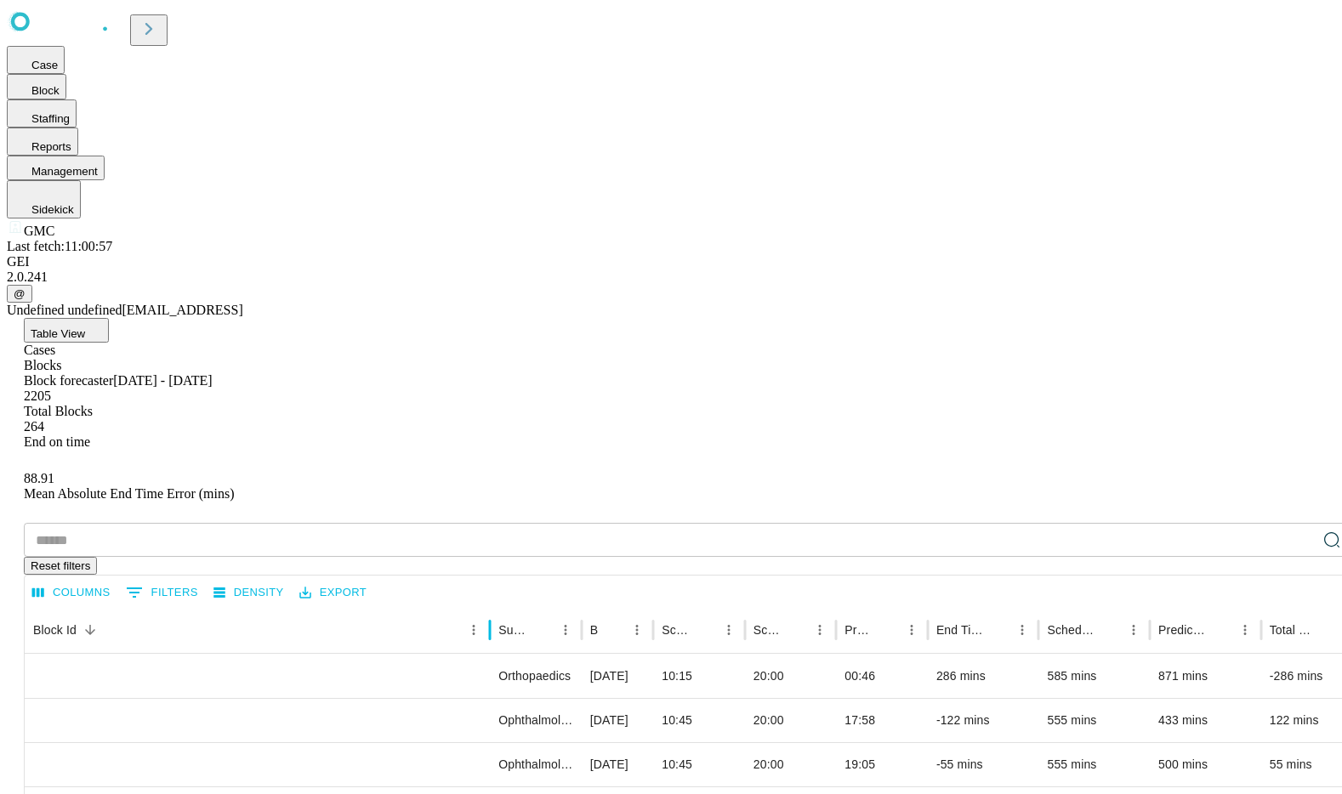
drag, startPoint x: 333, startPoint y: 331, endPoint x: 723, endPoint y: 339, distance: 389.6
click at [494, 606] on div at bounding box center [490, 630] width 9 height 48
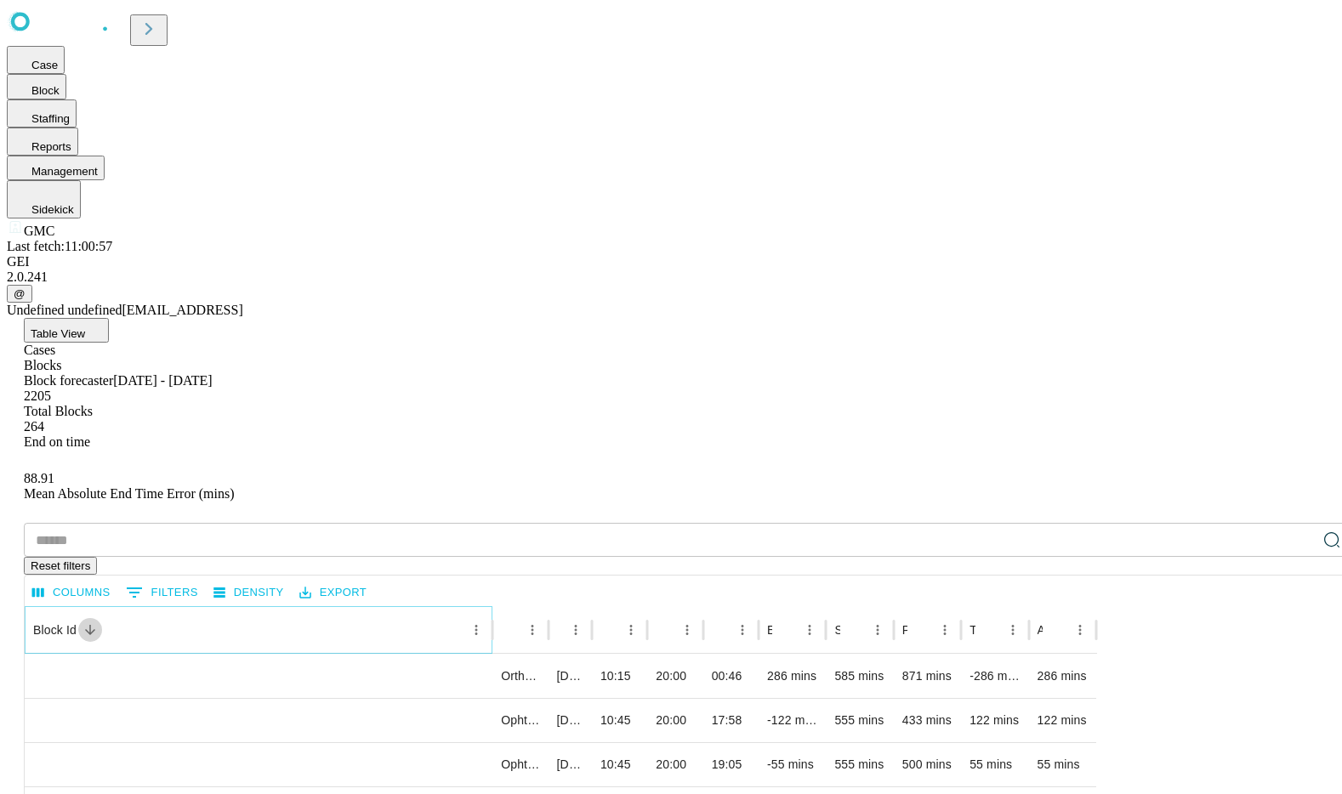
click at [95, 625] on icon "Sort" at bounding box center [90, 630] width 10 height 10
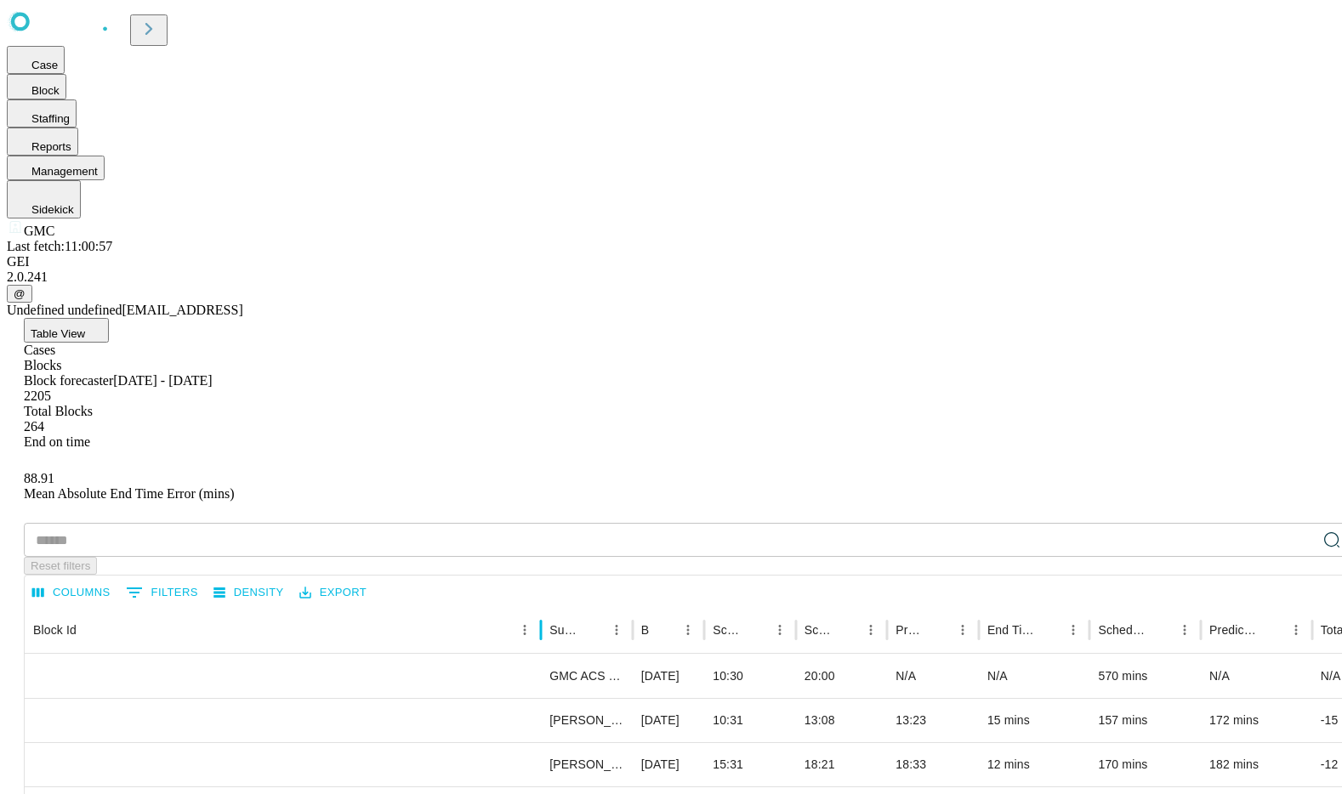
drag, startPoint x: 331, startPoint y: 338, endPoint x: 769, endPoint y: 351, distance: 438.3
click at [545, 606] on div at bounding box center [541, 630] width 9 height 48
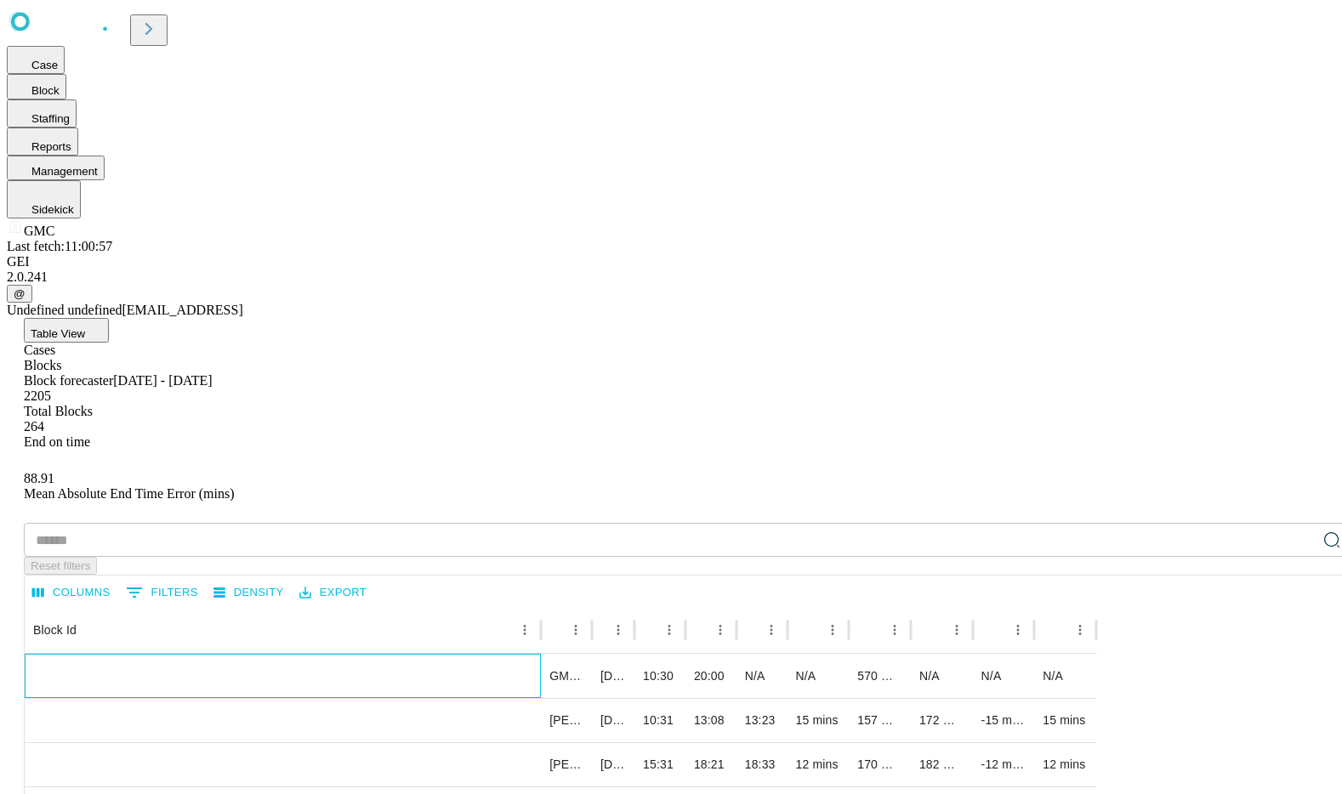
click at [412, 655] on div "GRP-31_GMC OR 02_2025-08-25_7_17" at bounding box center [282, 698] width 499 height 87
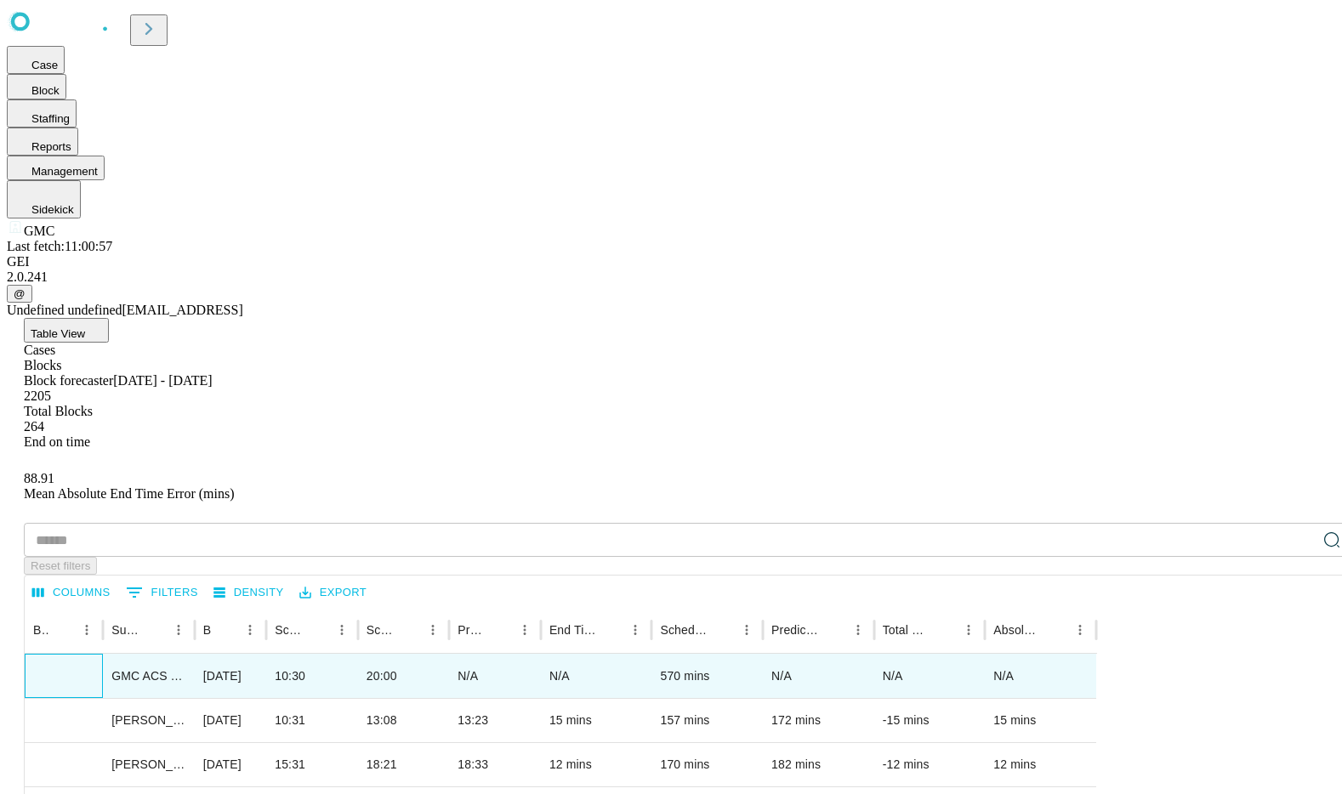
click at [94, 655] on div "GRP-31_GMC OR 02_2025-08-25_7_17" at bounding box center [63, 698] width 61 height 87
copy div "GRP-31_GMC OR 02_2025-08-25_7_17"
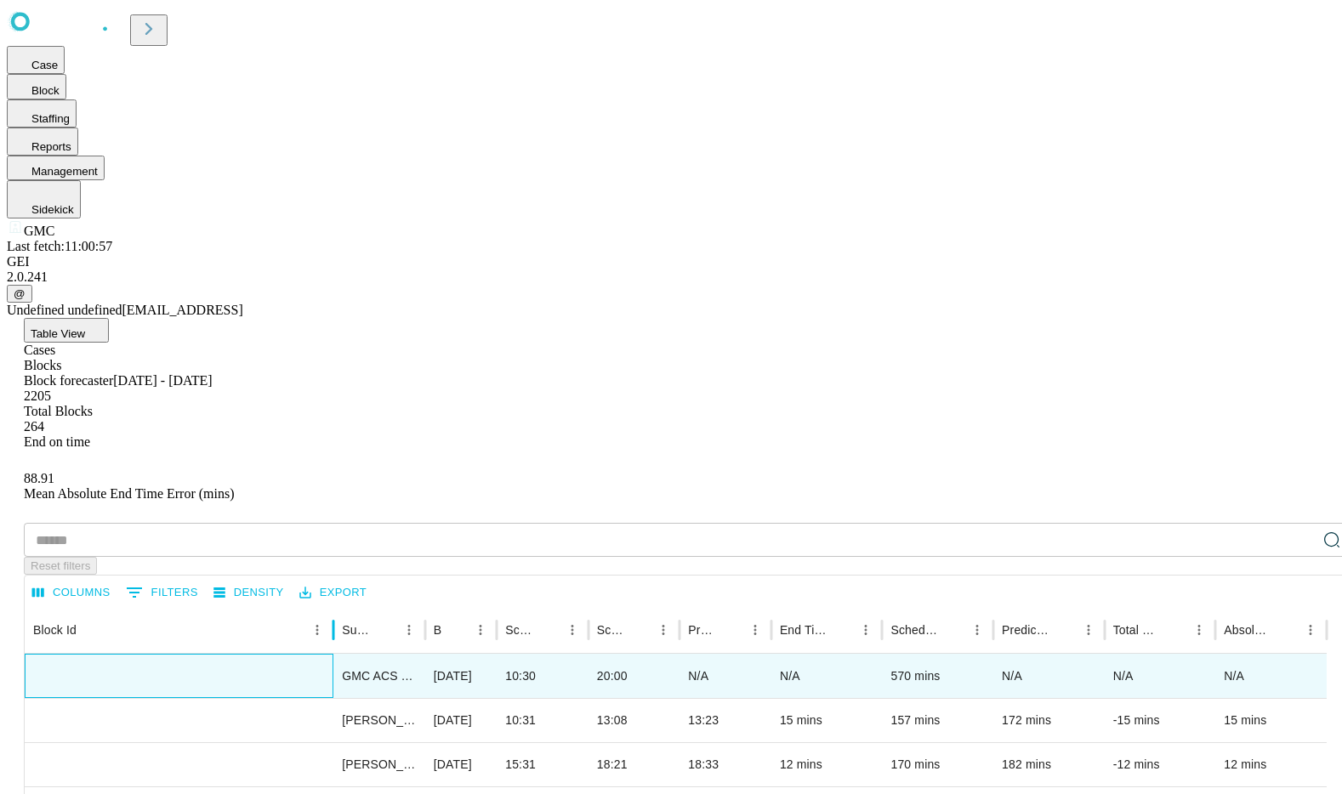
drag, startPoint x: 331, startPoint y: 333, endPoint x: 561, endPoint y: 334, distance: 230.5
click at [338, 606] on div at bounding box center [333, 630] width 9 height 48
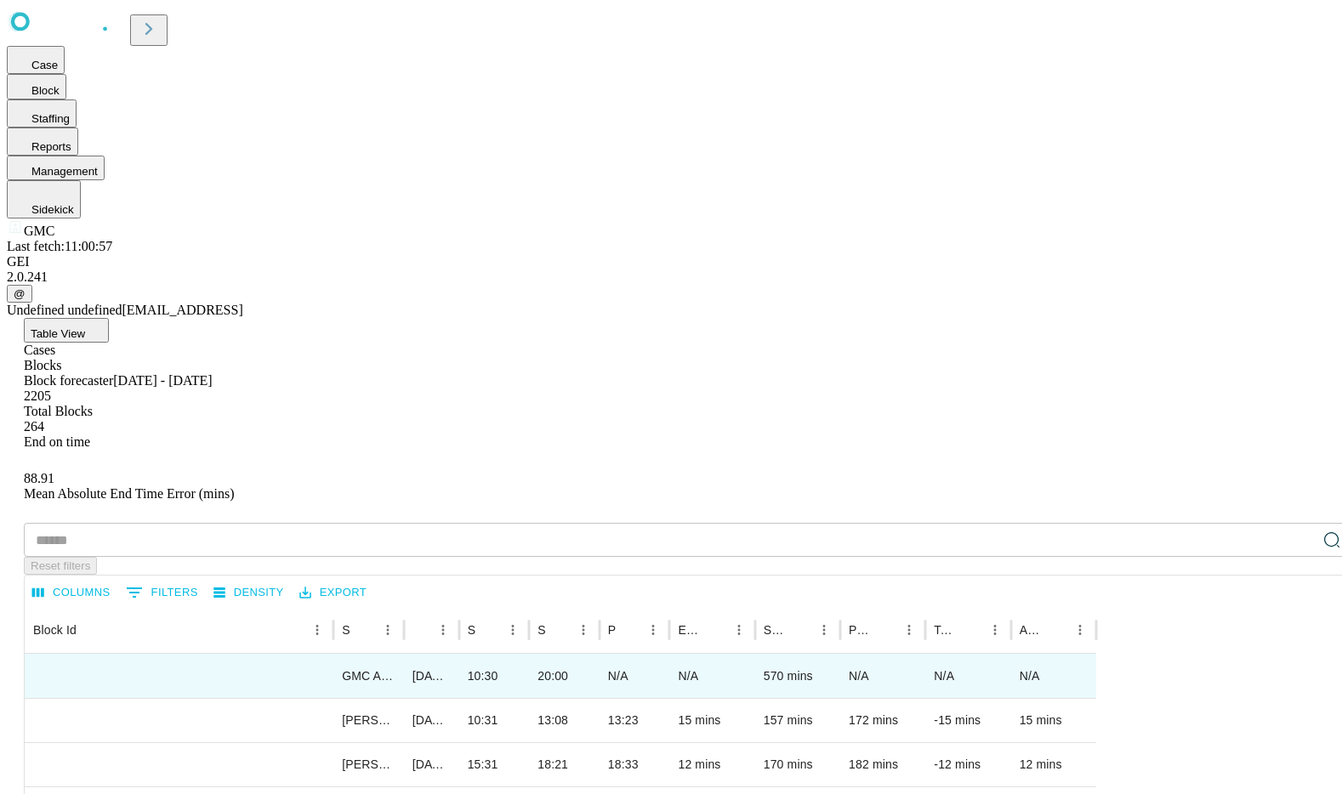
click at [279, 343] on div "Cases" at bounding box center [688, 350] width 1329 height 15
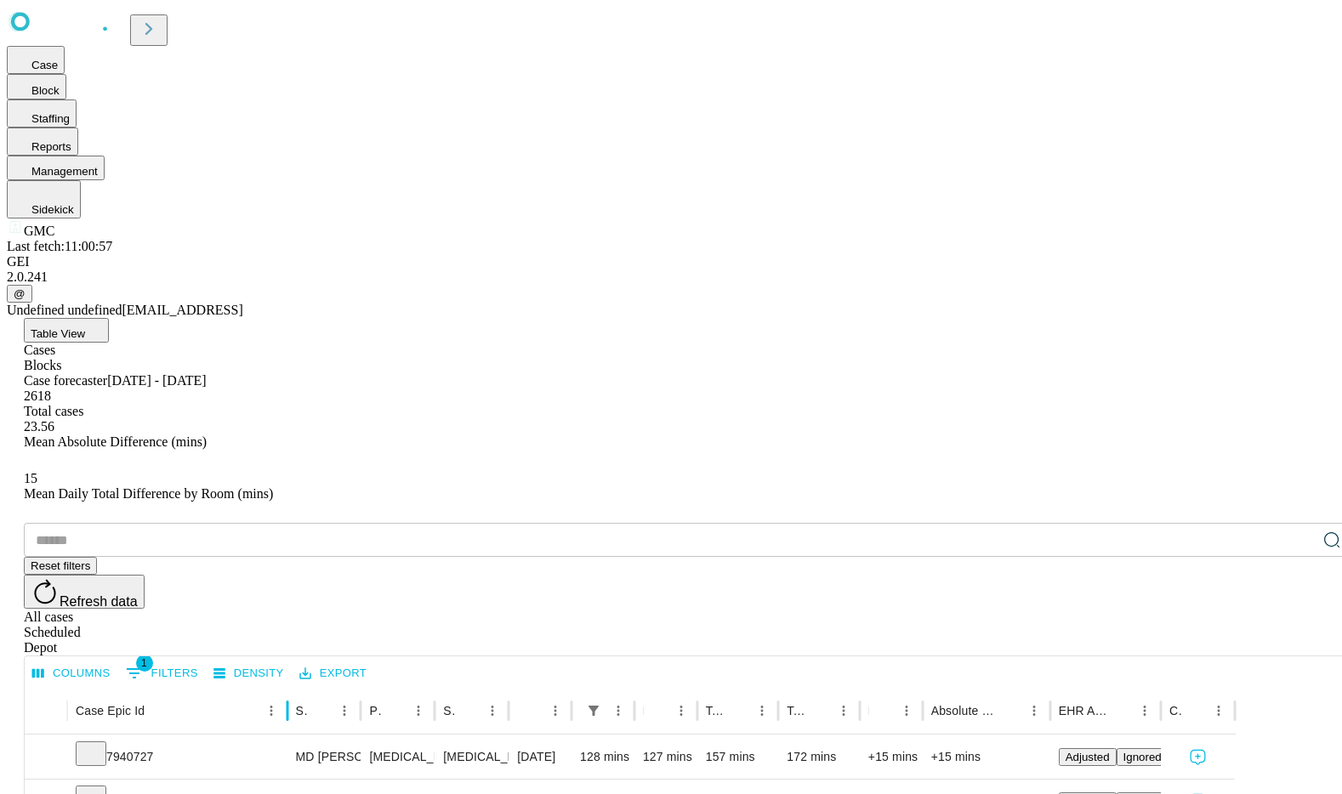
drag, startPoint x: 373, startPoint y: 339, endPoint x: 512, endPoint y: 334, distance: 138.7
click at [292, 687] on div at bounding box center [287, 711] width 9 height 48
click at [339, 358] on div "Blocks" at bounding box center [688, 365] width 1329 height 15
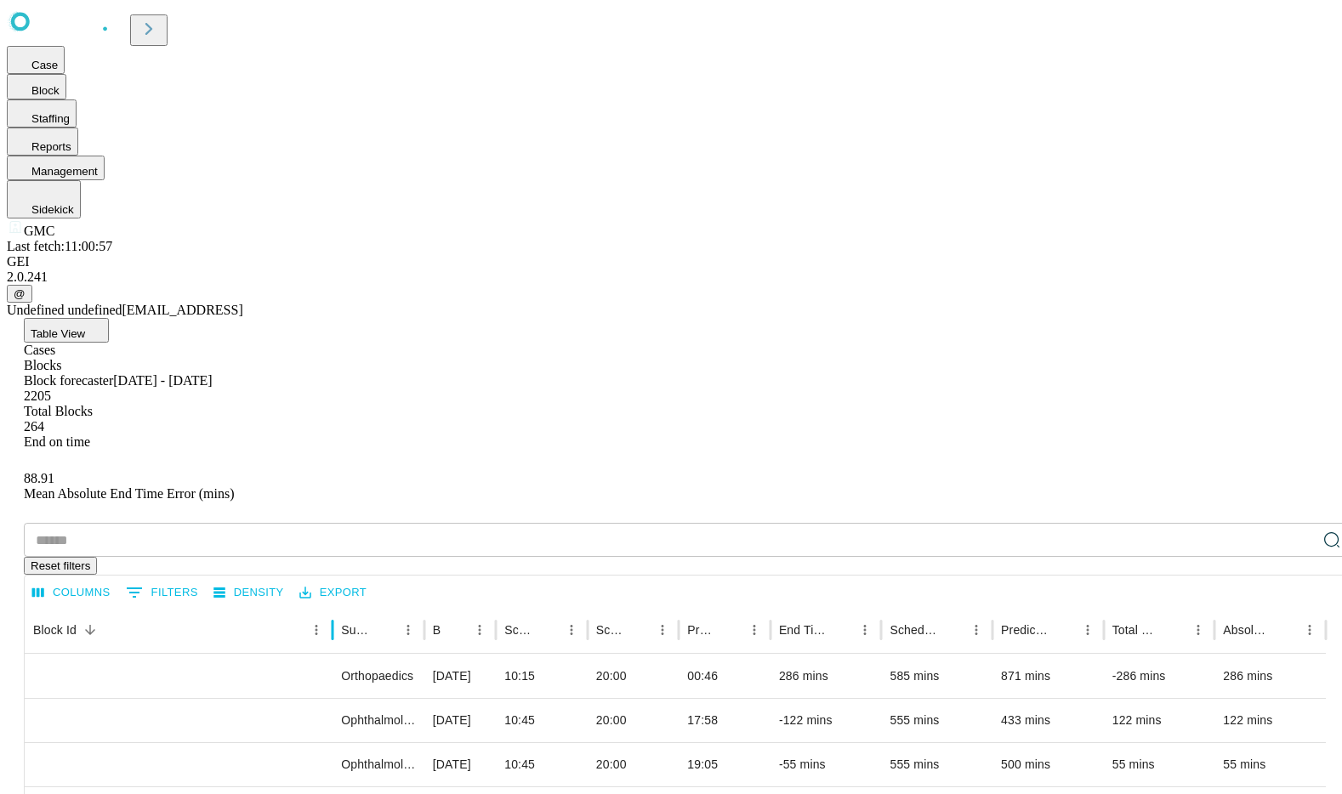
drag, startPoint x: 332, startPoint y: 333, endPoint x: 561, endPoint y: 336, distance: 229.7
click at [337, 606] on div at bounding box center [332, 630] width 9 height 48
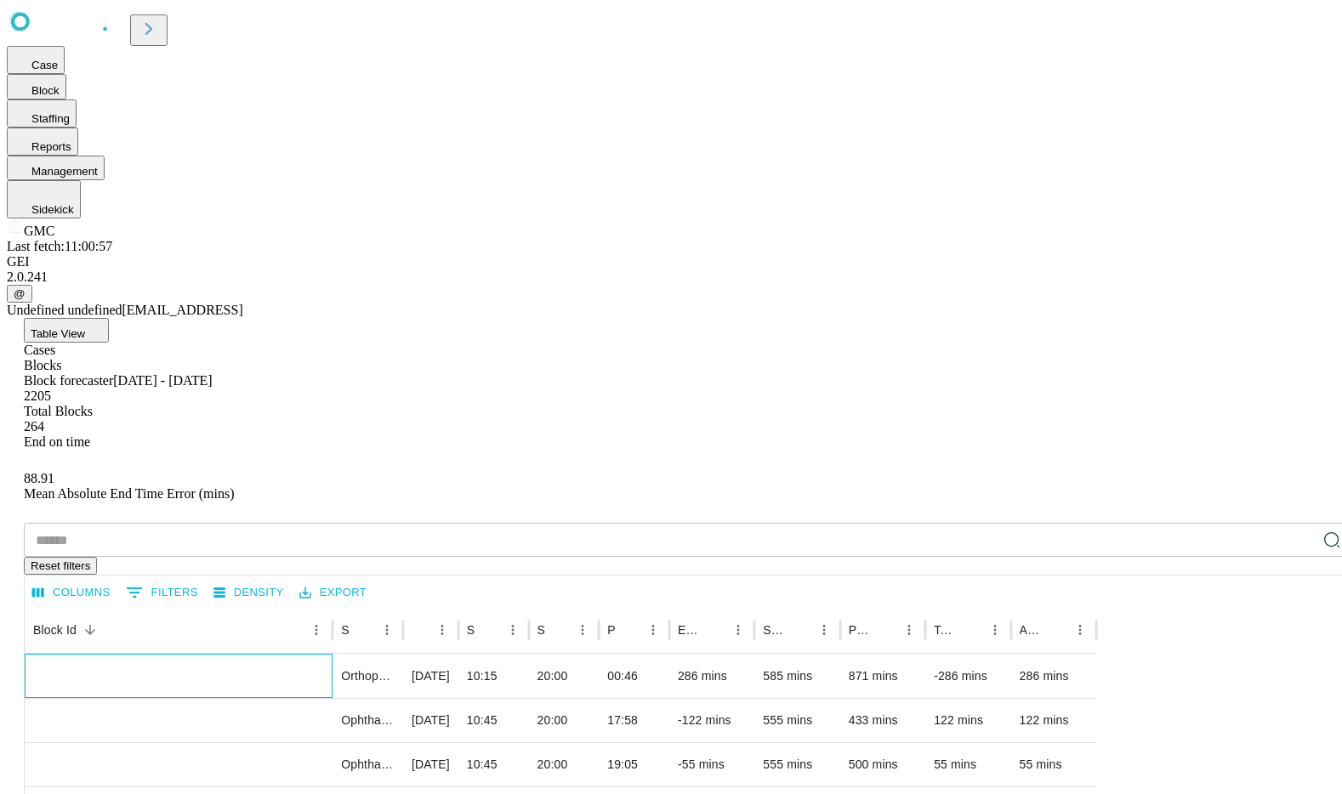
drag, startPoint x: 289, startPoint y: 379, endPoint x: 503, endPoint y: 379, distance: 213.5
click at [324, 655] on div "SVC-90_GMC OR 20_2025-09-25_7_17" at bounding box center [178, 698] width 291 height 87
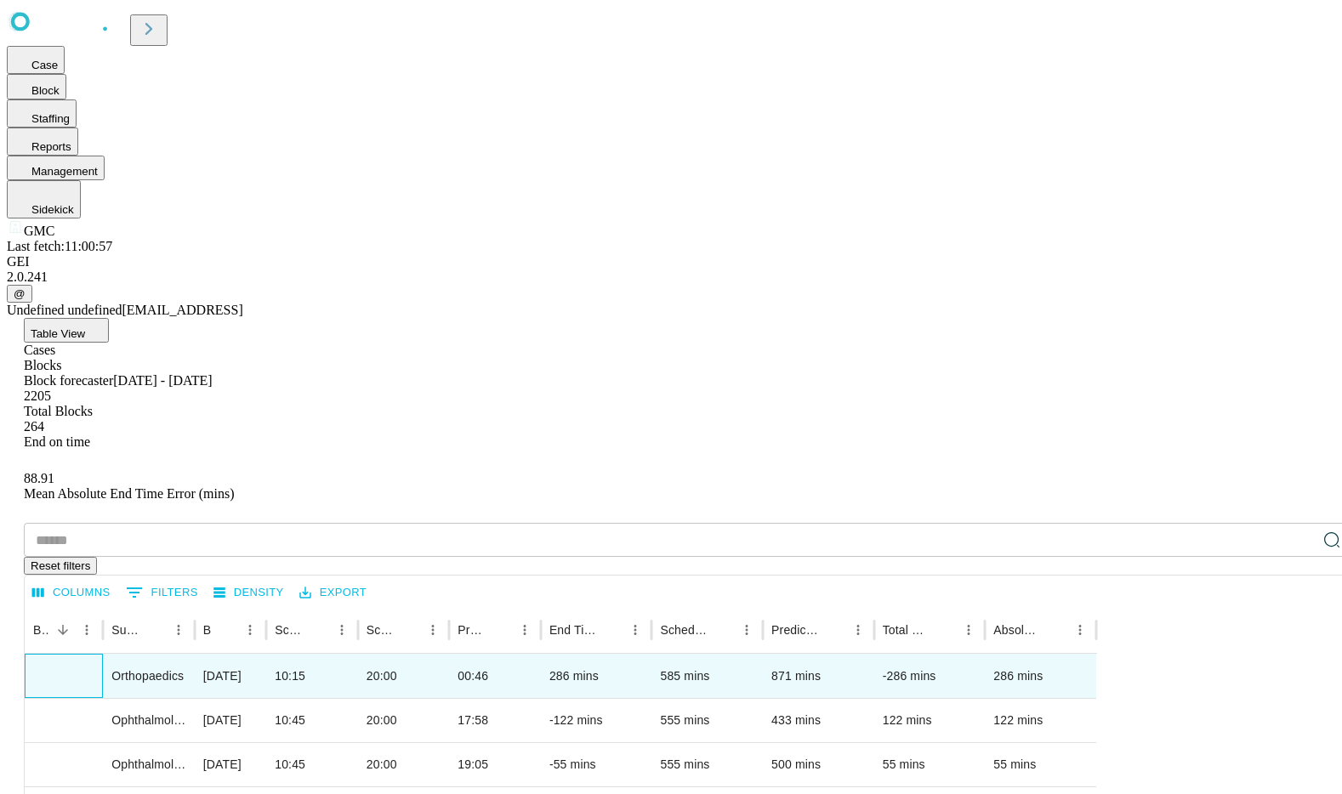
copy div "SVC-90_GMC OR 20_2025-09-25_7_17"
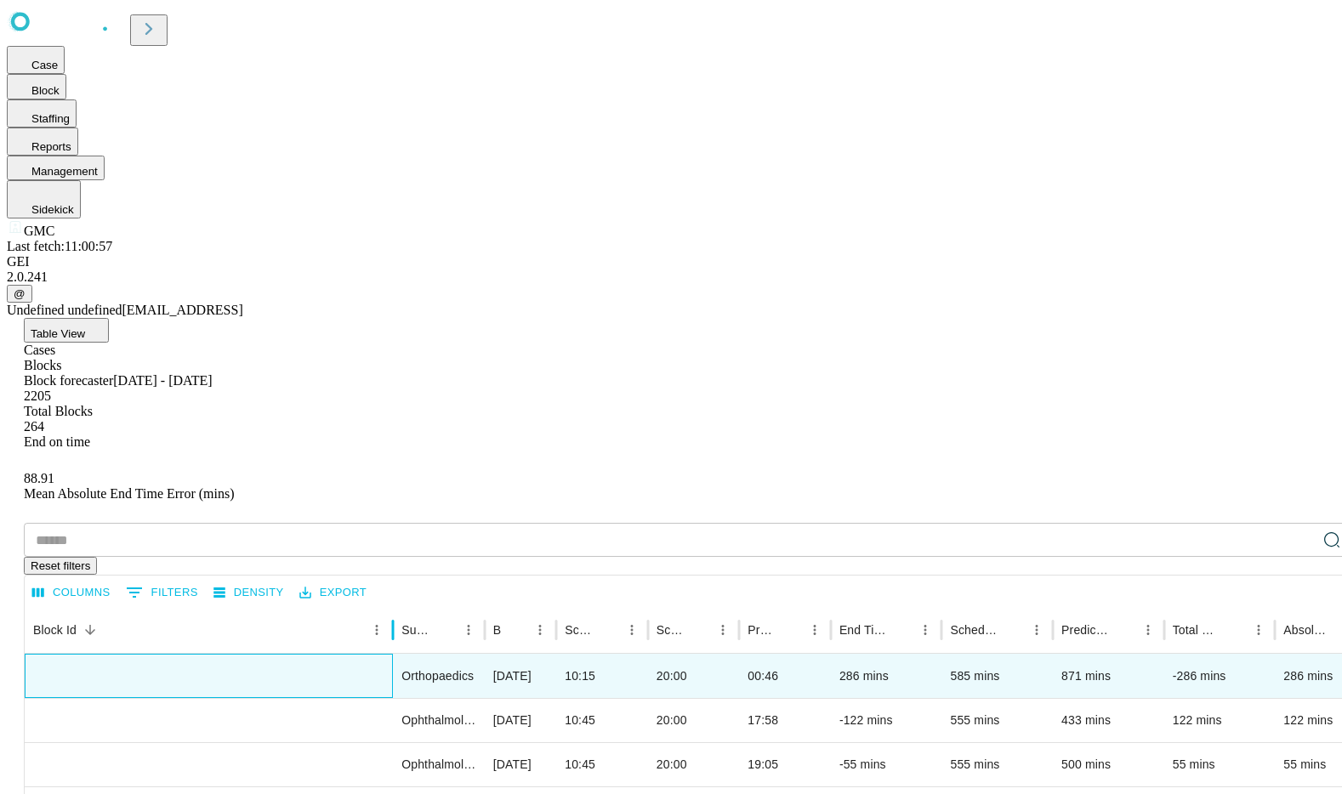
drag, startPoint x: 330, startPoint y: 339, endPoint x: 620, endPoint y: 355, distance: 290.5
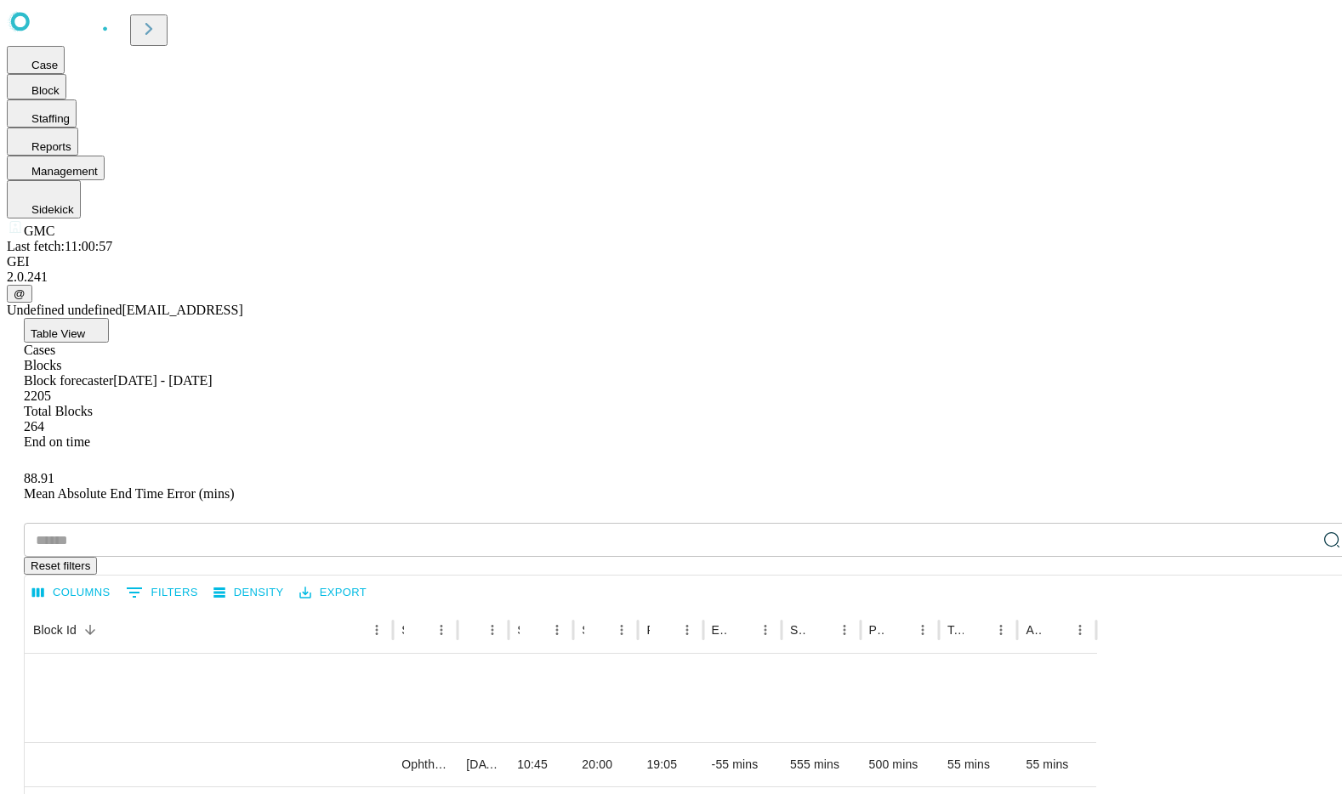
scroll to position [111, 0]
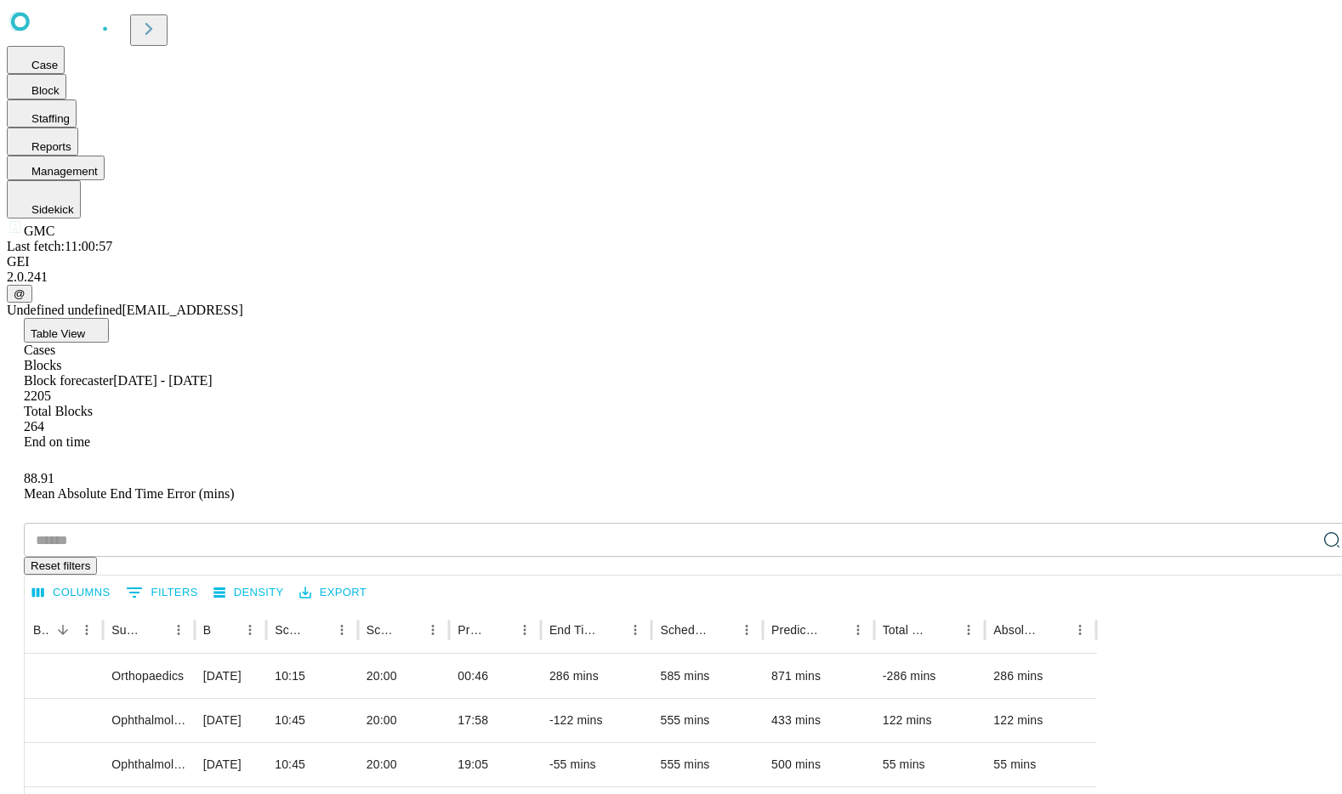
copy div "SVC-70_GMC OR 23_2025-09-08_7_17"
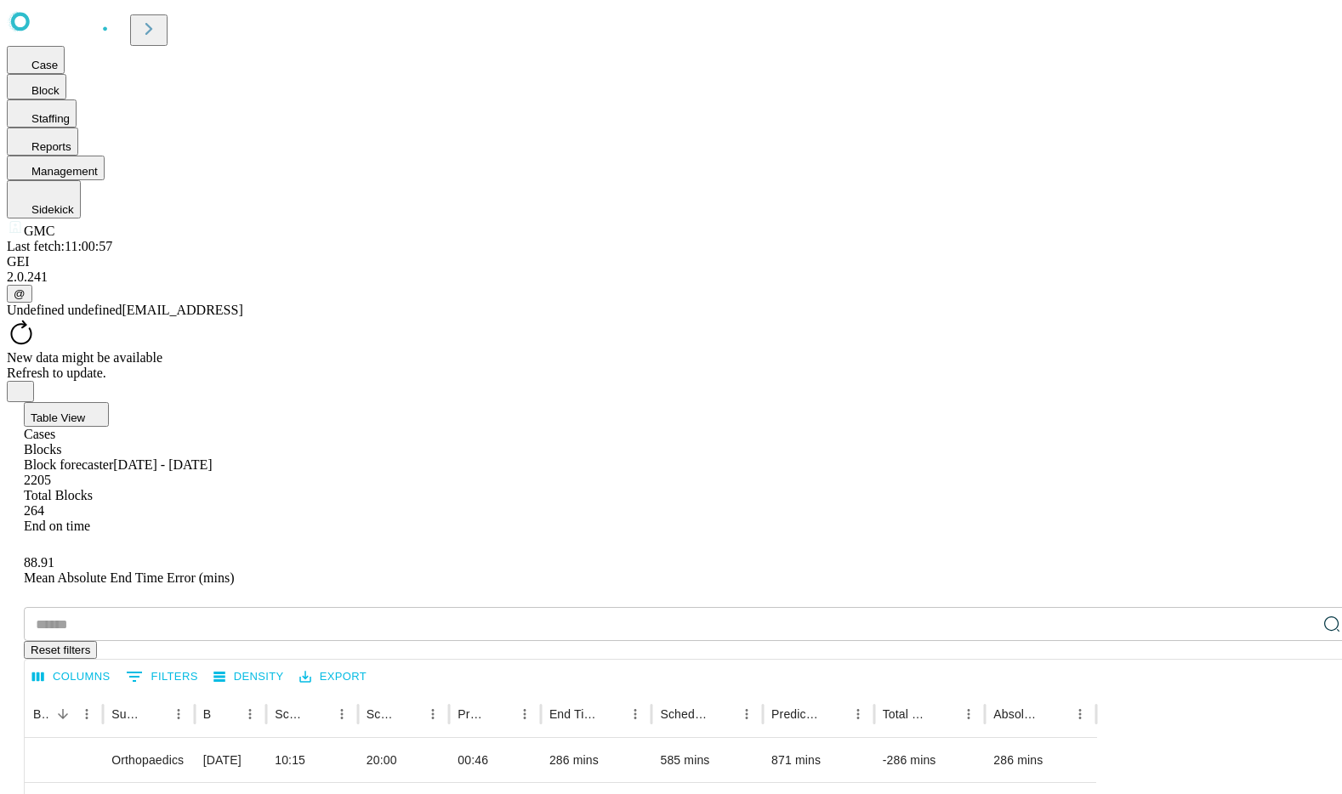
scroll to position [0, 0]
click at [296, 607] on input "text" at bounding box center [670, 624] width 1293 height 34
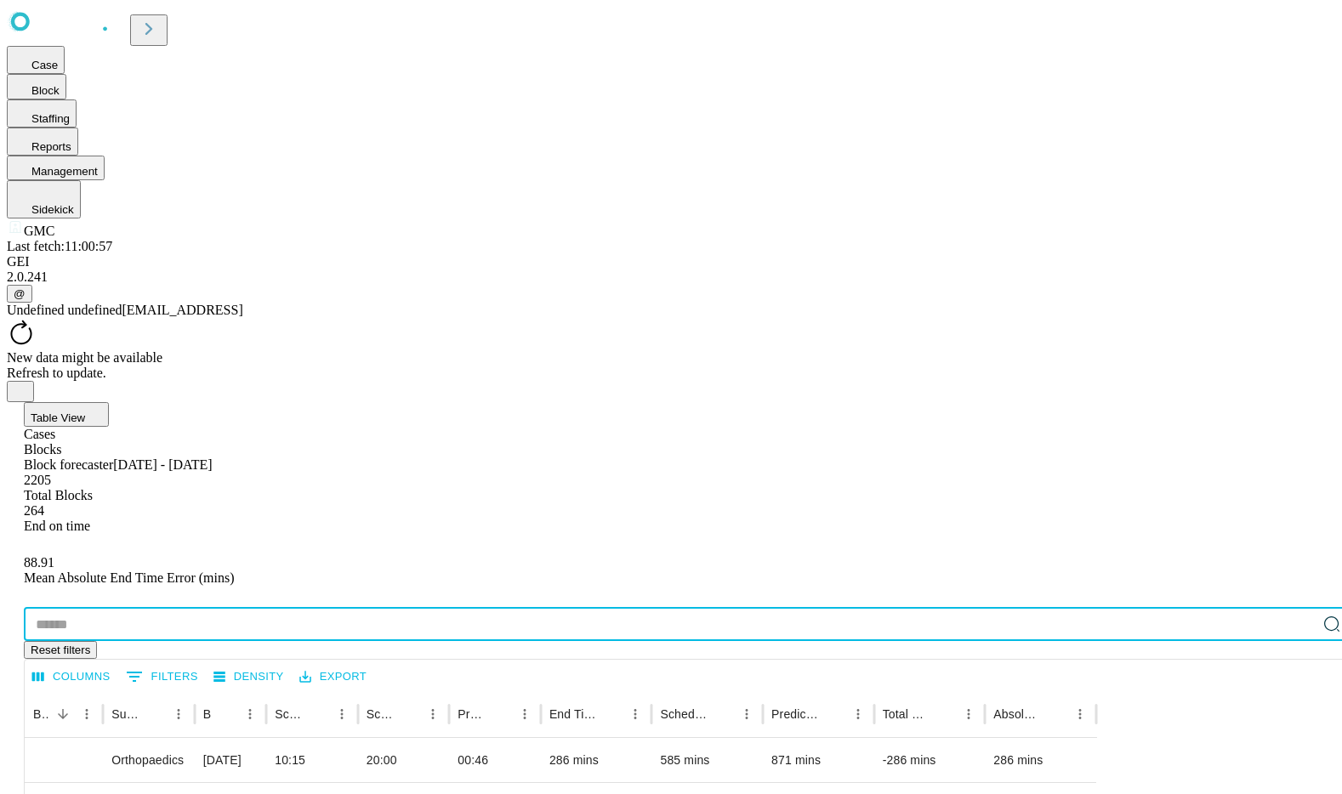
paste input "**********"
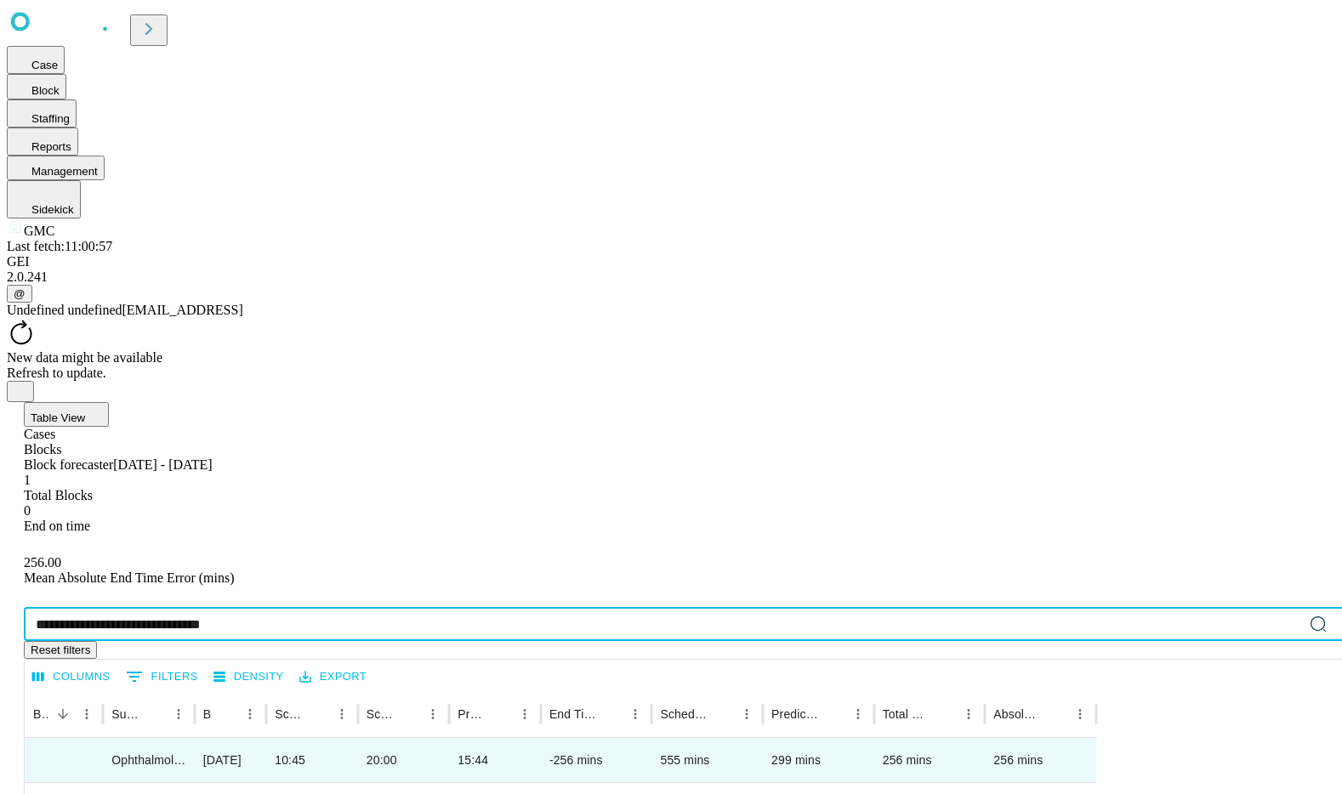
scroll to position [0, 54]
type input "**********"
click at [195, 738] on div "Ophthalmology" at bounding box center [149, 760] width 92 height 44
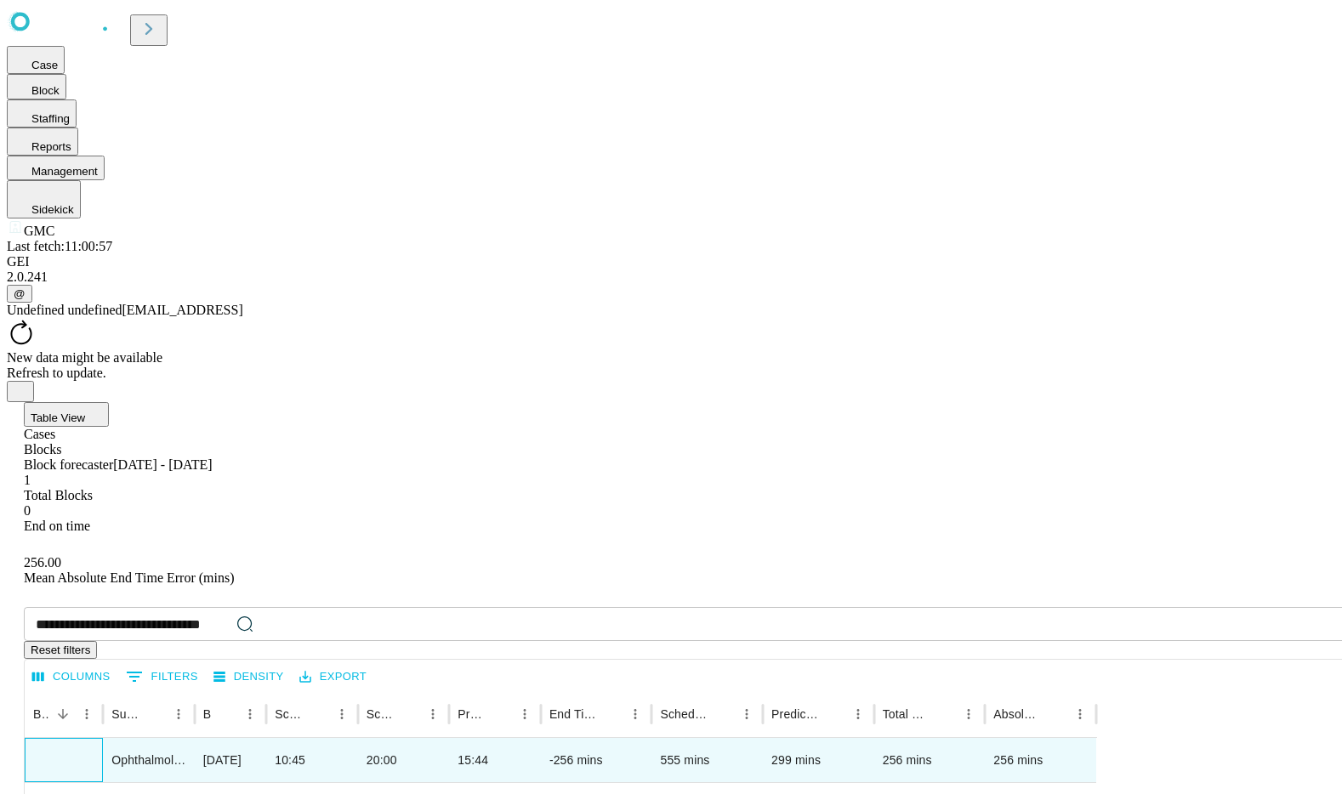
click at [94, 739] on div "SVC-70_GMC OR 23_2025-09-08_7_17" at bounding box center [63, 782] width 61 height 87
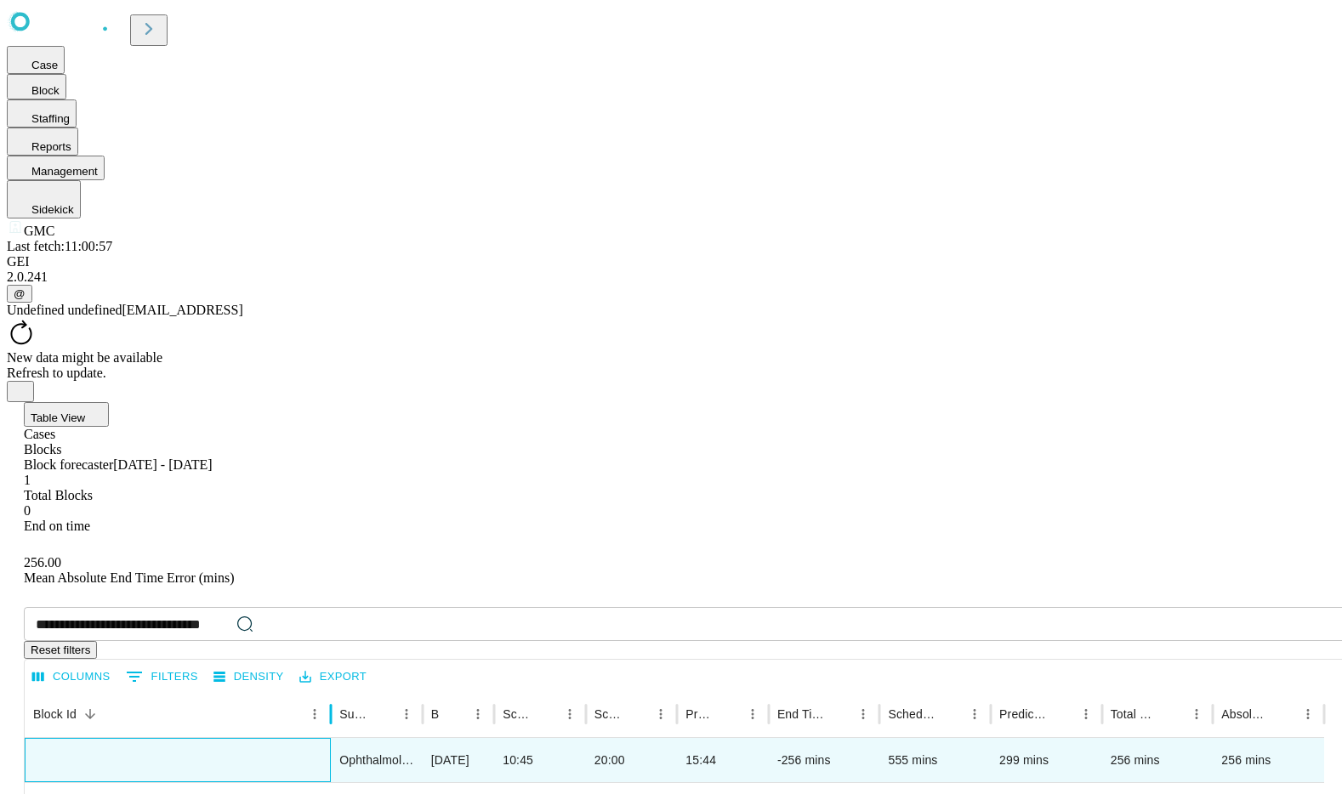
drag, startPoint x: 330, startPoint y: 339, endPoint x: 558, endPoint y: 350, distance: 228.2
click at [335, 691] on div at bounding box center [331, 715] width 9 height 48
drag, startPoint x: 330, startPoint y: 329, endPoint x: 554, endPoint y: 349, distance: 224.6
click at [331, 691] on div at bounding box center [326, 715] width 9 height 48
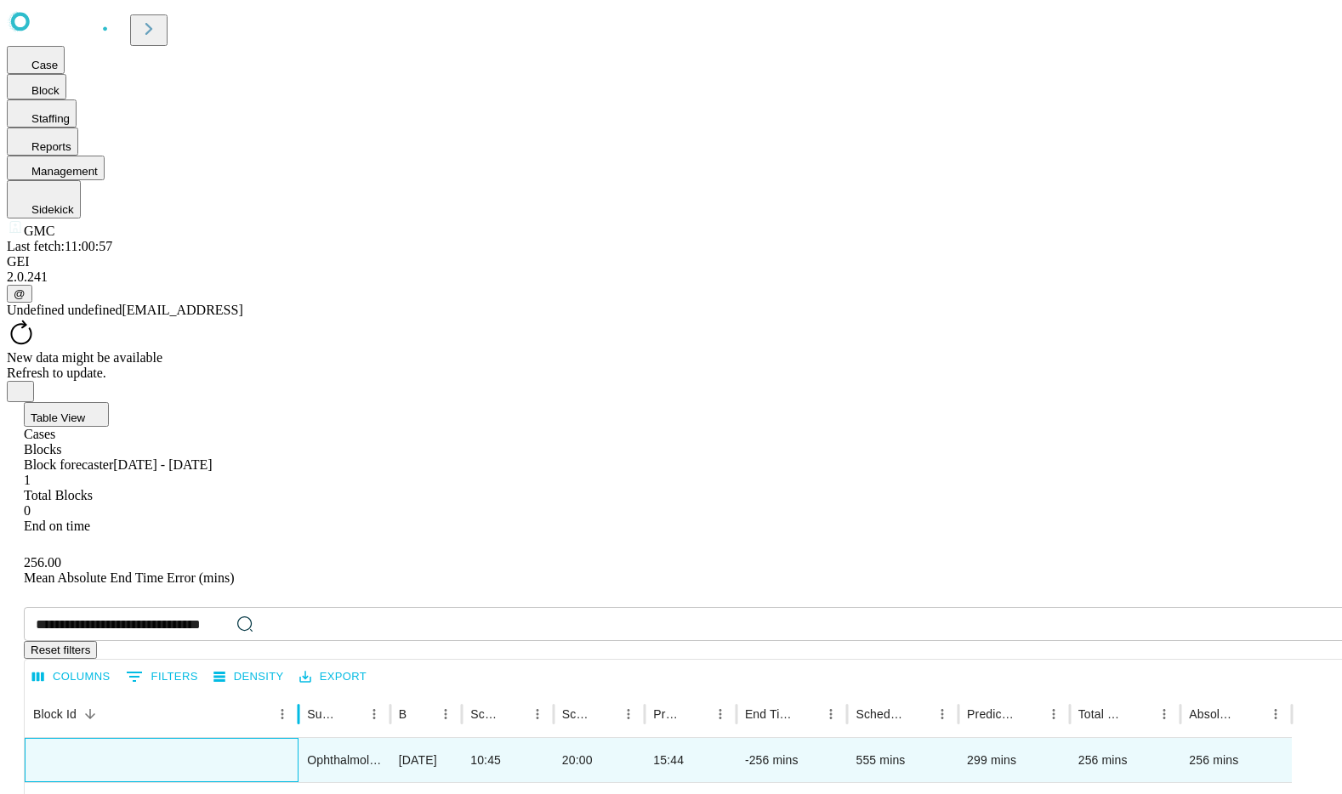
drag, startPoint x: 331, startPoint y: 337, endPoint x: 529, endPoint y: 348, distance: 198.5
click at [303, 691] on div at bounding box center [298, 715] width 9 height 48
